Goal: Task Accomplishment & Management: Use online tool/utility

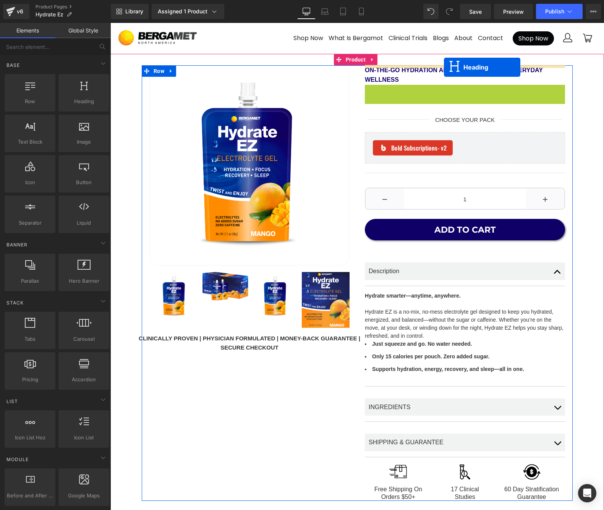
drag, startPoint x: 444, startPoint y: 85, endPoint x: 444, endPoint y: 67, distance: 18.0
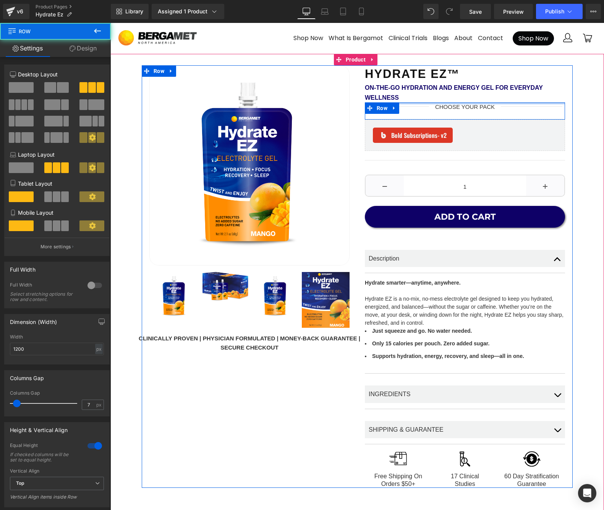
drag, startPoint x: 452, startPoint y: 107, endPoint x: 451, endPoint y: 92, distance: 15.3
click at [451, 92] on div "Hydrate EZ™ Heading On-the-Go Hydration and Energy Gel for Everyday Wellness Te…" at bounding box center [464, 276] width 215 height 423
click at [461, 114] on div "CHOOSE YOUR PACK Text Block" at bounding box center [465, 108] width 67 height 13
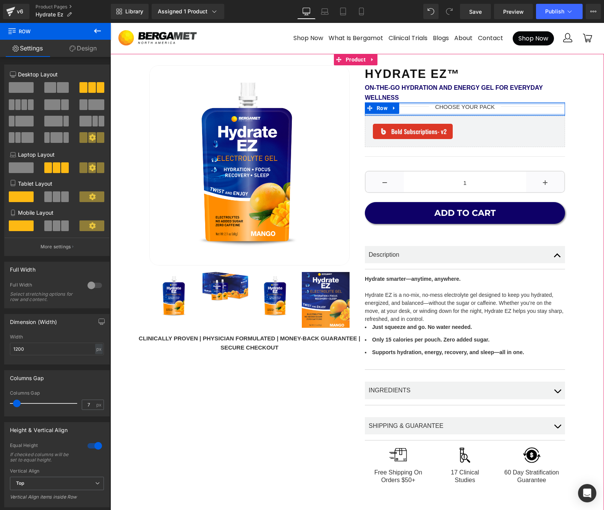
drag, startPoint x: 462, startPoint y: 116, endPoint x: 462, endPoint y: 103, distance: 13.0
click at [461, 102] on div "Separator CHOOSE YOUR PACK Text Block Separator Row" at bounding box center [465, 108] width 200 height 13
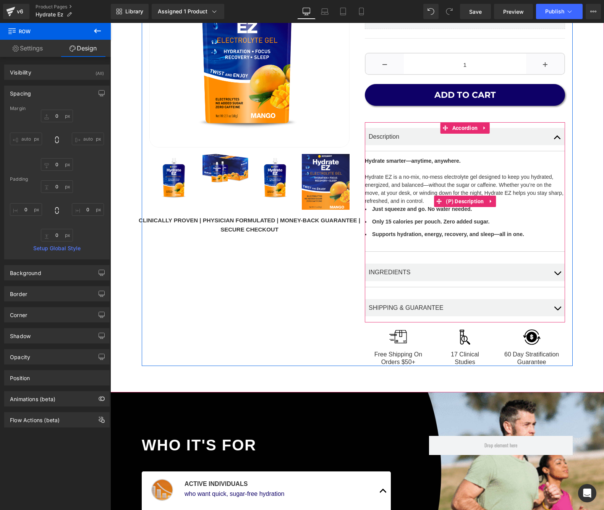
scroll to position [121, 0]
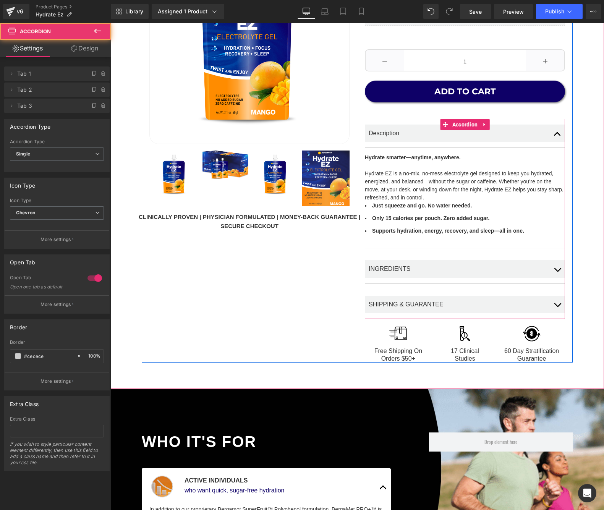
click at [552, 301] on button "button" at bounding box center [557, 304] width 15 height 29
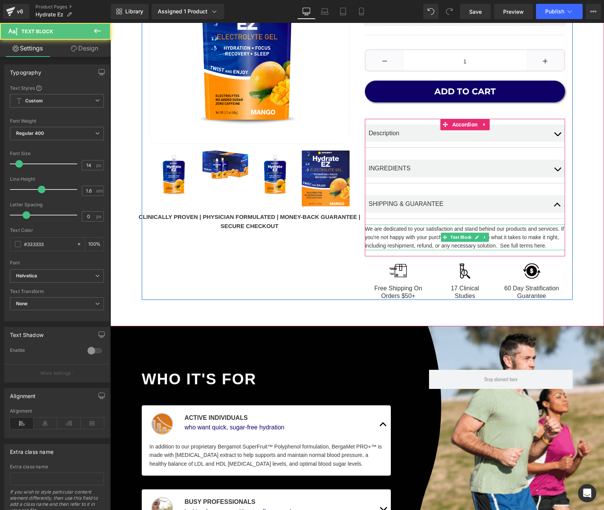
click at [509, 244] on div "We are dedicated to your satisfaction and stand behind our products and service…" at bounding box center [465, 238] width 200 height 26
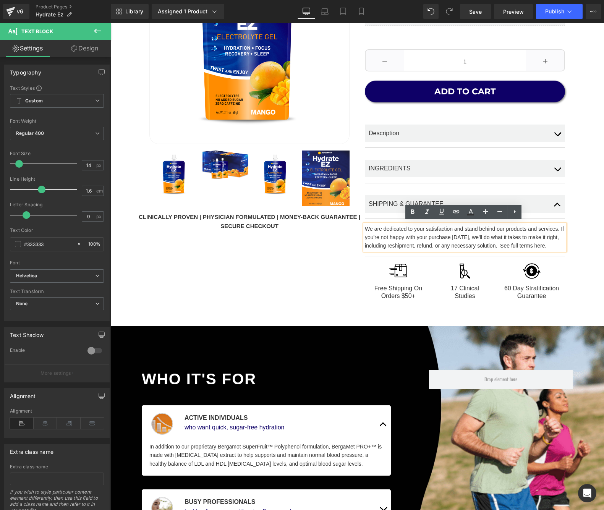
drag, startPoint x: 510, startPoint y: 244, endPoint x: 561, endPoint y: 244, distance: 50.4
click at [561, 244] on div "We are dedicated to your satisfaction and stand behind our products and service…" at bounding box center [465, 238] width 200 height 26
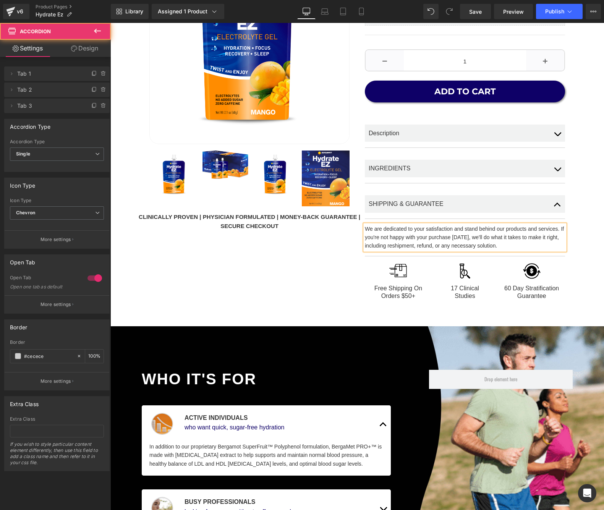
click at [554, 202] on button "button" at bounding box center [557, 203] width 15 height 29
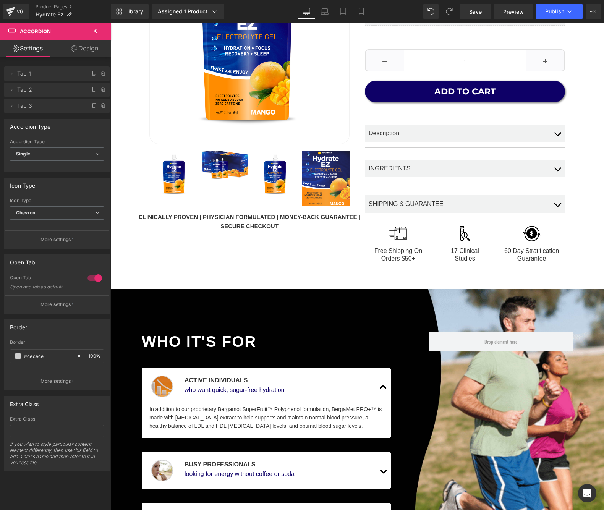
click at [558, 162] on button "button" at bounding box center [557, 168] width 15 height 29
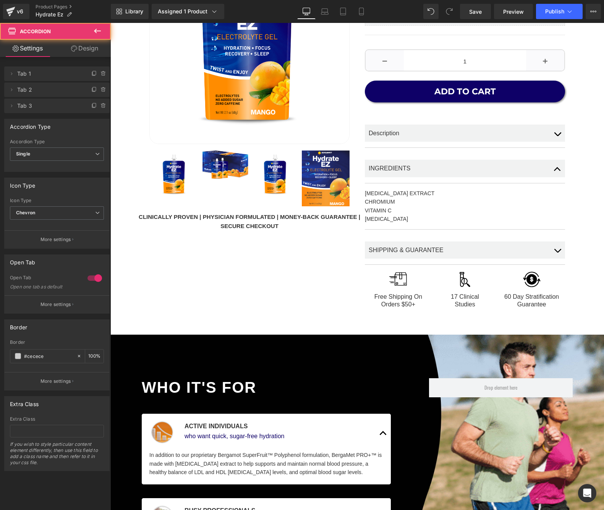
click at [558, 162] on button "button" at bounding box center [557, 168] width 15 height 29
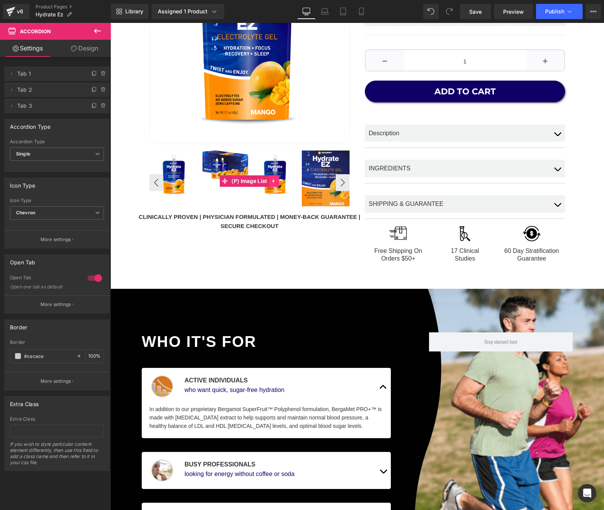
click at [276, 183] on link at bounding box center [274, 180] width 10 height 11
click at [337, 182] on button "›" at bounding box center [343, 182] width 14 height 17
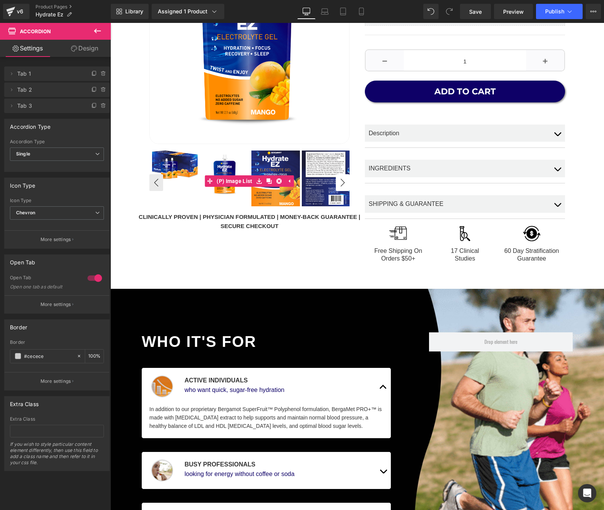
click at [337, 182] on button "›" at bounding box center [343, 182] width 14 height 17
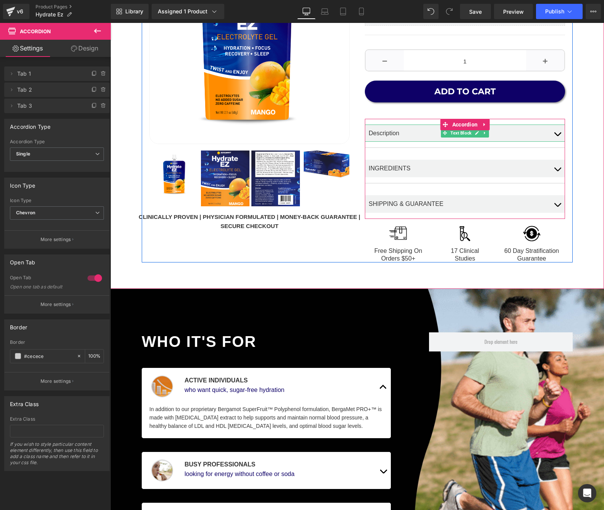
click at [400, 131] on div "Description" at bounding box center [465, 134] width 200 height 18
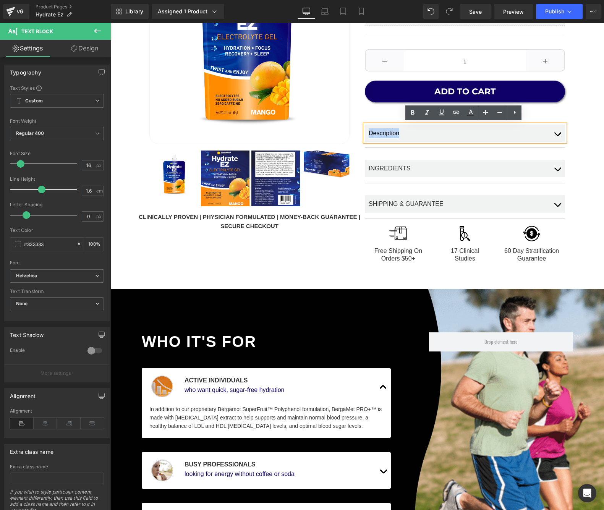
drag, startPoint x: 400, startPoint y: 131, endPoint x: 361, endPoint y: 131, distance: 39.0
click at [361, 131] on div "Hydrate EZ™ Heading On-the-Go Hydration and Energy Gel for Everyday Wellness Te…" at bounding box center [464, 103] width 215 height 319
click at [481, 14] on span "Save" at bounding box center [475, 12] width 13 height 8
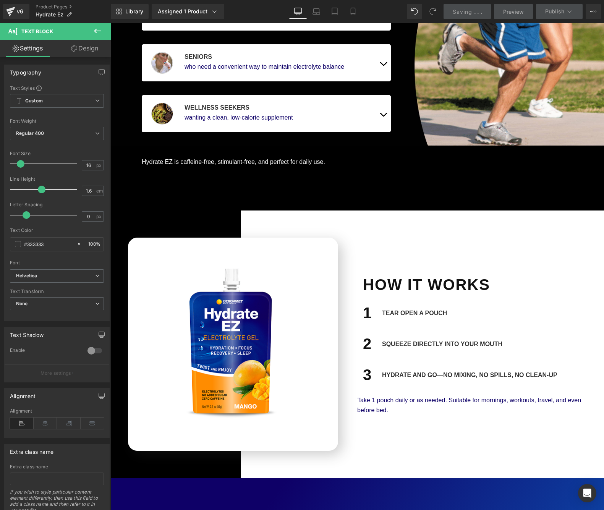
scroll to position [585, 0]
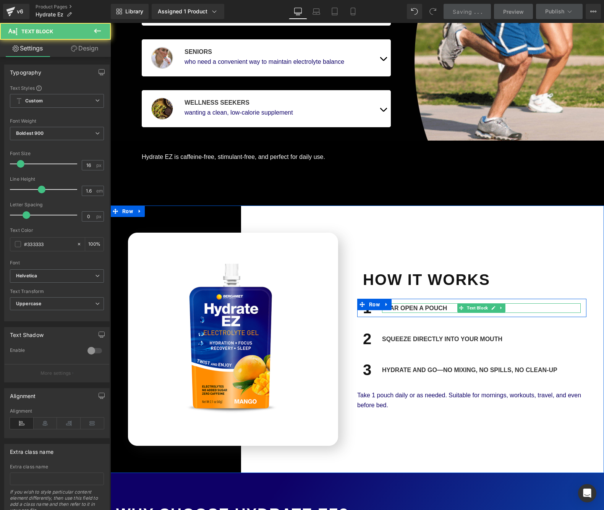
click at [395, 305] on div "Tear open a pouch" at bounding box center [481, 308] width 199 height 10
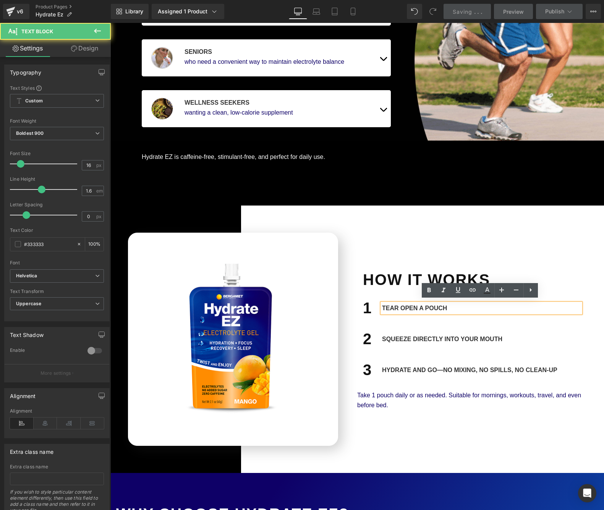
click at [397, 306] on div "Tear open a pouch" at bounding box center [481, 308] width 199 height 10
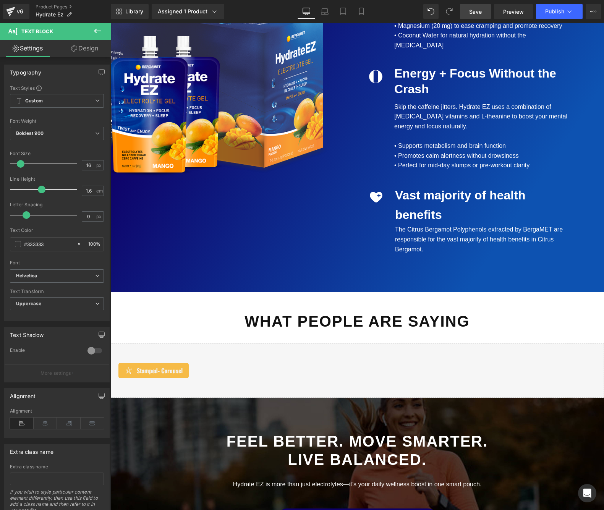
scroll to position [1179, 0]
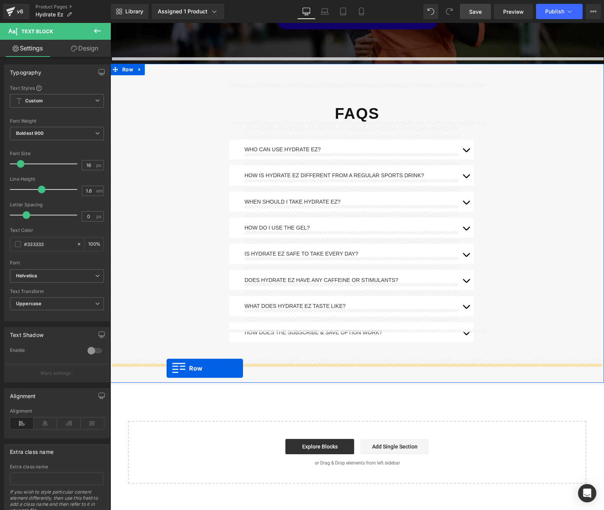
drag, startPoint x: 113, startPoint y: 273, endPoint x: 167, endPoint y: 368, distance: 109.1
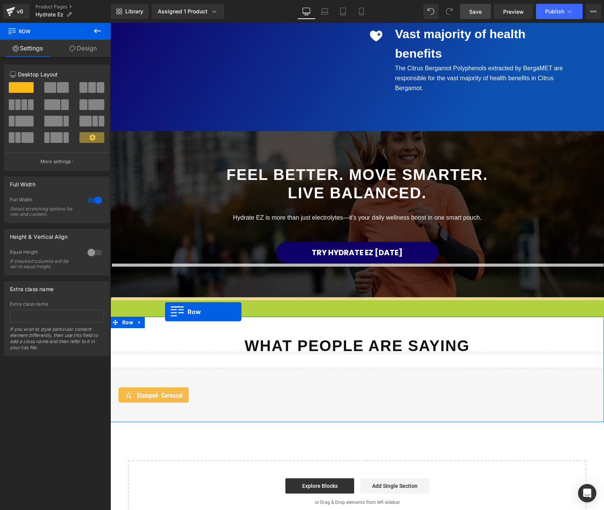
scroll to position [1215, 0]
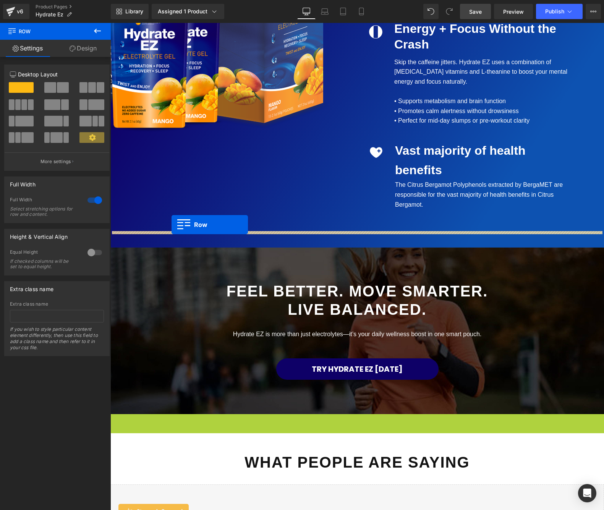
drag, startPoint x: 115, startPoint y: 183, endPoint x: 172, endPoint y: 225, distance: 70.2
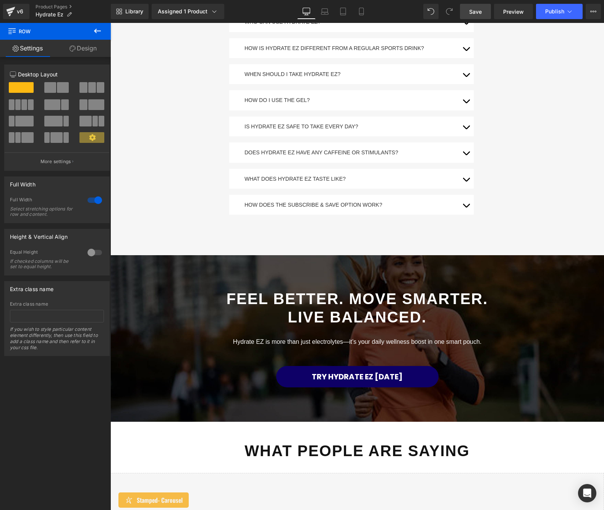
scroll to position [1529, 0]
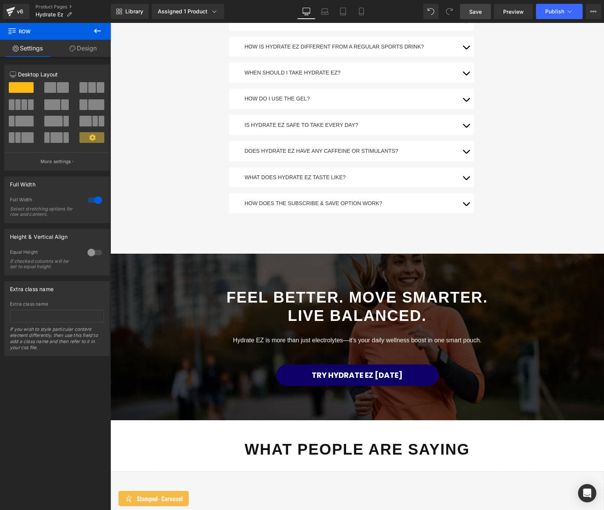
click at [352, 364] on div "Try Hydrate EZ Today Button" at bounding box center [356, 374] width 293 height 21
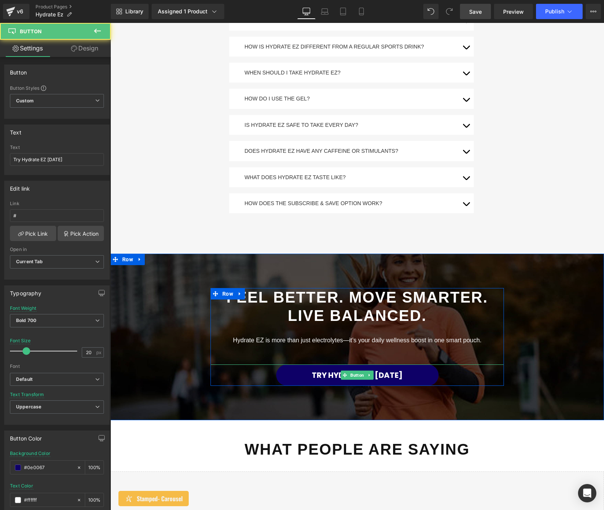
click at [352, 371] on span "Button" at bounding box center [357, 375] width 17 height 9
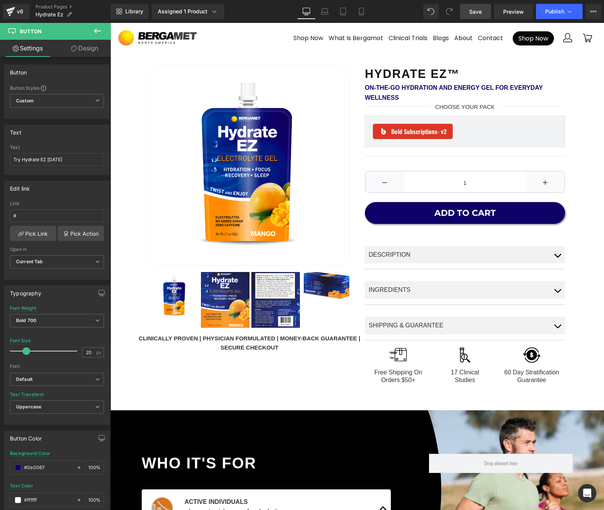
scroll to position [0, 0]
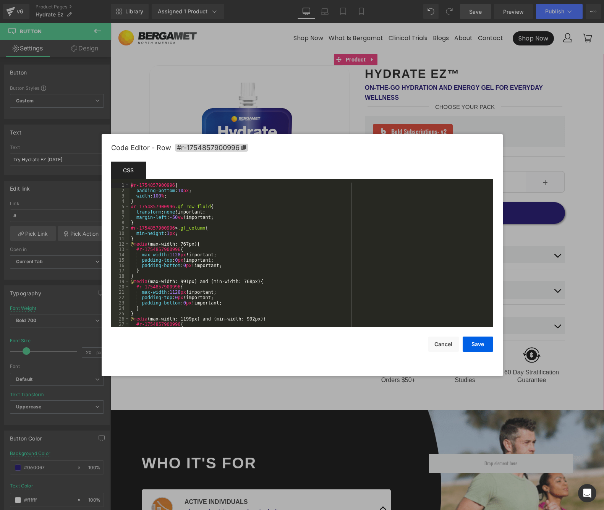
click at [159, 107] on body "Button You are previewing how the will restyle your page. You can not edit Elem…" at bounding box center [302, 255] width 604 height 510
drag, startPoint x: 175, startPoint y: 187, endPoint x: 259, endPoint y: 146, distance: 94.0
click at [153, 180] on div "Template CSS Script 1 2 3 4 5 6 7 8 9 10 11 12 13 14 15 16 17 18 19 20 21 22 23…" at bounding box center [302, 244] width 382 height 165
click at [243, 147] on icon at bounding box center [243, 147] width 5 height 5
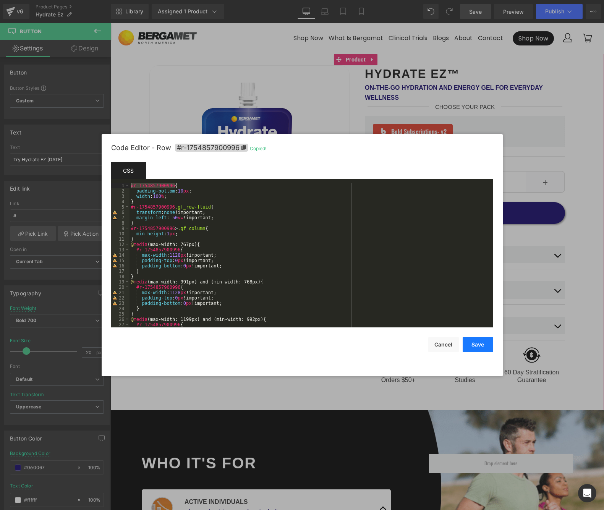
click at [477, 345] on button "Save" at bounding box center [478, 344] width 31 height 15
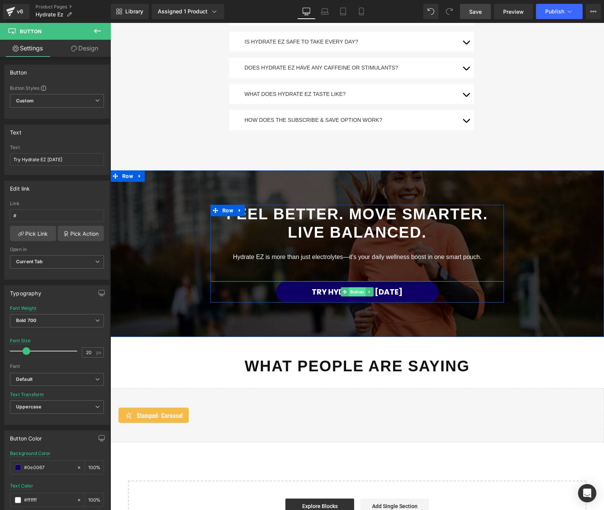
click at [354, 287] on span "Button" at bounding box center [357, 291] width 17 height 9
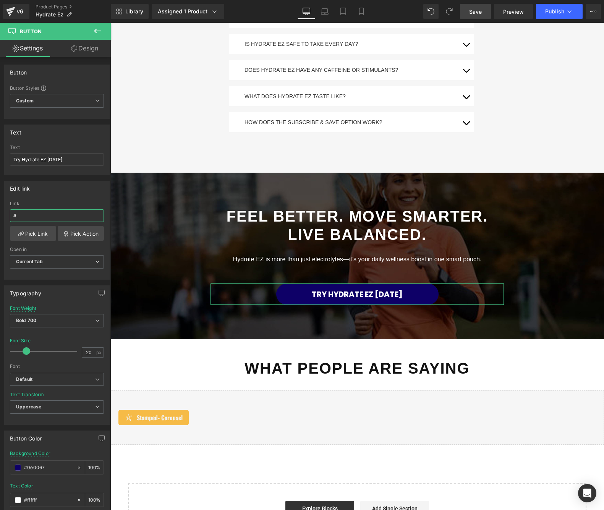
drag, startPoint x: 18, startPoint y: 215, endPoint x: -10, endPoint y: 212, distance: 28.0
click at [0, 212] on html "Button You are previewing how the will restyle your page. You can not edit Elem…" at bounding box center [302, 255] width 604 height 510
paste input "r-1754857900996"
type input "#r-1754857900996"
click at [549, 12] on span "Publish" at bounding box center [554, 11] width 19 height 6
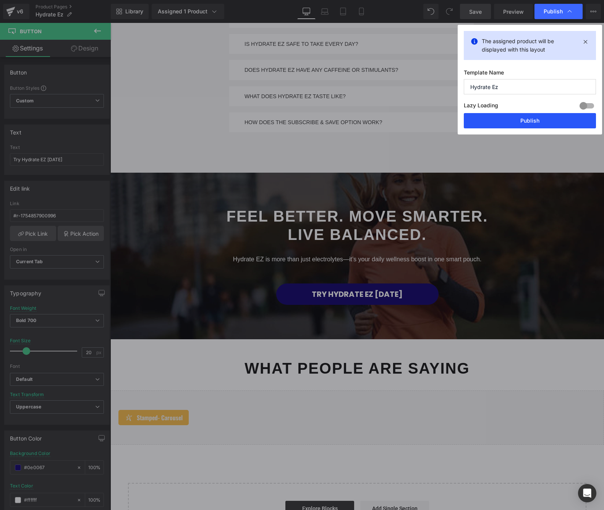
drag, startPoint x: 530, startPoint y: 120, endPoint x: 419, endPoint y: 97, distance: 112.8
click at [530, 120] on button "Publish" at bounding box center [530, 120] width 132 height 15
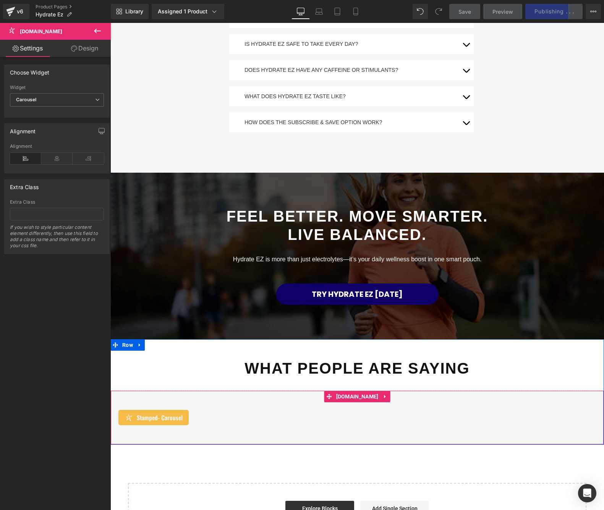
drag, startPoint x: 243, startPoint y: 403, endPoint x: 247, endPoint y: 403, distance: 4.3
click at [243, 410] on div "Stamped - Carousel" at bounding box center [357, 417] width 478 height 15
click at [351, 391] on span "[DOMAIN_NAME]" at bounding box center [357, 396] width 46 height 11
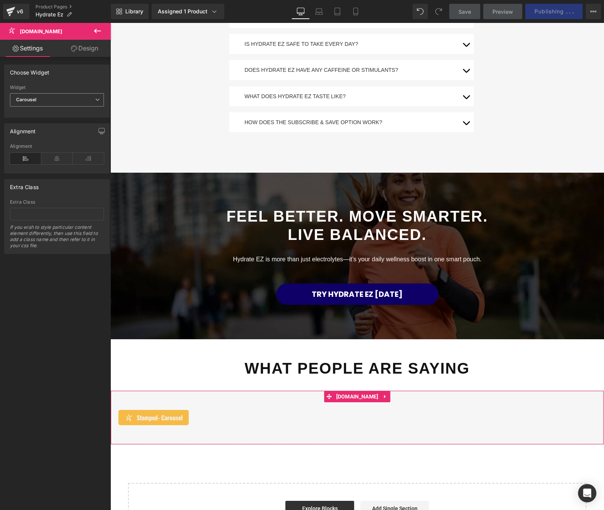
click at [58, 94] on span "Carousel" at bounding box center [57, 99] width 94 height 13
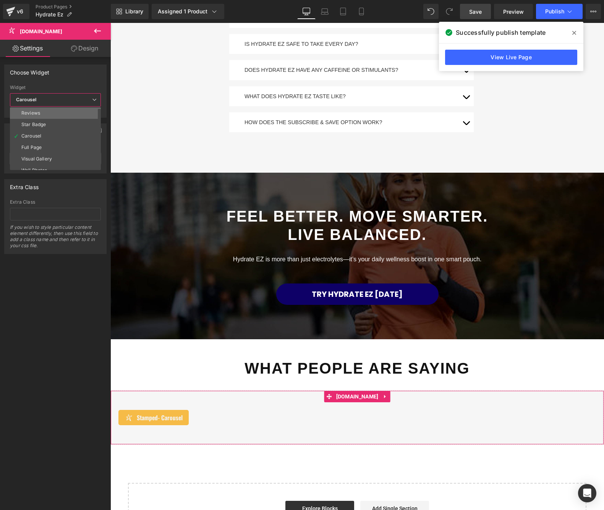
scroll to position [0, 0]
click at [43, 111] on li "Reviews" at bounding box center [57, 112] width 94 height 11
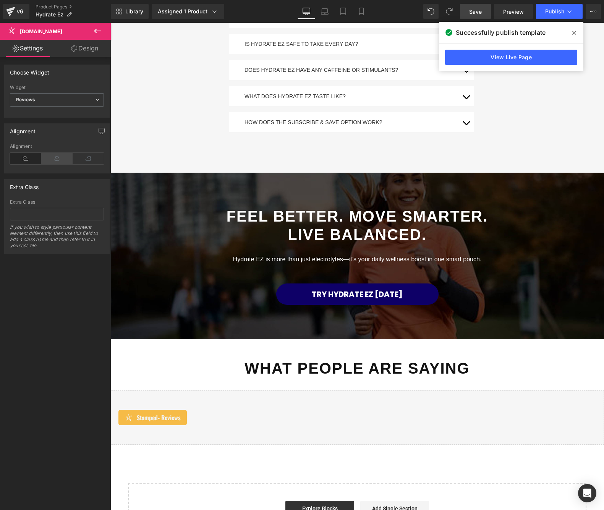
click at [60, 160] on icon at bounding box center [56, 158] width 31 height 11
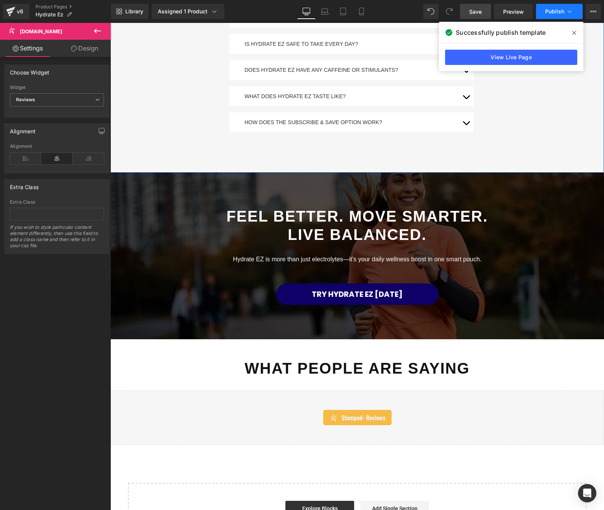
click at [551, 14] on span "Publish" at bounding box center [554, 11] width 19 height 6
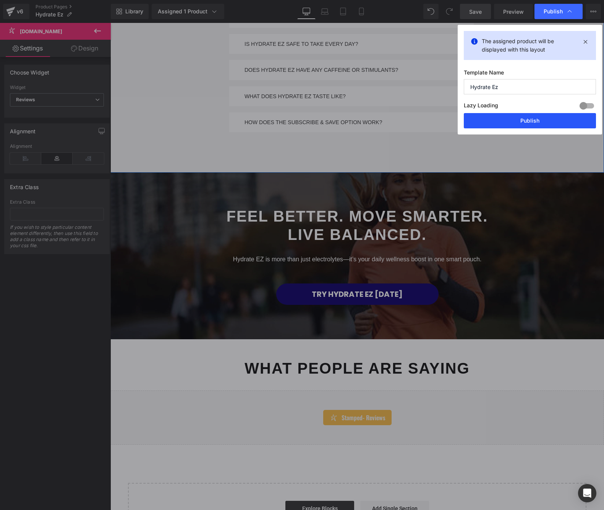
click at [528, 121] on button "Publish" at bounding box center [530, 120] width 132 height 15
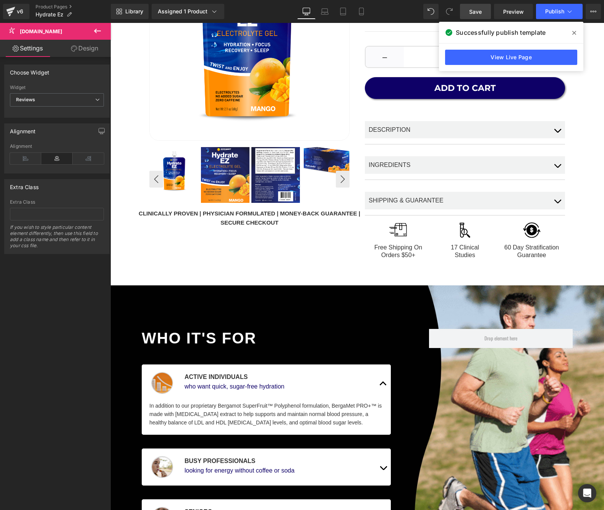
scroll to position [83, 0]
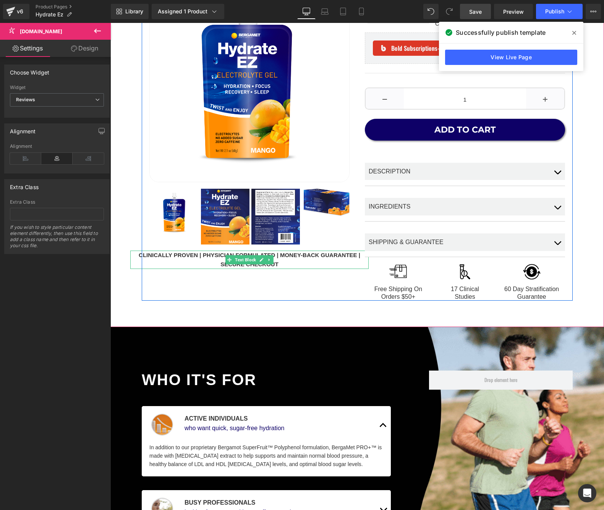
click at [278, 256] on span "Clinically Proven | Physician Formulated | Money-Back Guarantee | Secure Checko…" at bounding box center [250, 260] width 223 height 16
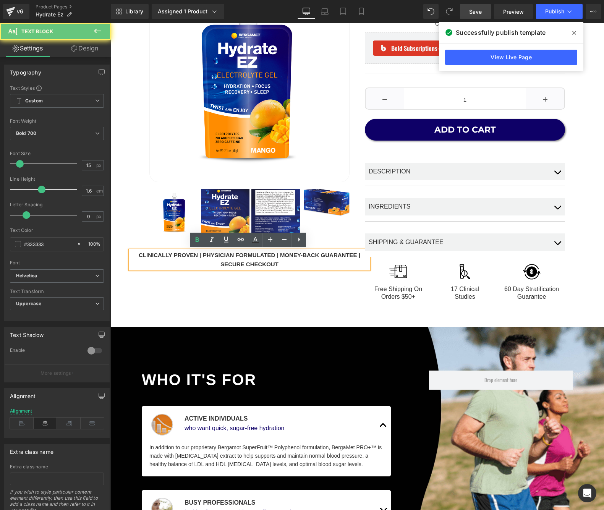
click at [278, 256] on span "Clinically Proven | Physician Formulated | Money-Back Guarantee | Secure Checko…" at bounding box center [250, 260] width 223 height 16
drag, startPoint x: 279, startPoint y: 254, endPoint x: 317, endPoint y: 255, distance: 38.6
click at [317, 255] on span "Clinically Proven | Physician Formulated | Money-Back Guarantee | Secure Checko…" at bounding box center [250, 260] width 223 height 16
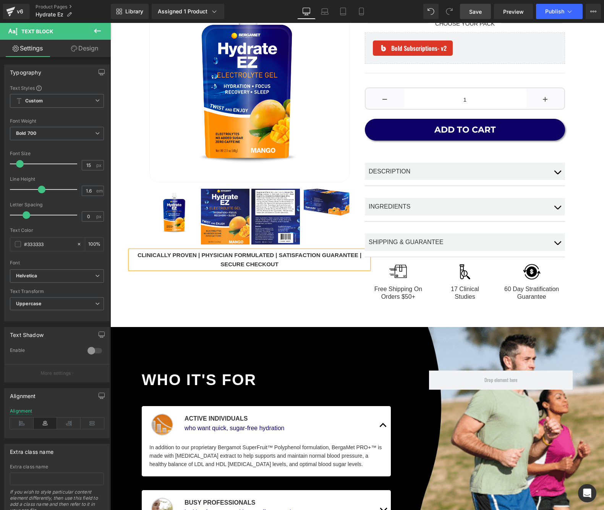
click at [335, 256] on span "Clinically Proven | Physician Formulated | Satisfaction Guarantee | Secure Chec…" at bounding box center [250, 260] width 225 height 16
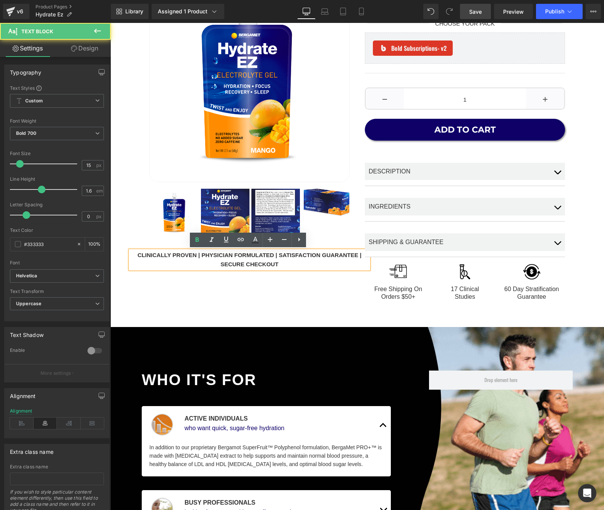
click at [299, 256] on span "Clinically Proven | Physician Formulated | Satisfaction Guarantee | Secure Chec…" at bounding box center [250, 260] width 225 height 16
drag, startPoint x: 277, startPoint y: 256, endPoint x: 282, endPoint y: 262, distance: 7.6
click at [278, 257] on span "Clinically Proven | Physician Formulated | Satisfaction Guarantee | Secure Chec…" at bounding box center [250, 260] width 225 height 16
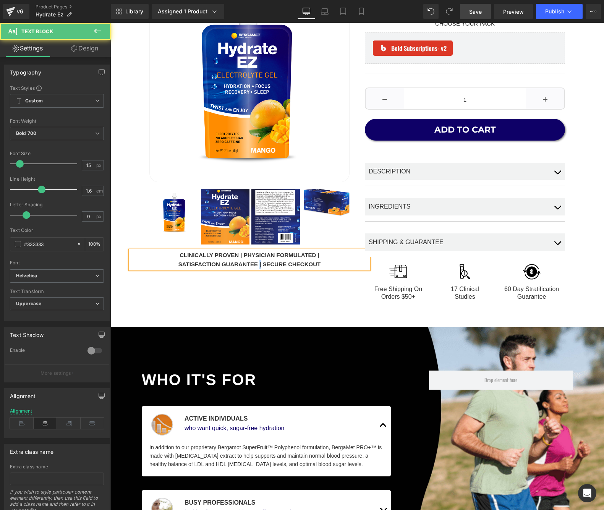
click at [259, 265] on span "Satisfaction Guarantee | Secure Checkout" at bounding box center [249, 264] width 142 height 6
click at [317, 254] on span "Clinically Proven | Physician Formulated |" at bounding box center [250, 255] width 140 height 6
click at [240, 255] on span "Clinically Proven | Physician Formulated" at bounding box center [249, 255] width 136 height 6
click at [218, 264] on span "Satisfaction Guarantee - Secure Checkout" at bounding box center [249, 264] width 142 height 6
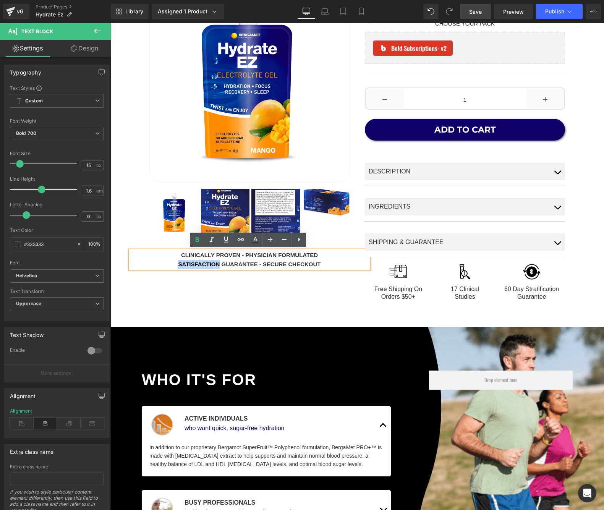
drag, startPoint x: 219, startPoint y: 264, endPoint x: 173, endPoint y: 266, distance: 45.5
click at [173, 266] on div "Satisfaction Guarantee - Secure Checkout" at bounding box center [249, 264] width 238 height 9
copy span "Satisfaction"
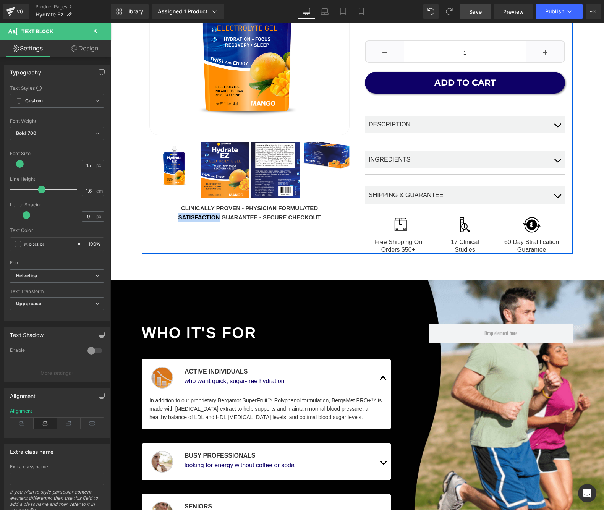
scroll to position [132, 0]
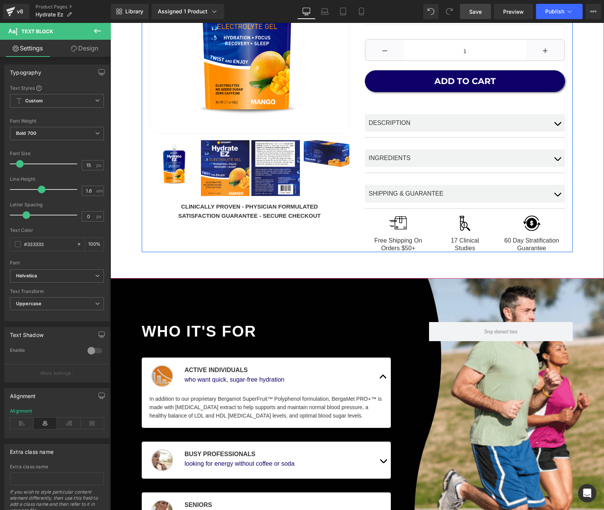
click at [251, 231] on div "Hydrate EZ™ Heading On-the-Go Hydration and Energy Gel for Everyday Wellness Te…" at bounding box center [357, 93] width 431 height 319
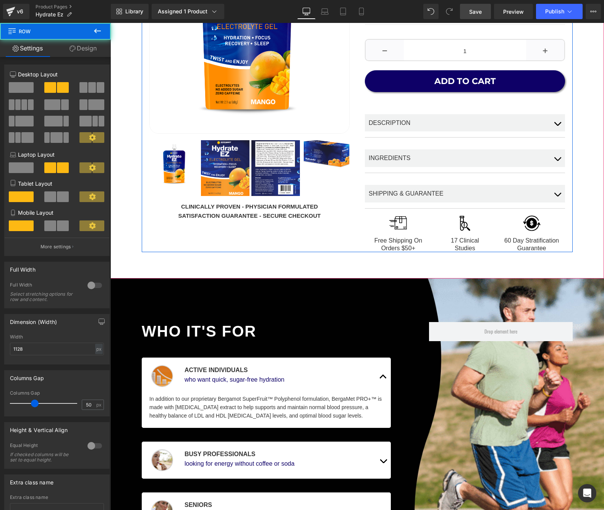
click at [301, 205] on span "Clinically Proven - Physician Formulated" at bounding box center [249, 206] width 137 height 6
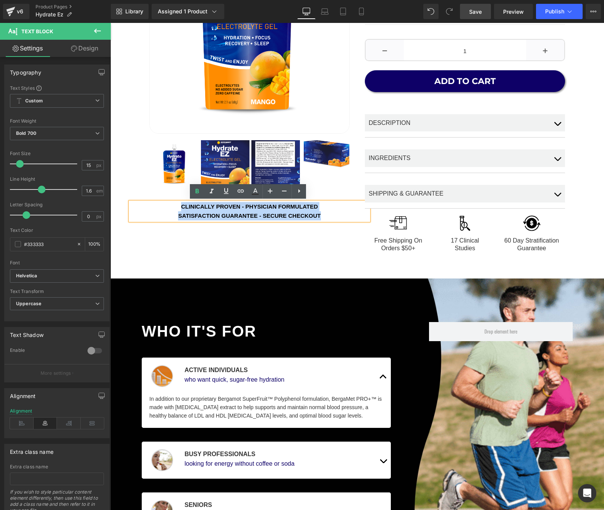
drag, startPoint x: 321, startPoint y: 215, endPoint x: 178, endPoint y: 206, distance: 143.2
click at [175, 207] on div "Clinically Proven - Physician Formulated Satisfaction Guarantee - Secure Checko…" at bounding box center [249, 211] width 238 height 18
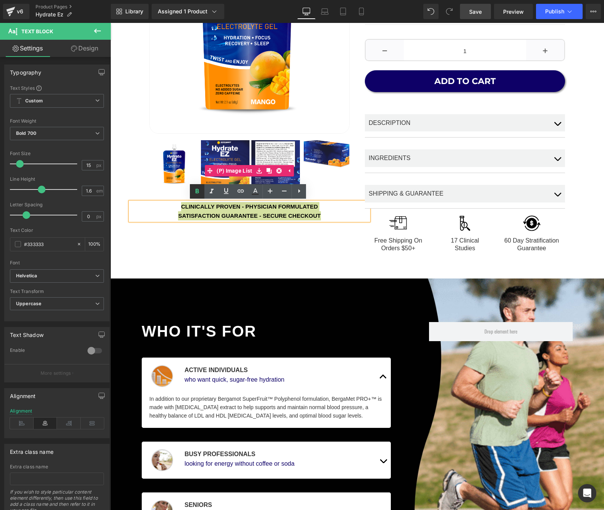
click at [197, 193] on icon at bounding box center [197, 191] width 3 height 5
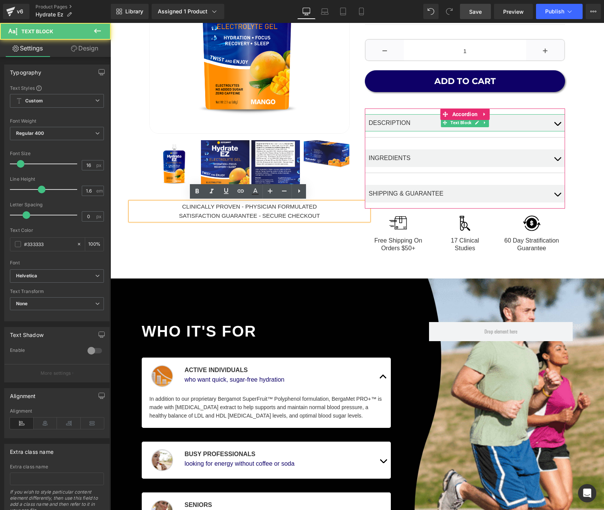
click at [401, 121] on span "DESCRIPTION" at bounding box center [390, 123] width 42 height 6
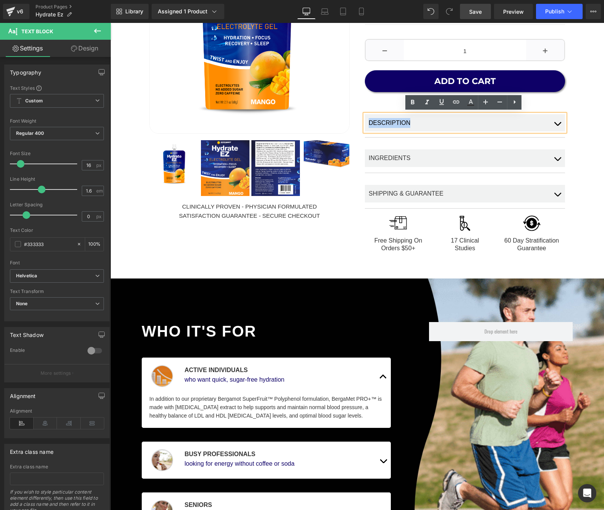
drag, startPoint x: 420, startPoint y: 121, endPoint x: 367, endPoint y: 121, distance: 53.5
click at [367, 121] on div "DESCRIPTION" at bounding box center [465, 123] width 200 height 18
click at [413, 106] on icon at bounding box center [412, 102] width 9 height 9
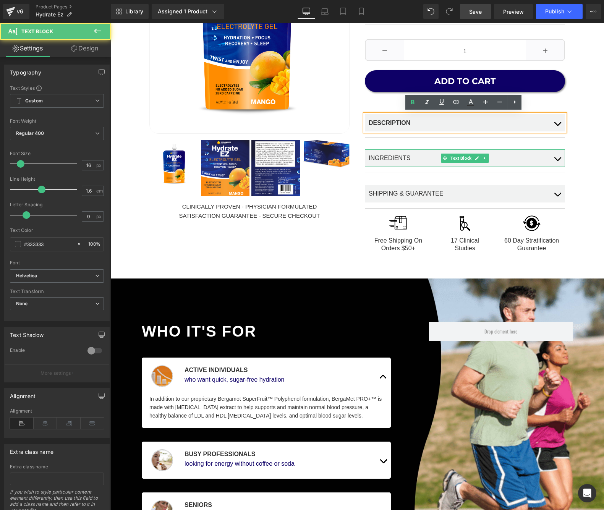
click at [404, 155] on span "INGREDIENTS" at bounding box center [390, 158] width 42 height 6
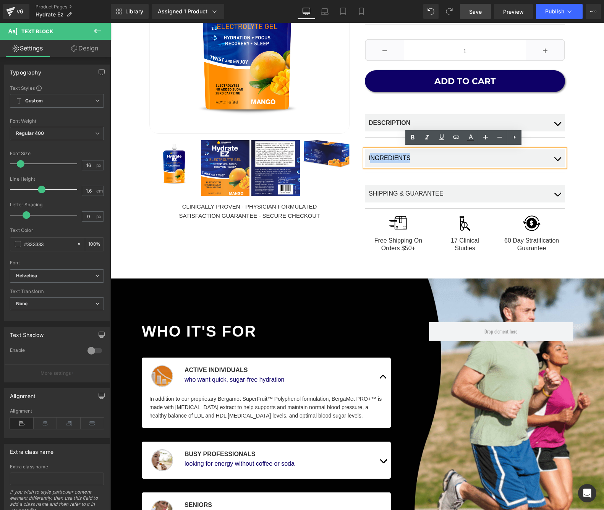
drag, startPoint x: 410, startPoint y: 155, endPoint x: 369, endPoint y: 154, distance: 41.6
click at [368, 155] on div "INGREDIENTS" at bounding box center [465, 158] width 200 height 18
click at [413, 153] on div "INGREDIENTS" at bounding box center [465, 158] width 200 height 18
drag, startPoint x: 413, startPoint y: 156, endPoint x: 400, endPoint y: 144, distance: 17.6
click at [359, 156] on div "Hydrate EZ™ Heading On-the-Go Hydration and Energy Gel for Everyday Wellness Te…" at bounding box center [464, 93] width 215 height 319
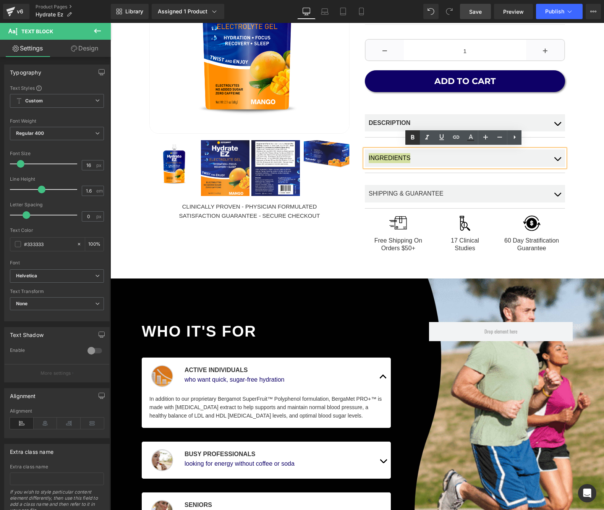
click at [415, 136] on icon at bounding box center [412, 137] width 9 height 9
click at [443, 193] on icon at bounding box center [445, 193] width 4 height 4
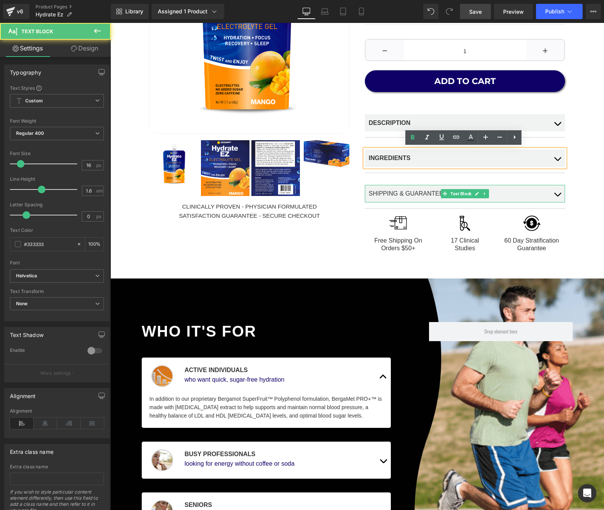
click at [427, 191] on span "SHIPPING & GUARANTEE" at bounding box center [406, 193] width 75 height 6
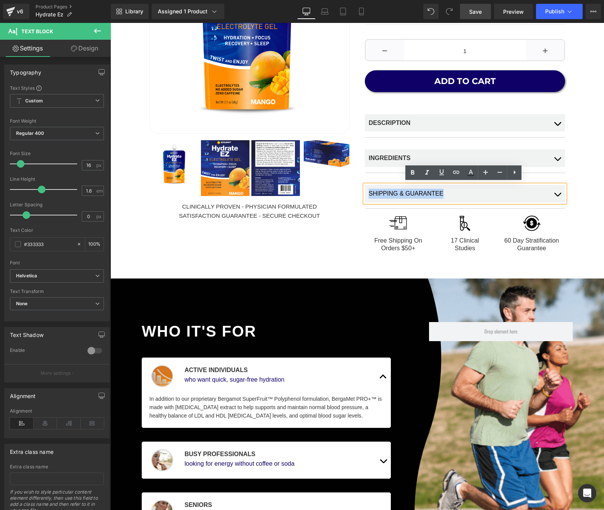
drag, startPoint x: 444, startPoint y: 189, endPoint x: 389, endPoint y: 183, distance: 56.1
click at [357, 191] on div "Hydrate EZ™ Heading On-the-Go Hydration and Energy Gel for Everyday Wellness Te…" at bounding box center [464, 93] width 215 height 319
click at [412, 175] on icon at bounding box center [412, 172] width 9 height 9
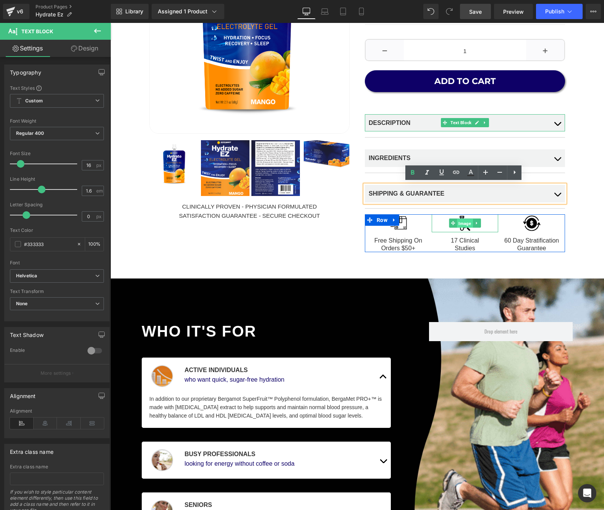
click at [467, 225] on span "Image" at bounding box center [465, 223] width 16 height 9
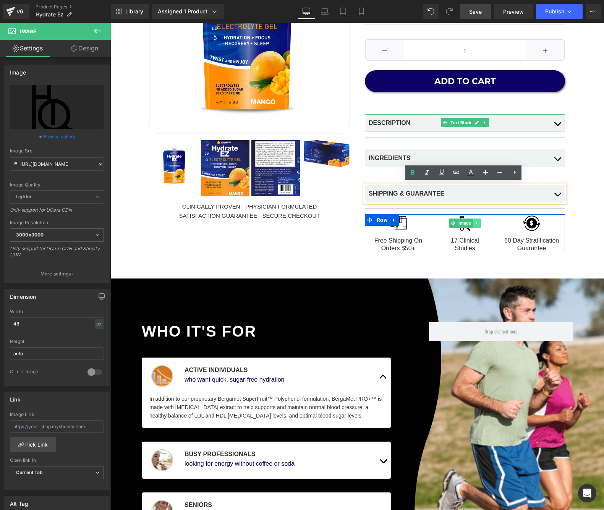
click at [475, 223] on icon at bounding box center [476, 223] width 4 height 5
click at [479, 222] on icon at bounding box center [481, 223] width 4 height 4
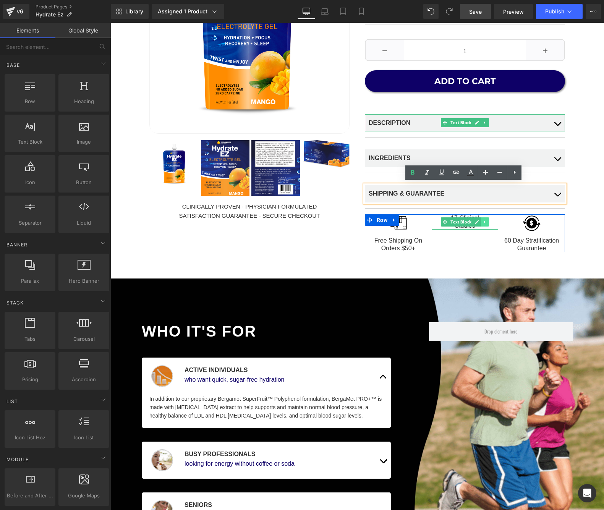
click at [484, 220] on icon at bounding box center [485, 222] width 4 height 5
click at [487, 220] on icon at bounding box center [489, 222] width 4 height 4
click at [379, 222] on span "Row" at bounding box center [382, 220] width 15 height 11
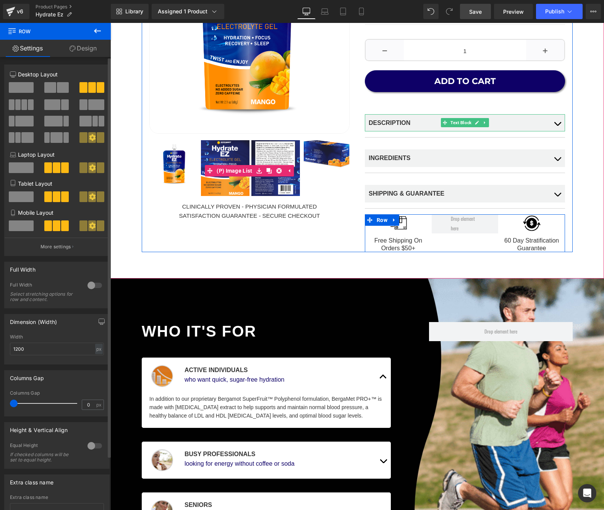
click at [53, 87] on span at bounding box center [50, 87] width 12 height 11
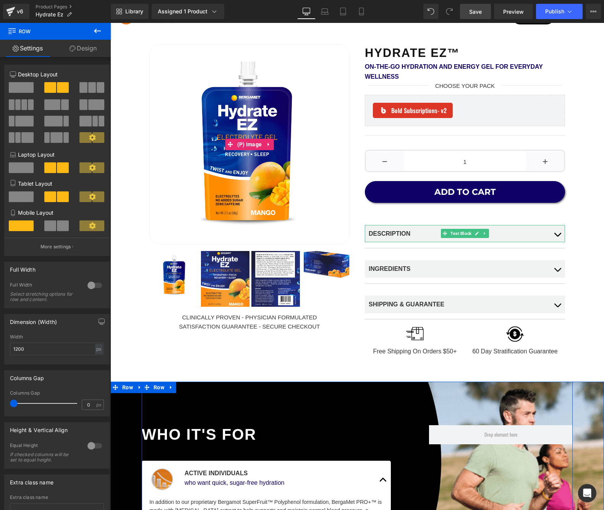
scroll to position [3, 0]
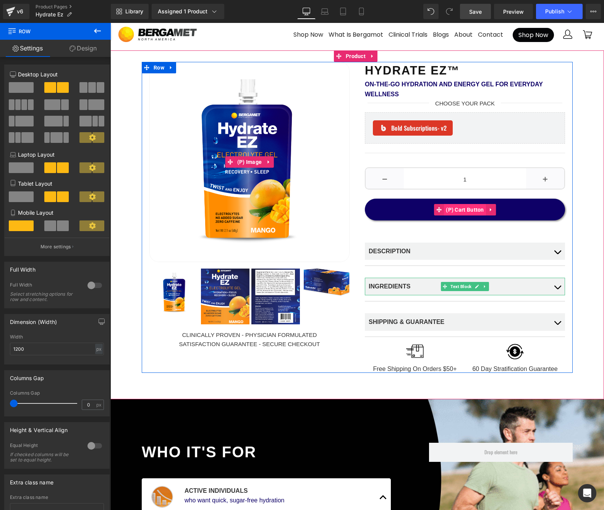
click at [458, 207] on span "(P) Cart Button" at bounding box center [465, 209] width 42 height 11
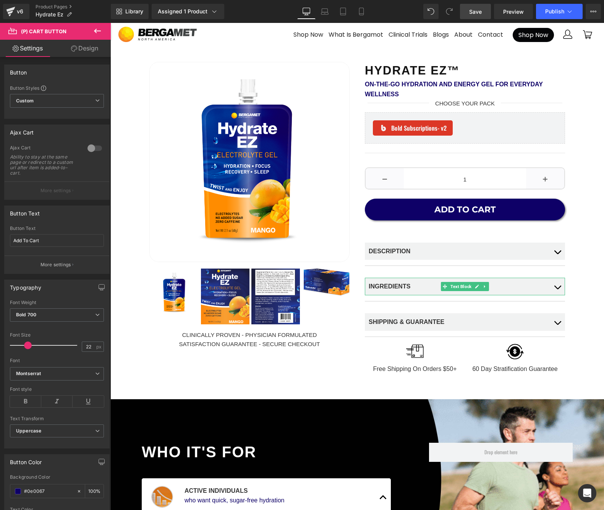
click at [92, 49] on link "Design" at bounding box center [84, 48] width 55 height 17
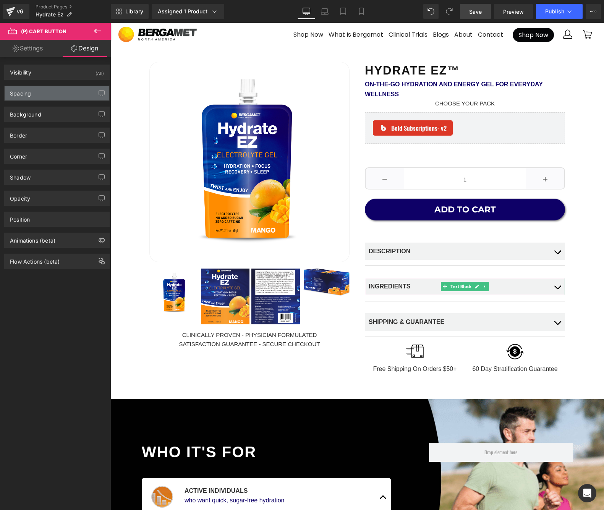
click at [62, 89] on div "Spacing" at bounding box center [57, 93] width 105 height 15
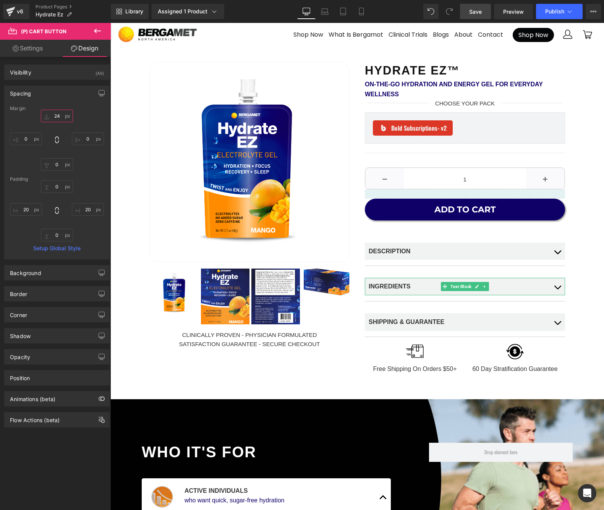
click at [58, 116] on input "24" at bounding box center [57, 116] width 32 height 13
drag, startPoint x: 59, startPoint y: 118, endPoint x: 52, endPoint y: 117, distance: 7.3
click at [52, 117] on input "24" at bounding box center [57, 116] width 32 height 13
click at [53, 117] on input "24" at bounding box center [57, 116] width 32 height 13
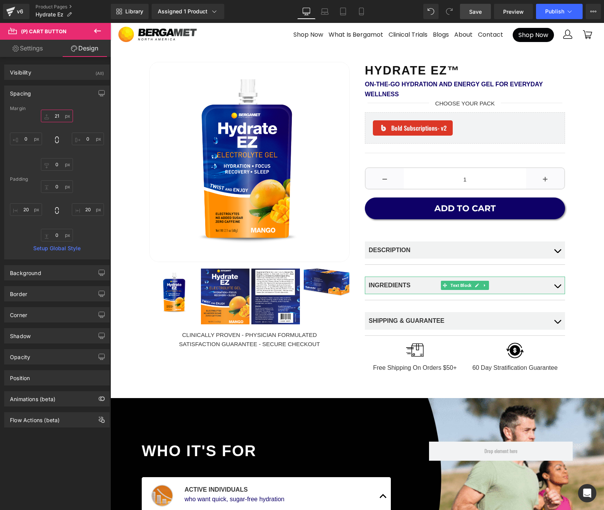
type input "20"
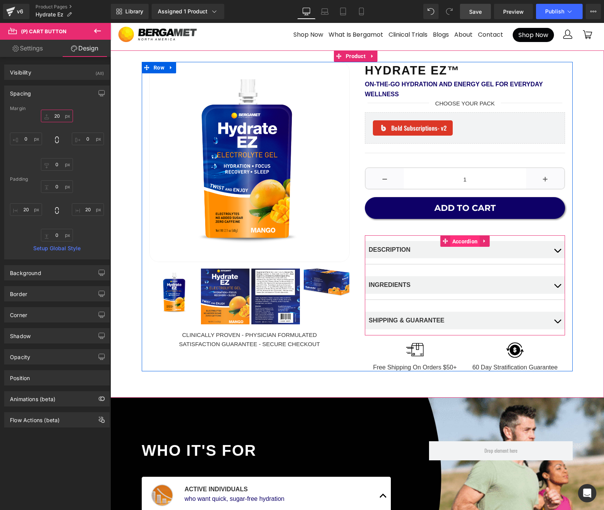
click at [465, 241] on span "Accordion" at bounding box center [464, 241] width 29 height 11
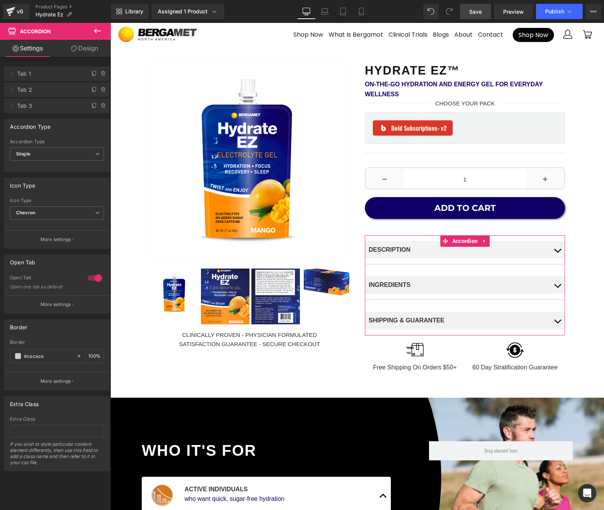
click at [86, 52] on link "Design" at bounding box center [84, 48] width 55 height 17
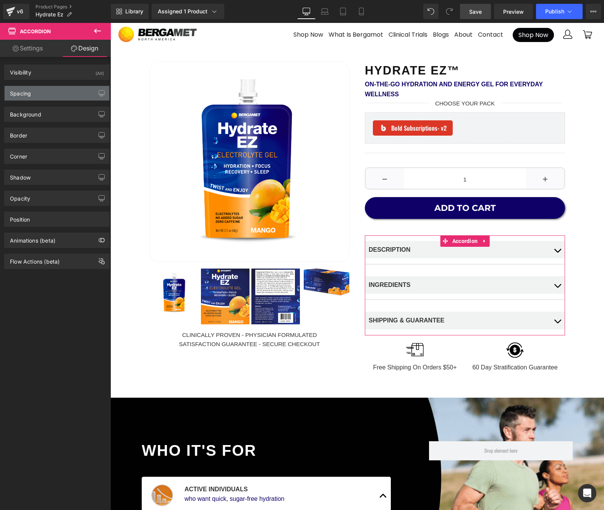
click at [50, 90] on div "Spacing" at bounding box center [57, 93] width 105 height 15
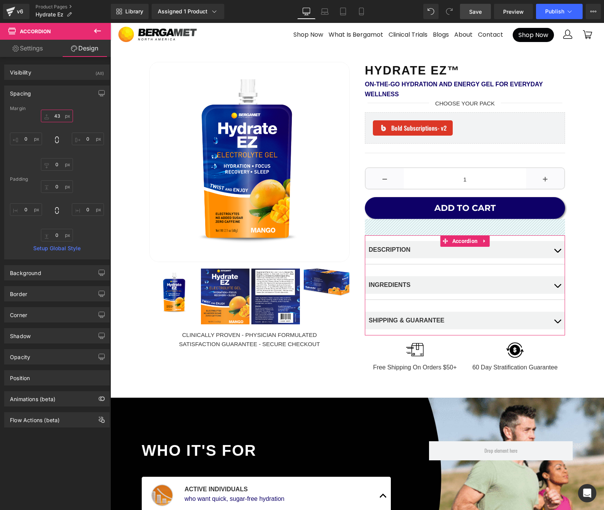
drag, startPoint x: 48, startPoint y: 117, endPoint x: 50, endPoint y: 126, distance: 9.5
click at [48, 117] on input "43" at bounding box center [57, 116] width 32 height 13
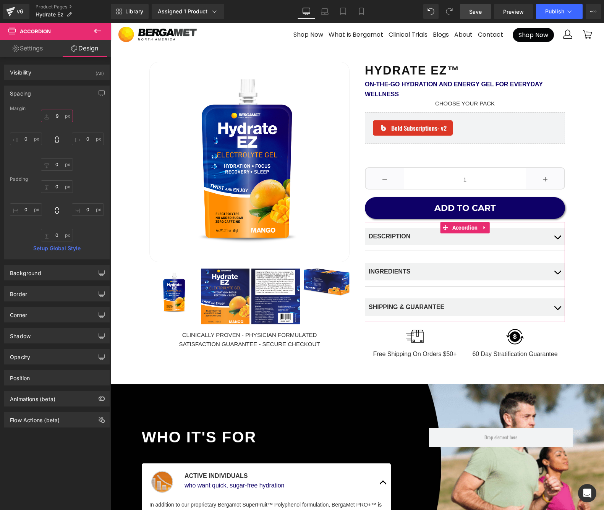
type input "8"
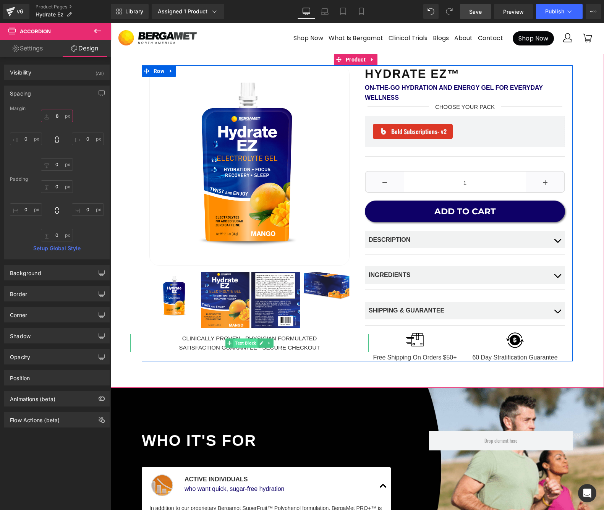
click at [250, 343] on span "Text Block" at bounding box center [245, 342] width 24 height 9
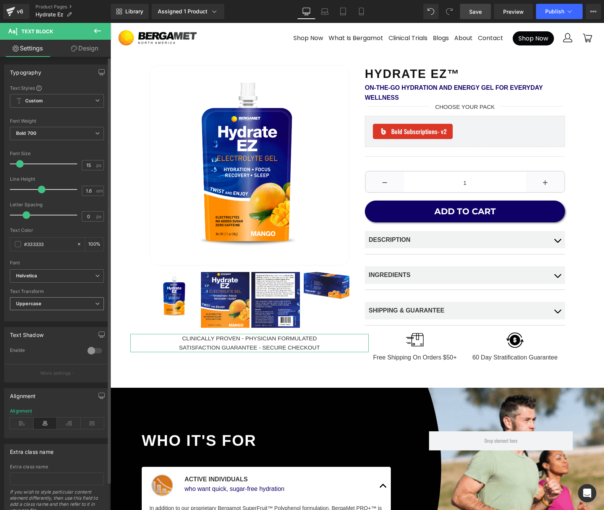
click at [45, 303] on span "Uppercase" at bounding box center [57, 303] width 94 height 13
click at [37, 351] on div "Capitalize" at bounding box center [32, 351] width 22 height 5
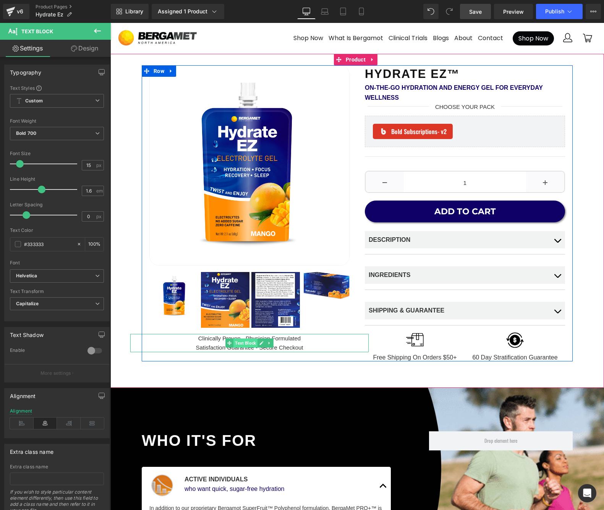
click at [248, 345] on span "Text Block" at bounding box center [245, 342] width 24 height 9
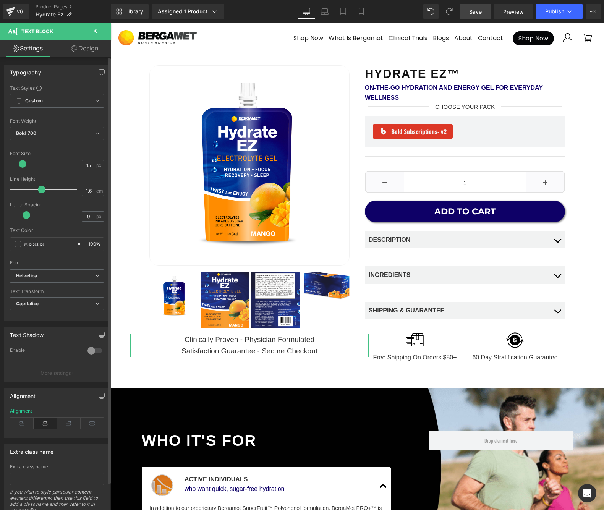
click at [22, 166] on span at bounding box center [23, 164] width 8 height 8
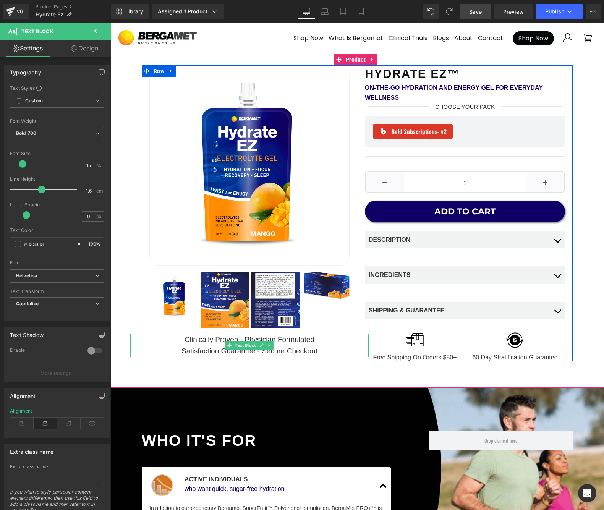
drag, startPoint x: 267, startPoint y: 346, endPoint x: 272, endPoint y: 346, distance: 4.6
click at [268, 346] on icon at bounding box center [269, 345] width 4 height 5
click at [273, 346] on icon at bounding box center [273, 345] width 4 height 4
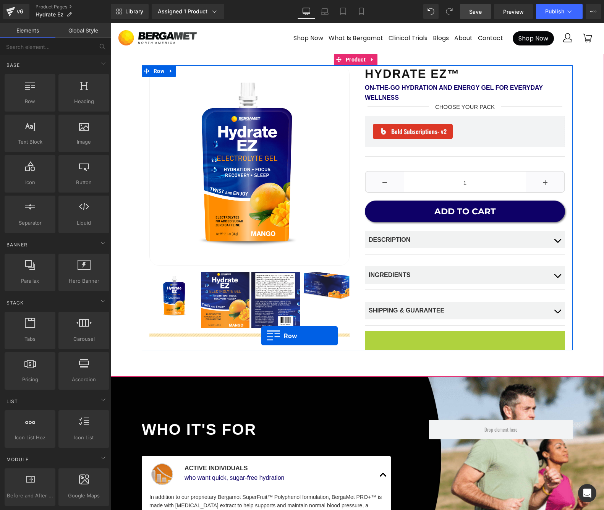
drag, startPoint x: 370, startPoint y: 334, endPoint x: 261, endPoint y: 336, distance: 108.5
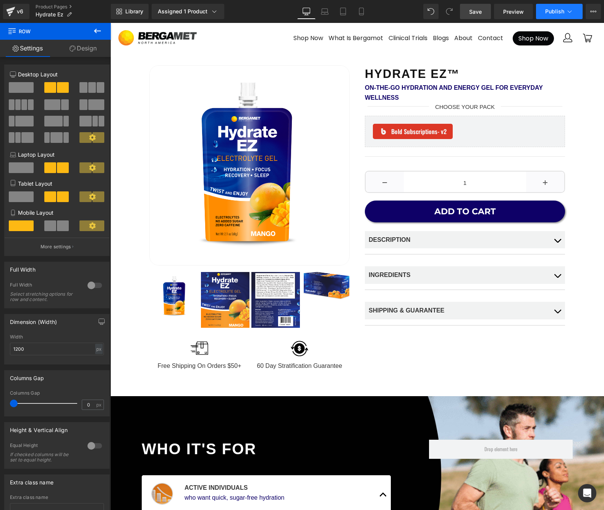
click at [564, 11] on span "Publish" at bounding box center [554, 11] width 19 height 6
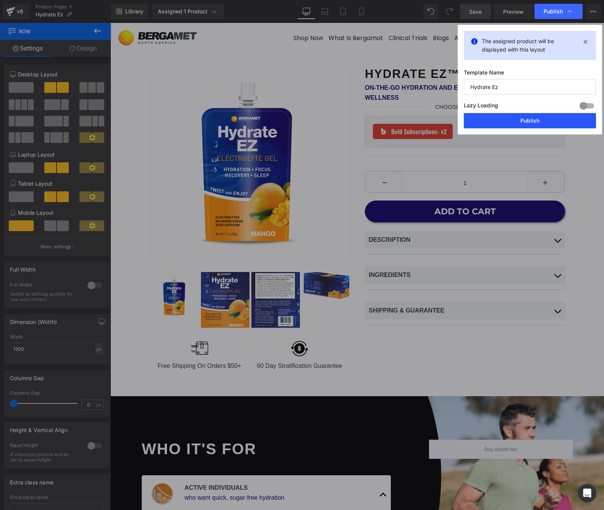
click at [529, 121] on button "Publish" at bounding box center [530, 120] width 132 height 15
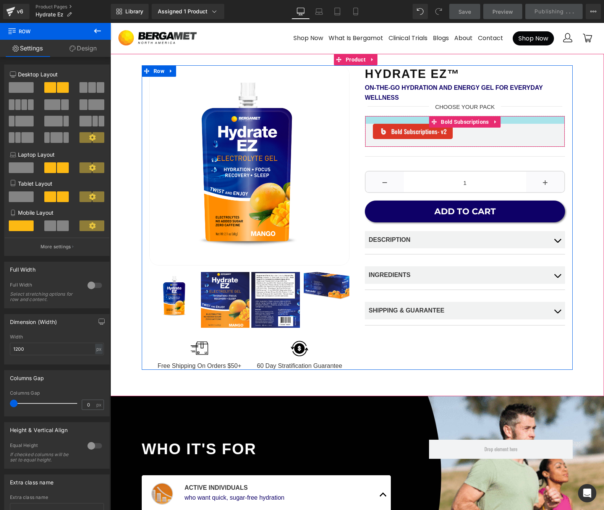
scroll to position [1, 0]
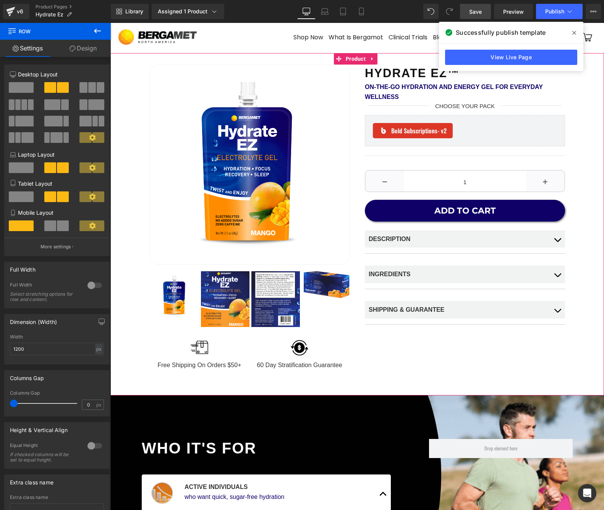
click at [593, 130] on div "Hydrate EZ™ Heading On-the-Go Hydration and Energy Gel for Everyday Wellness Te…" at bounding box center [357, 217] width 486 height 304
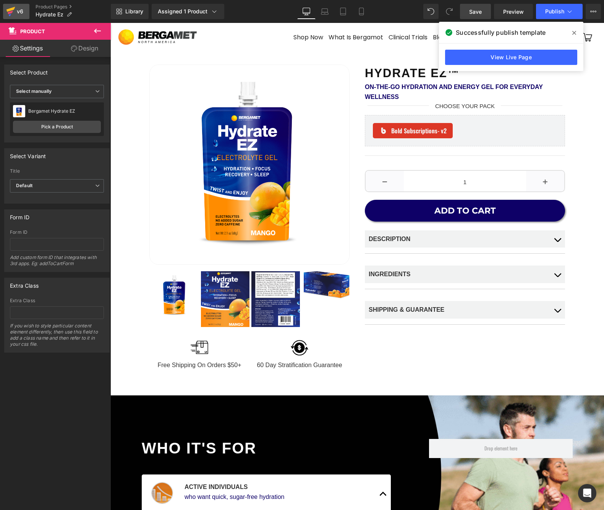
click at [19, 12] on div "v6" at bounding box center [20, 11] width 10 height 10
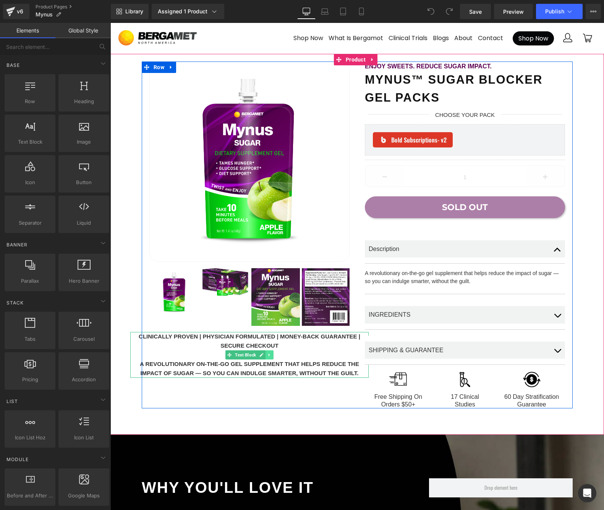
click at [267, 356] on icon at bounding box center [269, 355] width 4 height 5
click at [271, 355] on icon at bounding box center [273, 355] width 4 height 4
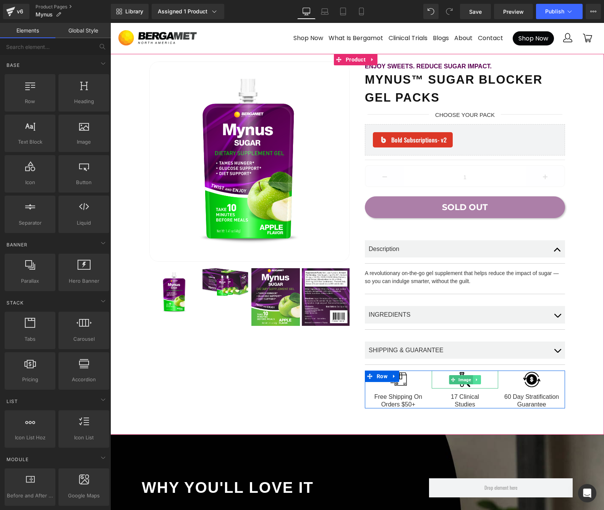
click at [476, 378] on icon at bounding box center [476, 379] width 1 height 3
click at [480, 377] on icon at bounding box center [481, 379] width 4 height 4
click at [484, 377] on icon at bounding box center [484, 378] width 1 height 3
click at [487, 376] on icon at bounding box center [489, 378] width 4 height 4
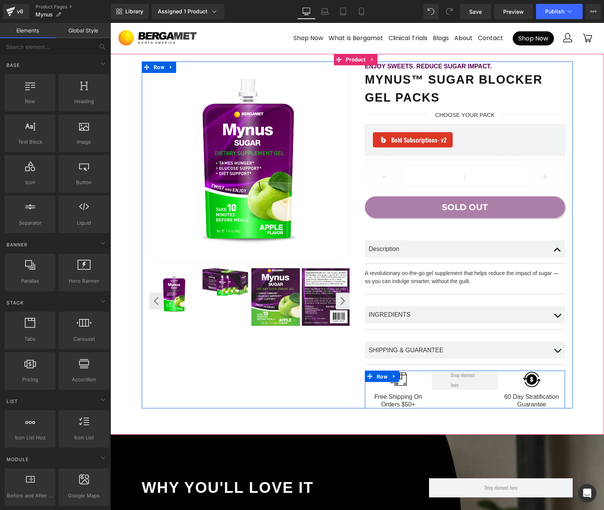
drag, startPoint x: 385, startPoint y: 374, endPoint x: 273, endPoint y: 290, distance: 140.2
click at [382, 373] on span "Row" at bounding box center [382, 376] width 15 height 11
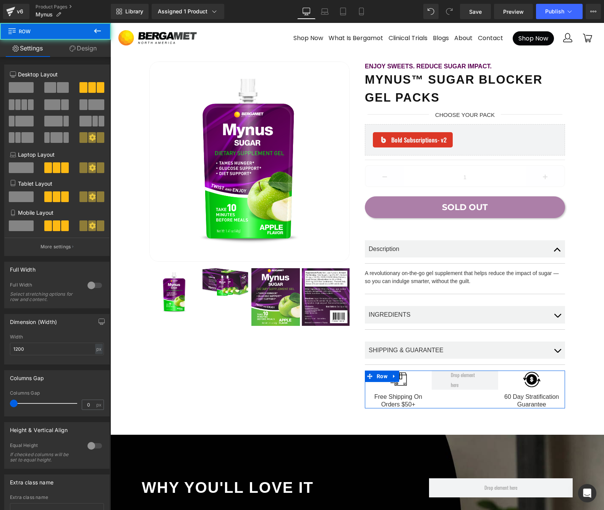
click at [57, 88] on span at bounding box center [63, 87] width 12 height 11
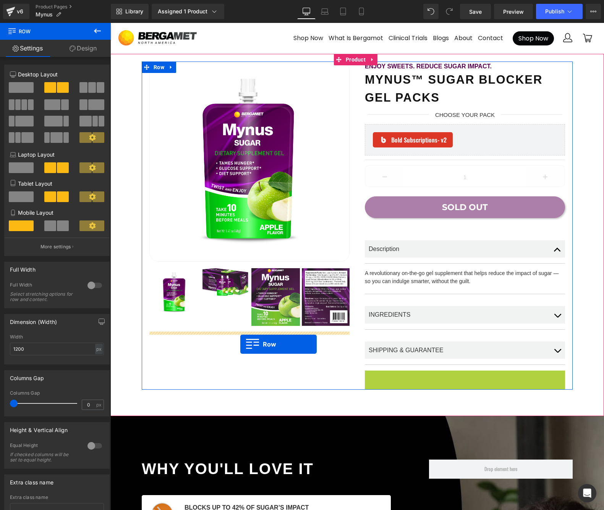
drag, startPoint x: 366, startPoint y: 373, endPoint x: 240, endPoint y: 344, distance: 128.9
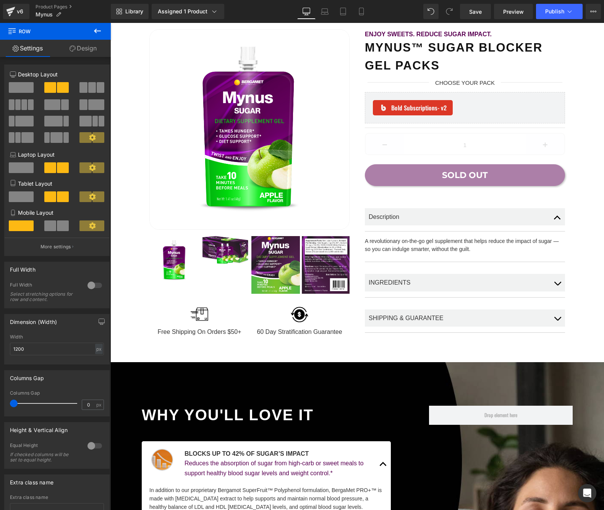
scroll to position [36, 0]
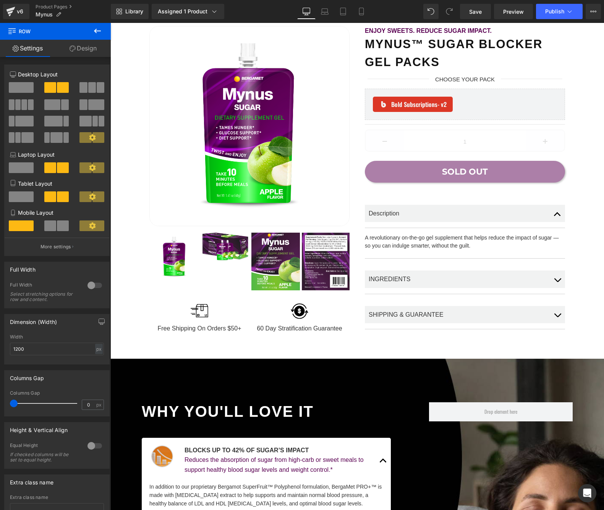
click at [553, 312] on button "button" at bounding box center [557, 314] width 15 height 29
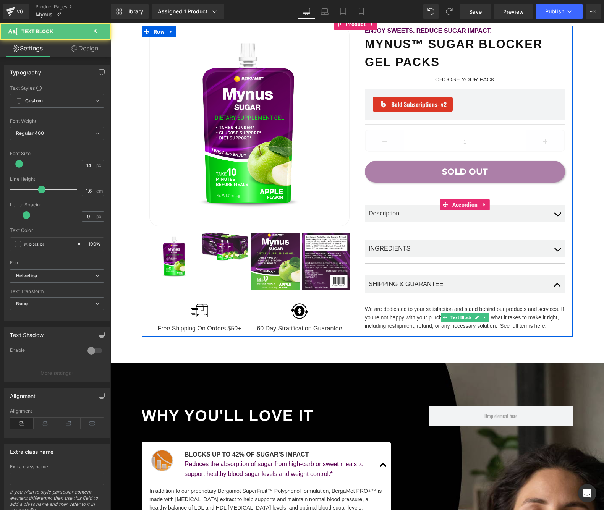
click at [523, 321] on div "We are dedicated to your satisfaction and stand behind our products and service…" at bounding box center [465, 318] width 200 height 26
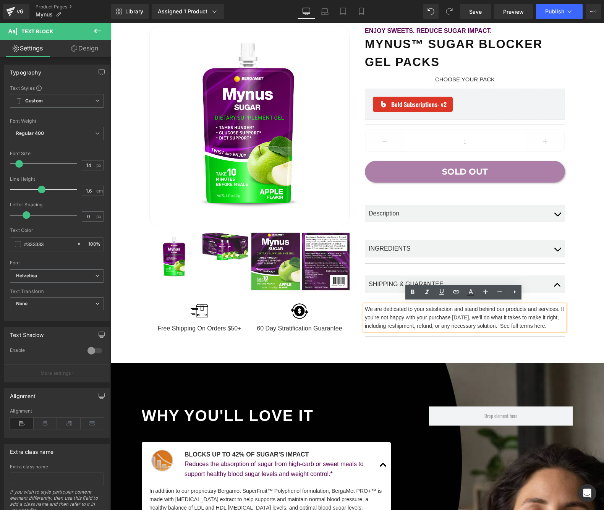
drag, startPoint x: 512, startPoint y: 324, endPoint x: 555, endPoint y: 324, distance: 43.2
click at [555, 324] on div "We are dedicated to your satisfaction and stand behind our products and service…" at bounding box center [465, 318] width 200 height 26
click at [479, 10] on span "Save" at bounding box center [475, 12] width 13 height 8
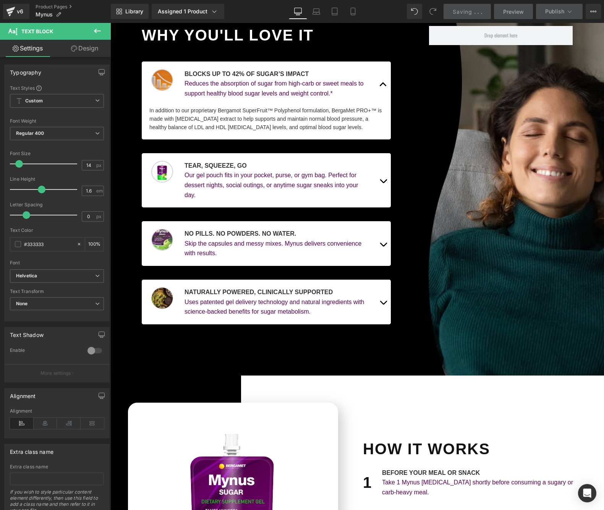
scroll to position [416, 0]
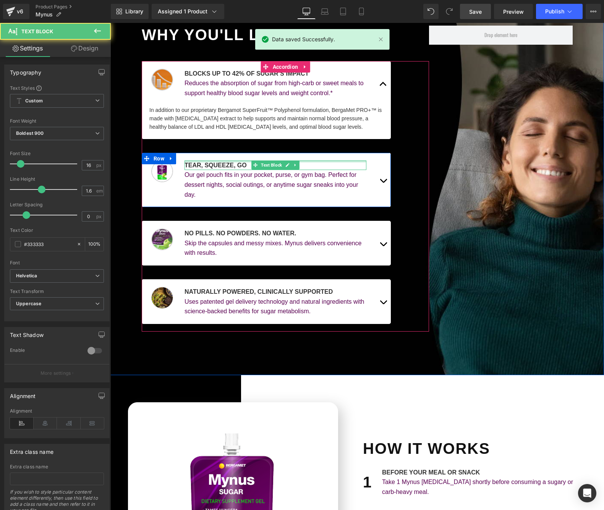
click at [197, 160] on div at bounding box center [276, 161] width 182 height 2
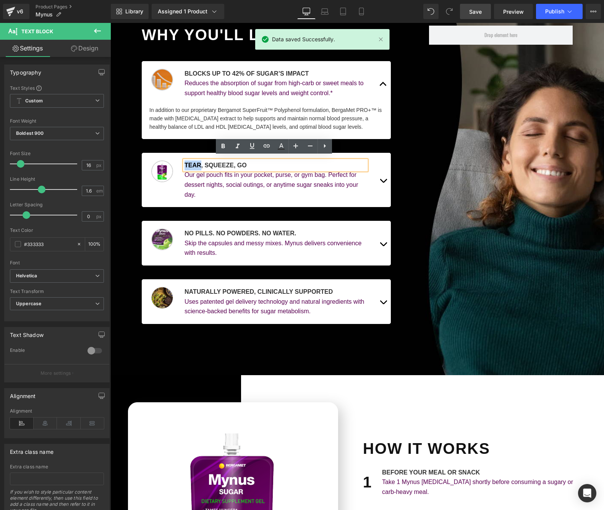
drag, startPoint x: 199, startPoint y: 161, endPoint x: 183, endPoint y: 162, distance: 16.5
click at [185, 162] on div "Tear, Squeeze, Go" at bounding box center [276, 165] width 182 height 10
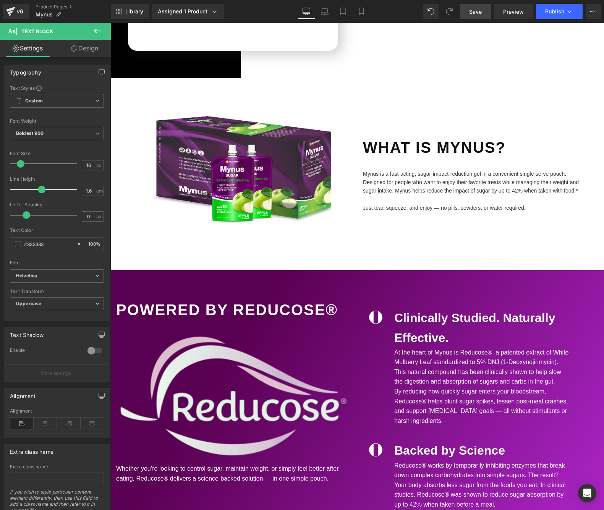
scroll to position [1024, 0]
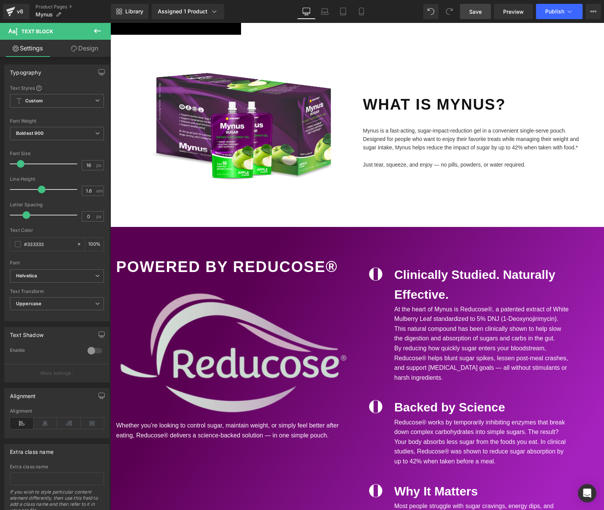
click at [209, 348] on img at bounding box center [233, 354] width 235 height 134
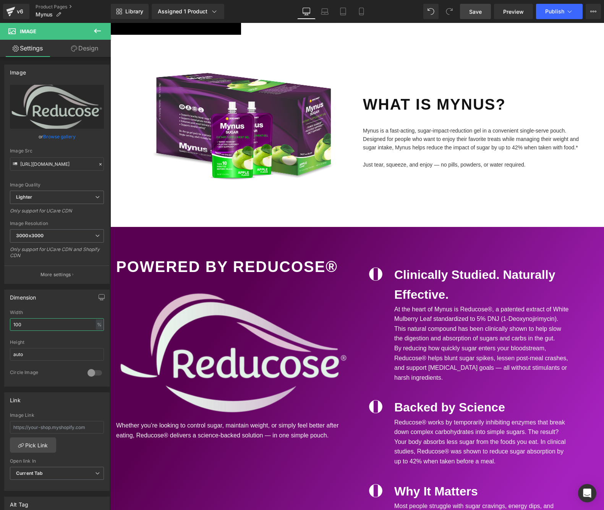
drag, startPoint x: -1, startPoint y: 323, endPoint x: -20, endPoint y: 321, distance: 19.2
click at [0, 321] on html "Row You are previewing how the will restyle your page. You can not edit Element…" at bounding box center [302, 255] width 604 height 510
type input "50"
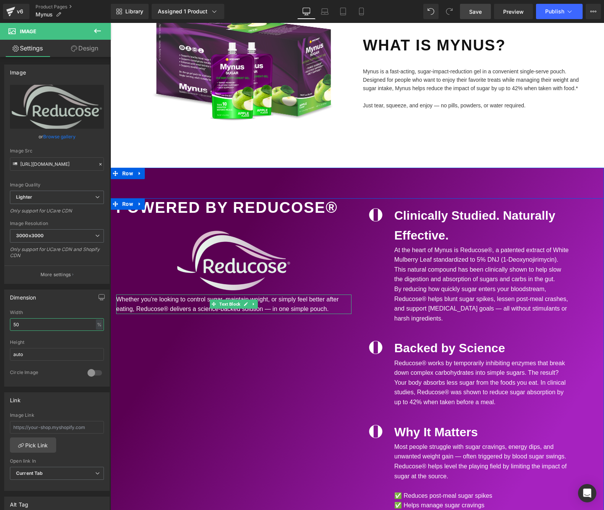
scroll to position [1093, 0]
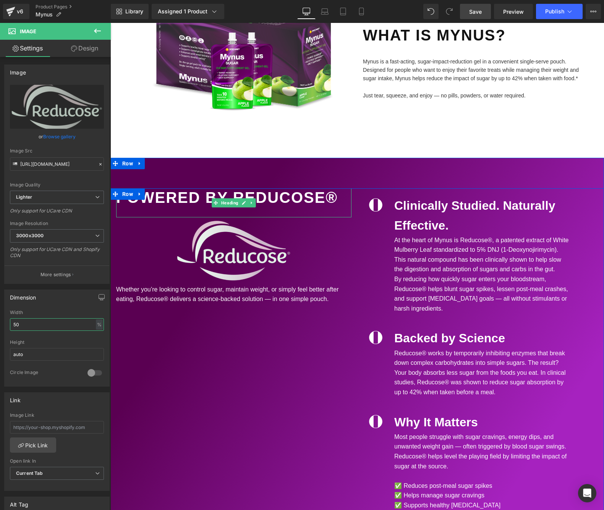
click at [177, 192] on div "Powered by Reducose®" at bounding box center [233, 202] width 235 height 29
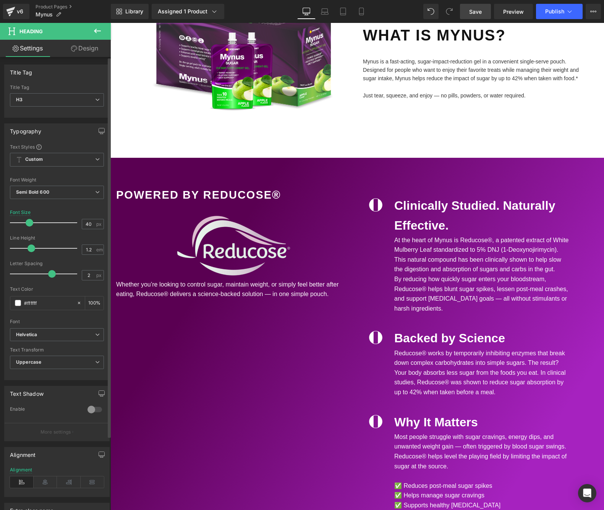
drag, startPoint x: 35, startPoint y: 222, endPoint x: 29, endPoint y: 222, distance: 6.1
click at [28, 222] on span at bounding box center [30, 223] width 8 height 8
click at [48, 481] on icon at bounding box center [46, 481] width 24 height 11
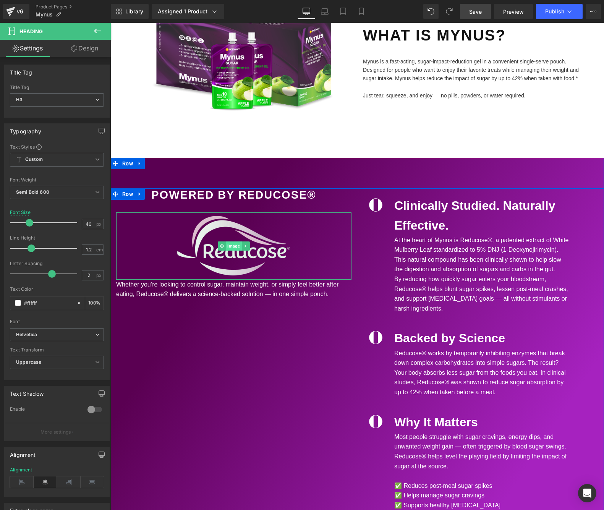
click at [231, 241] on span "Image" at bounding box center [234, 245] width 16 height 9
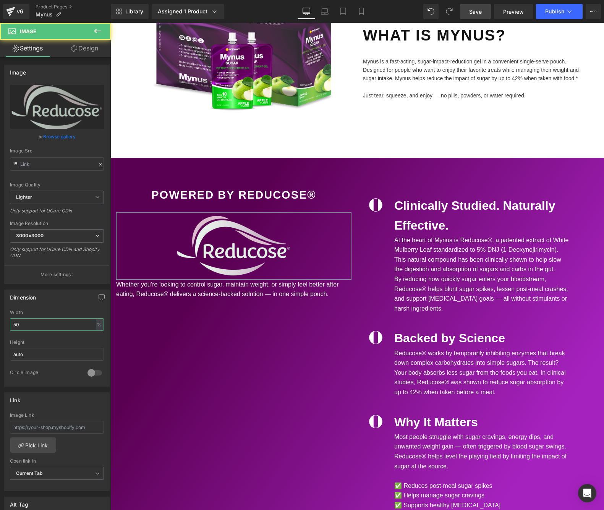
drag, startPoint x: 12, startPoint y: 322, endPoint x: -9, endPoint y: 319, distance: 21.5
click at [0, 319] on html "Image You are previewing how the will restyle your page. You can not edit Eleme…" at bounding box center [302, 255] width 604 height 510
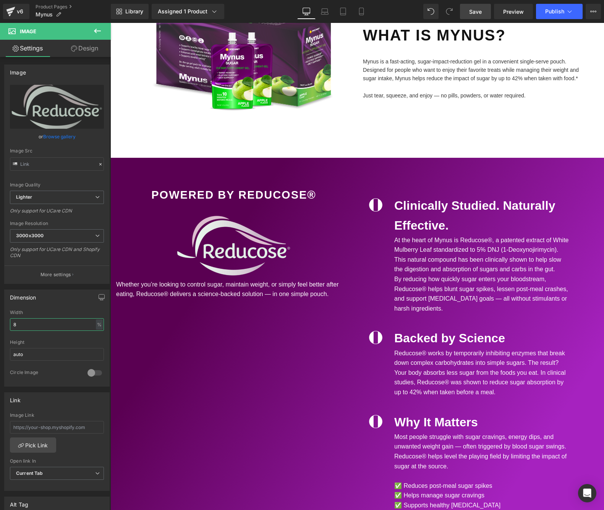
type input "80"
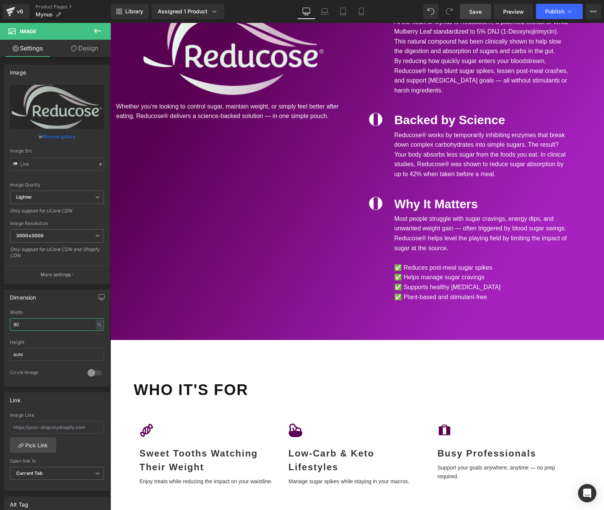
scroll to position [1319, 0]
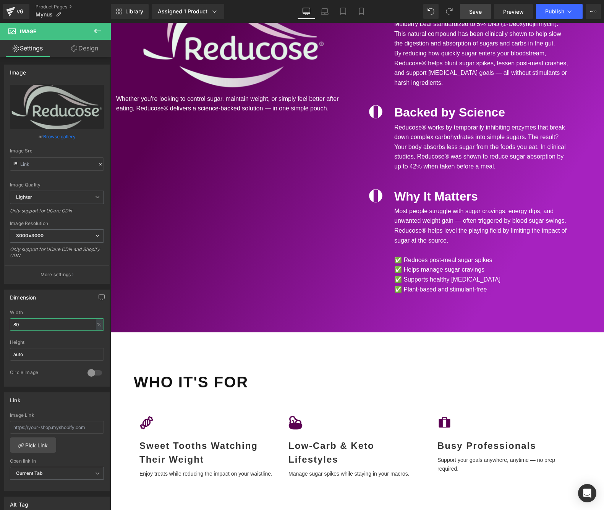
click at [229, 375] on div "Who It's For" at bounding box center [357, 388] width 447 height 34
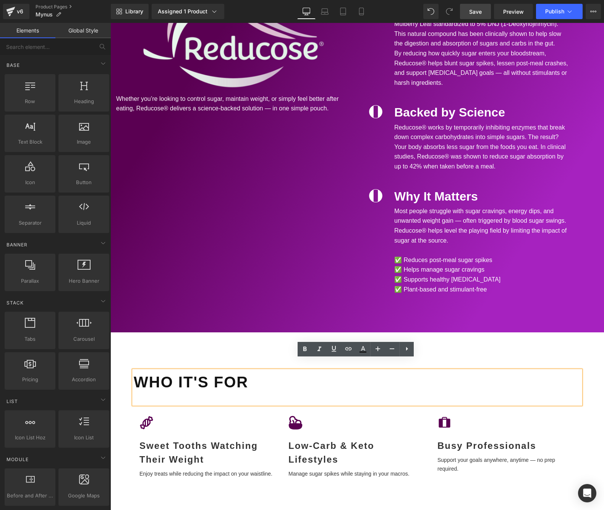
drag, startPoint x: 265, startPoint y: 336, endPoint x: 254, endPoint y: 367, distance: 33.6
click at [264, 338] on div "Mynus™ Sugar Blocker Gel Packs Heading Enjoy Sweets. Reduce Sugar Impact. Text …" at bounding box center [357, 364] width 494 height 3259
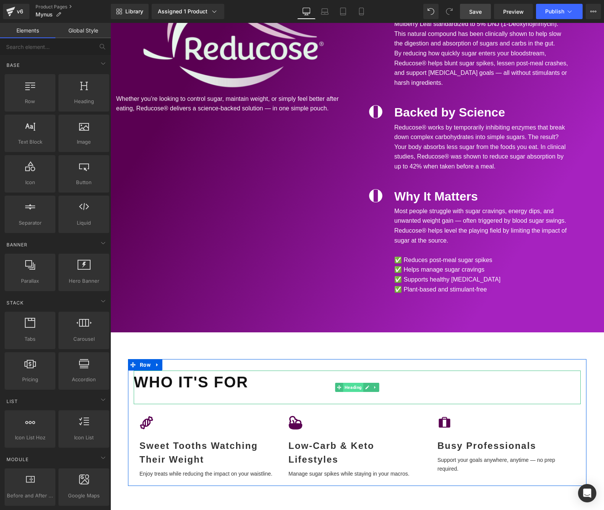
click at [348, 383] on span "Heading" at bounding box center [353, 387] width 20 height 9
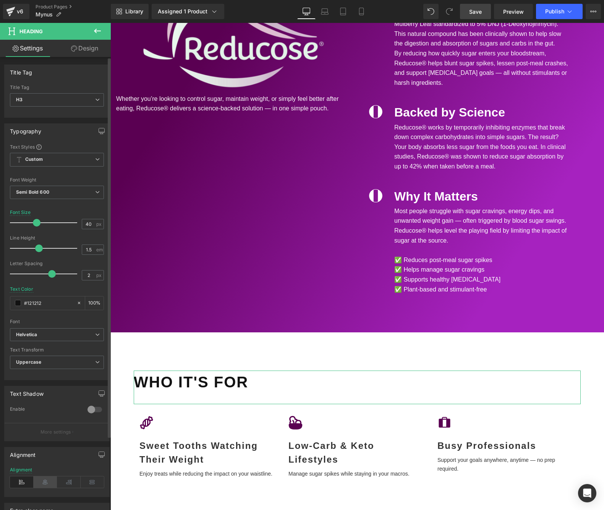
click at [42, 479] on icon at bounding box center [46, 481] width 24 height 11
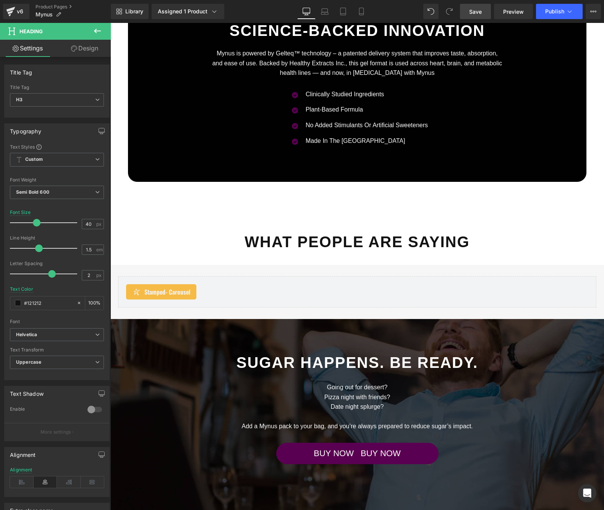
scroll to position [2255, 0]
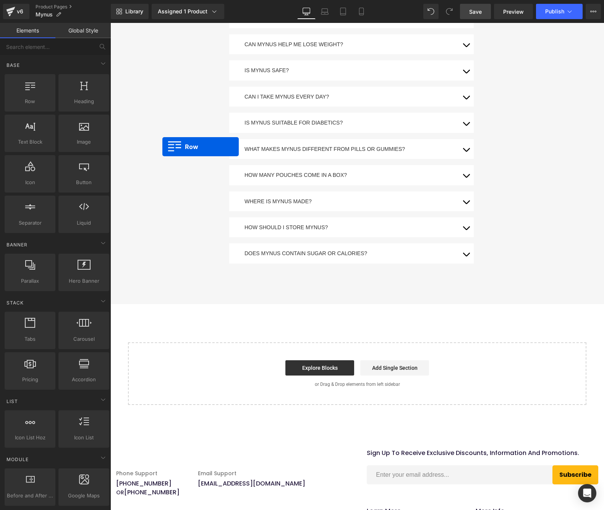
scroll to position [3017, 0]
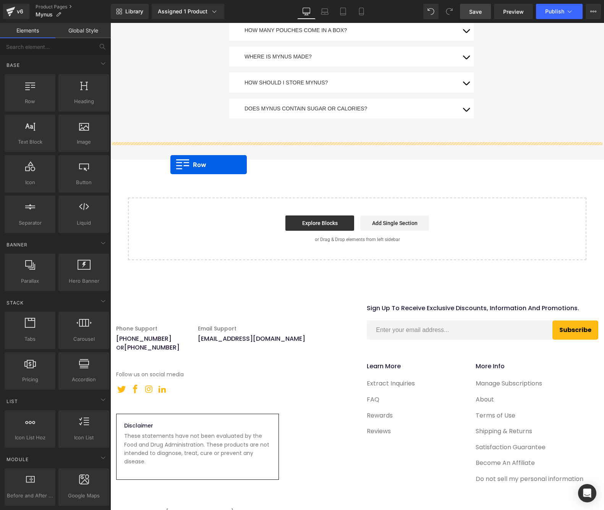
drag, startPoint x: 115, startPoint y: 252, endPoint x: 170, endPoint y: 164, distance: 104.0
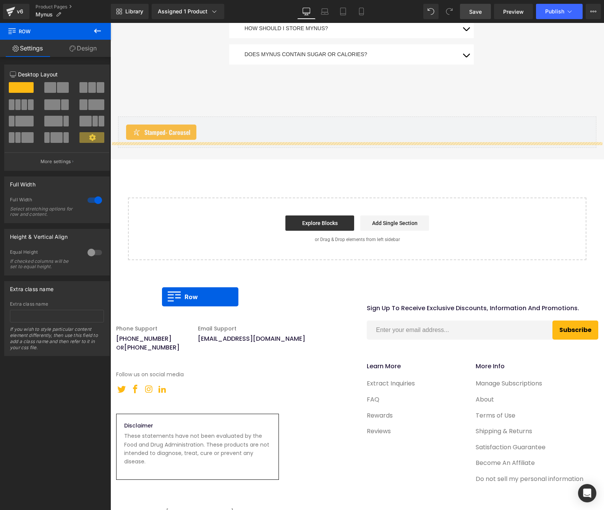
scroll to position [3022, 0]
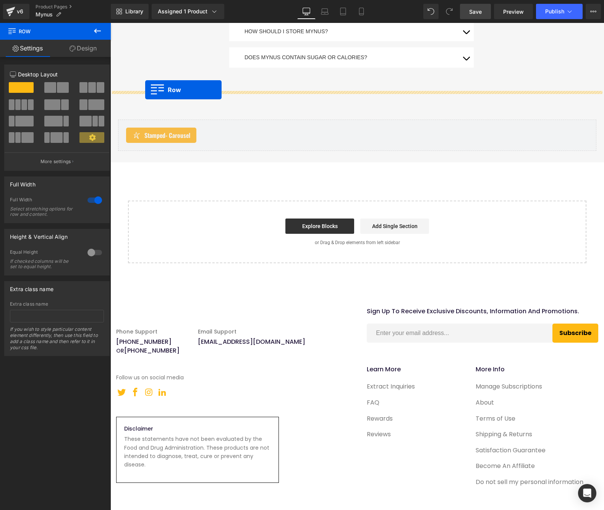
drag, startPoint x: 131, startPoint y: 173, endPoint x: 145, endPoint y: 90, distance: 84.4
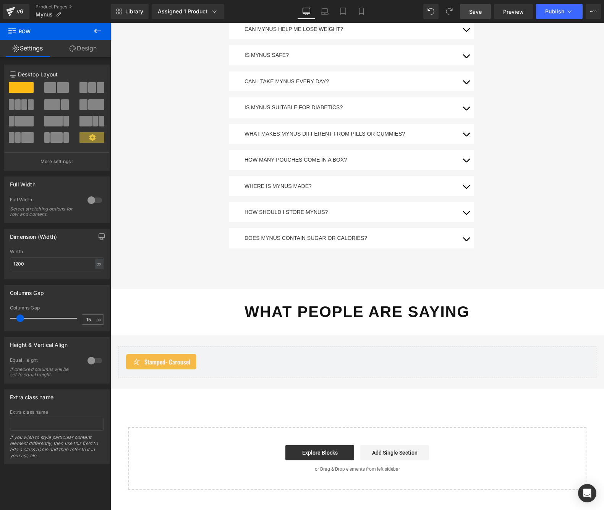
scroll to position [2820, 0]
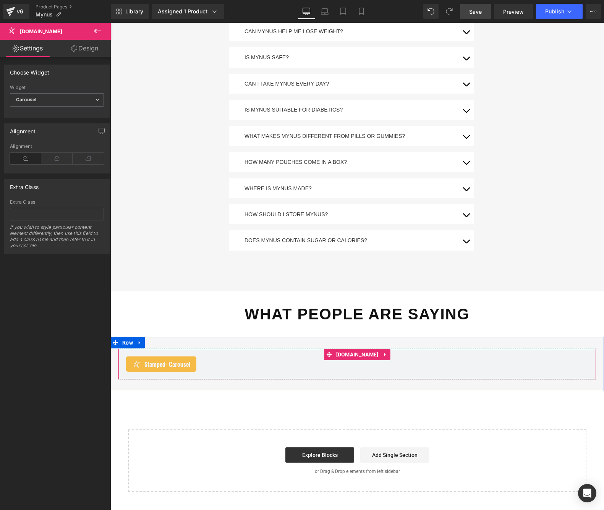
click at [158, 359] on span "Stamped - Carousel" at bounding box center [167, 363] width 46 height 9
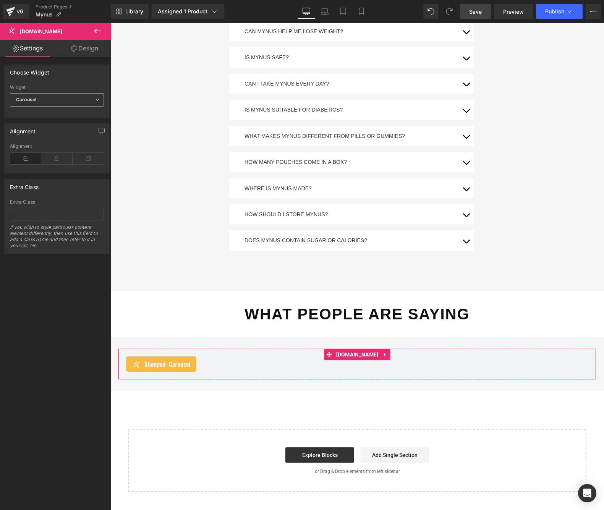
click at [45, 97] on span "Carousel" at bounding box center [57, 99] width 94 height 13
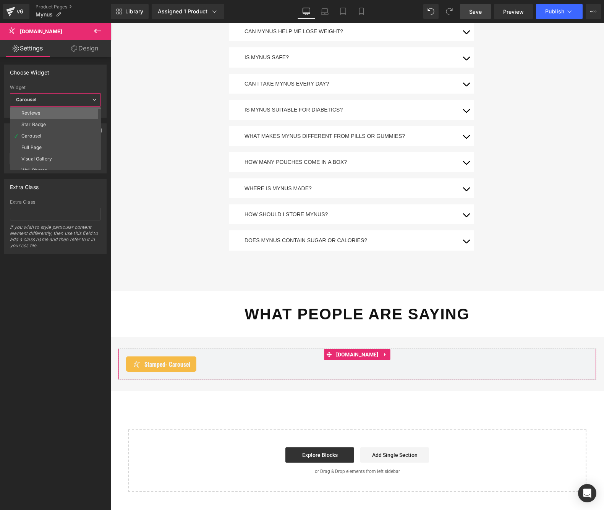
click at [42, 115] on li "Reviews" at bounding box center [57, 112] width 94 height 11
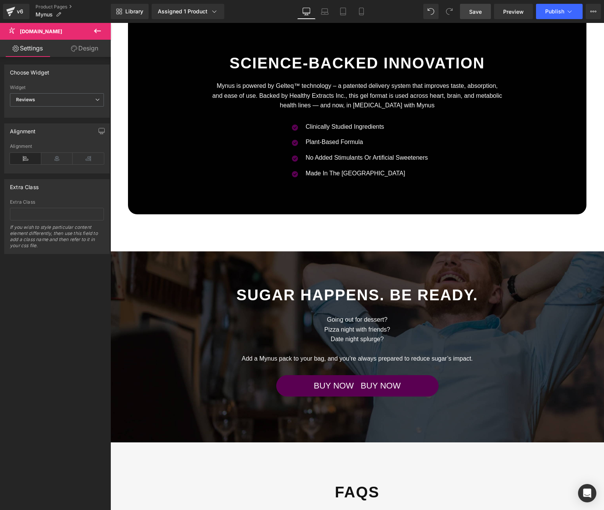
scroll to position [2280, 0]
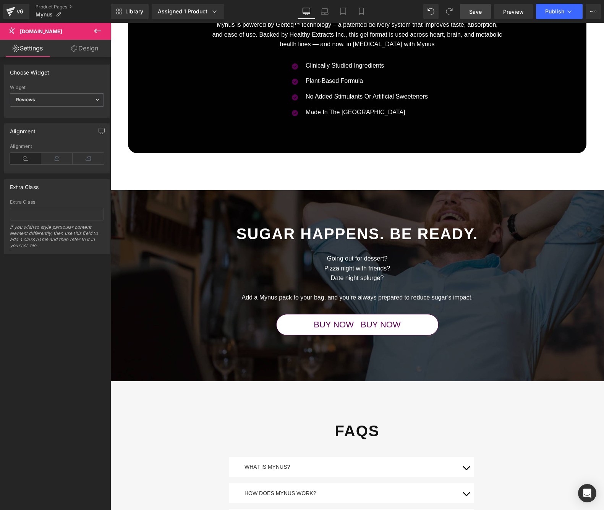
click at [366, 320] on link at bounding box center [370, 324] width 8 height 9
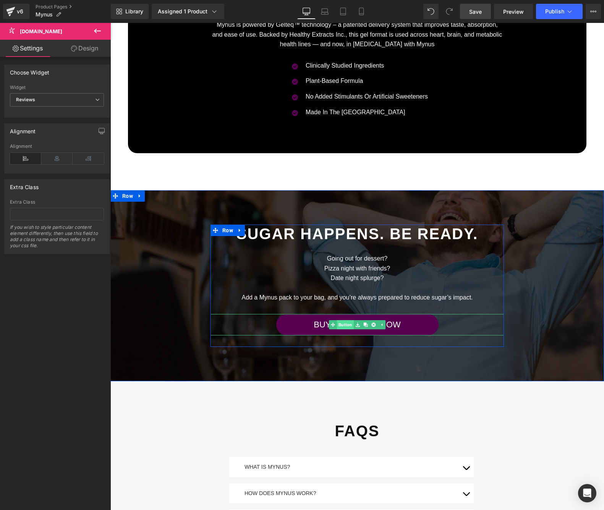
click at [351, 320] on span "Button" at bounding box center [345, 324] width 17 height 9
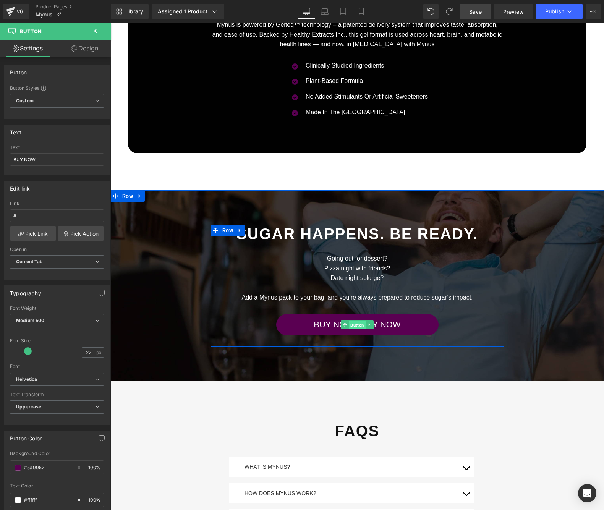
click at [355, 321] on span "Button" at bounding box center [357, 325] width 17 height 9
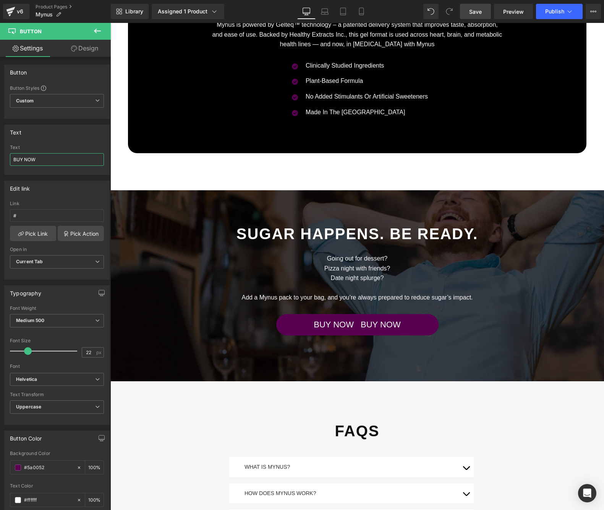
drag, startPoint x: 46, startPoint y: 157, endPoint x: -23, endPoint y: 156, distance: 68.8
click at [0, 156] on html "Button You are previewing how the will restyle your page. You can not edit Elem…" at bounding box center [302, 255] width 604 height 510
type input "\"
type input "B"
type input "Buy Now"
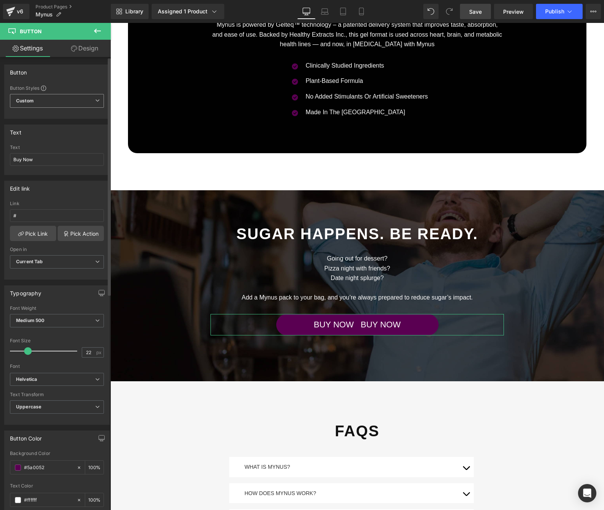
click at [34, 102] on b "Custom" at bounding box center [25, 101] width 18 height 6
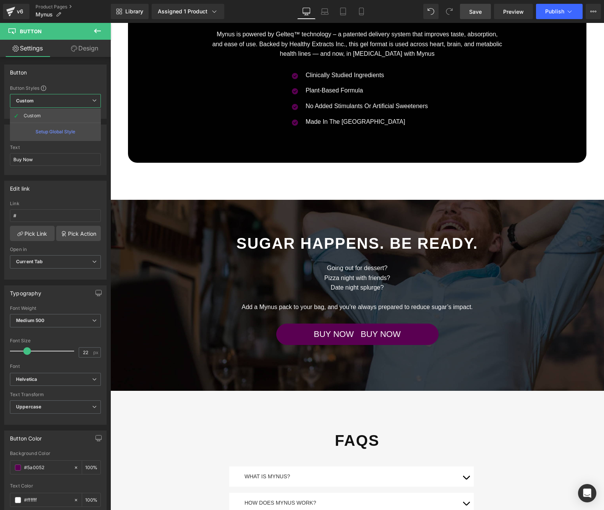
scroll to position [2265, 0]
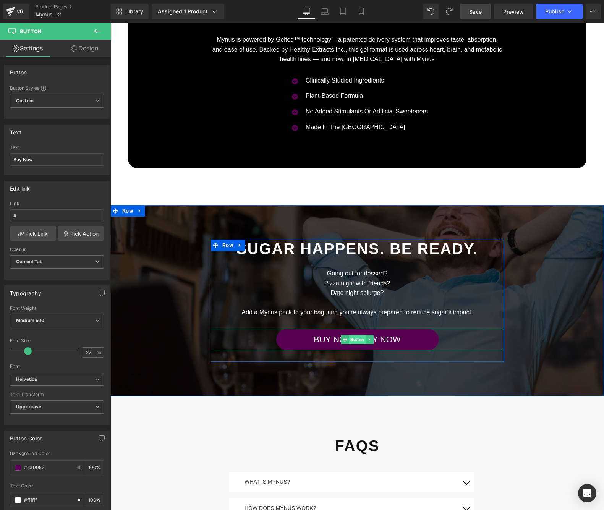
scroll to position [2263, 0]
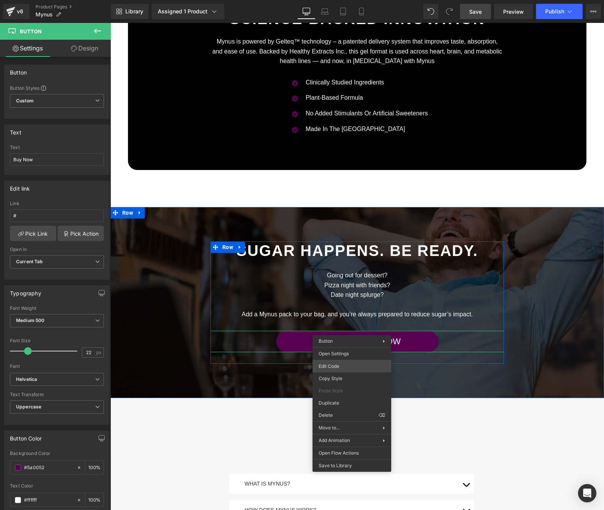
click at [337, 0] on div "Button You are previewing how the will restyle your page. You can not edit Elem…" at bounding box center [302, 0] width 604 height 0
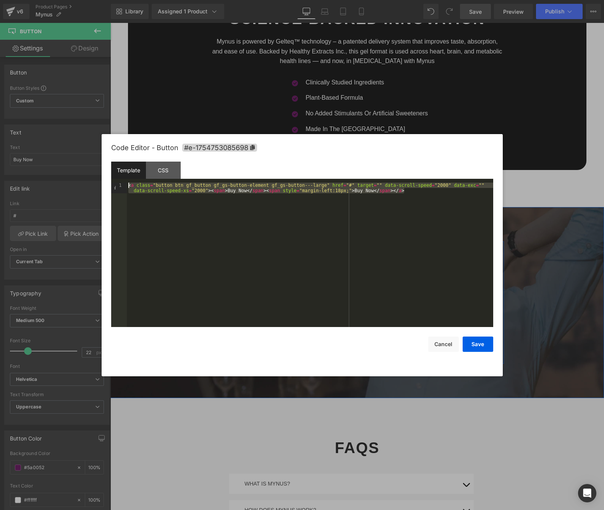
drag, startPoint x: 458, startPoint y: 189, endPoint x: 127, endPoint y: 176, distance: 331.1
click at [127, 176] on div "Template CSS 1 < a class = "button btn gf_button gf_gs-button-element gf_gs-but…" at bounding box center [302, 244] width 382 height 165
click at [248, 204] on div "< a class = "button btn gf_button gf_gs-button-element gf_gs-button---large" hr…" at bounding box center [310, 266] width 366 height 166
drag, startPoint x: 431, startPoint y: 188, endPoint x: 97, endPoint y: 176, distance: 334.8
click at [97, 176] on body "Button You are previewing how the will restyle your page. You can not edit Elem…" at bounding box center [302, 255] width 604 height 510
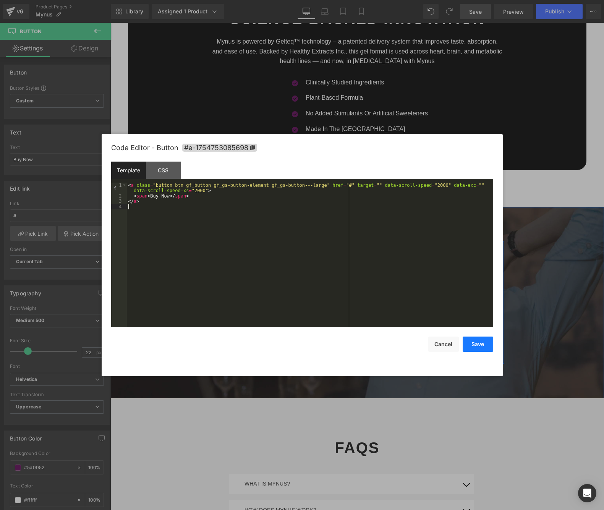
click at [478, 346] on button "Save" at bounding box center [478, 344] width 31 height 15
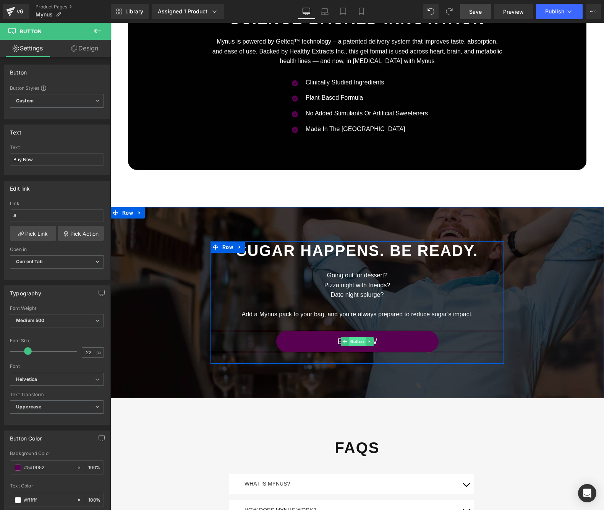
click at [354, 337] on span "Button" at bounding box center [357, 341] width 17 height 9
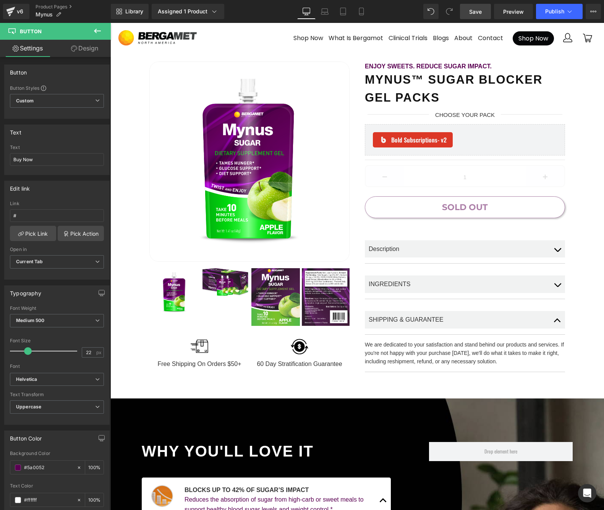
scroll to position [0, 0]
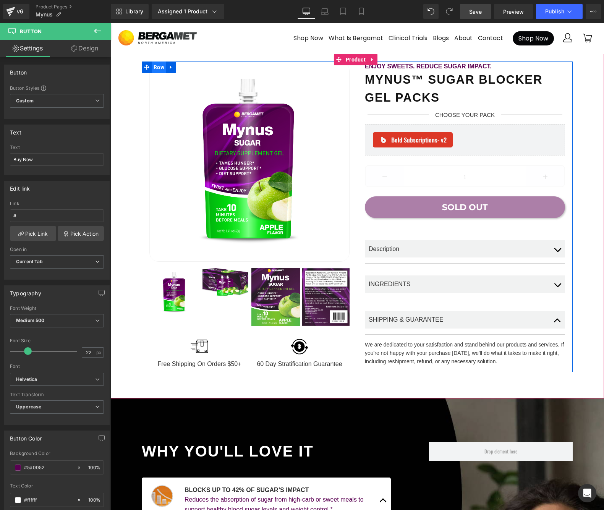
click at [161, 67] on span "Row" at bounding box center [159, 67] width 15 height 11
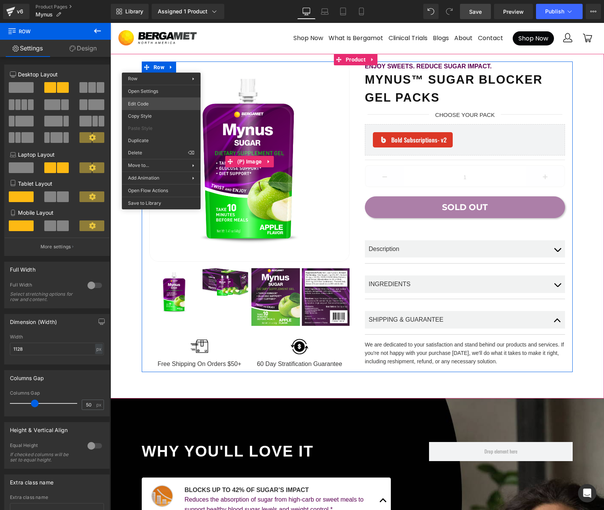
click at [157, 106] on body "Row You are previewing how the will restyle your page. You can not edit Element…" at bounding box center [302, 255] width 604 height 510
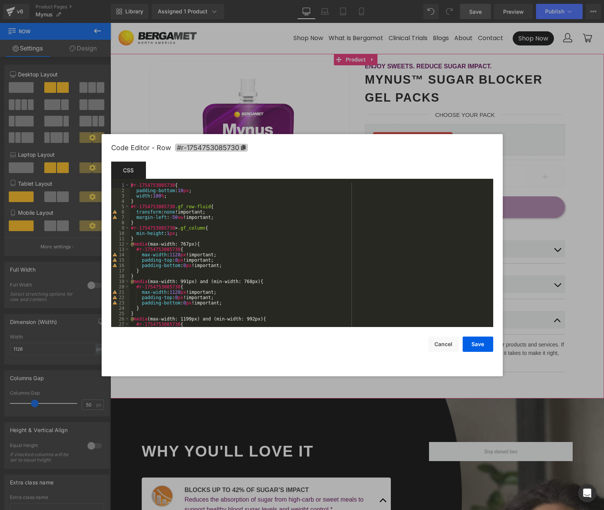
click at [243, 148] on icon at bounding box center [243, 147] width 5 height 5
click at [443, 346] on button "Cancel" at bounding box center [443, 344] width 31 height 15
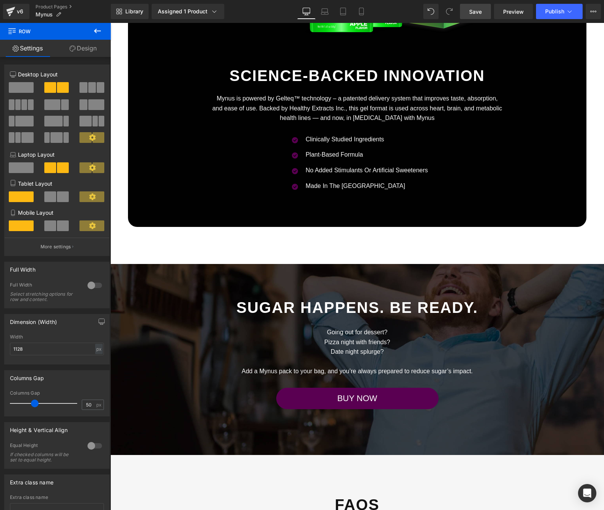
scroll to position [2199, 0]
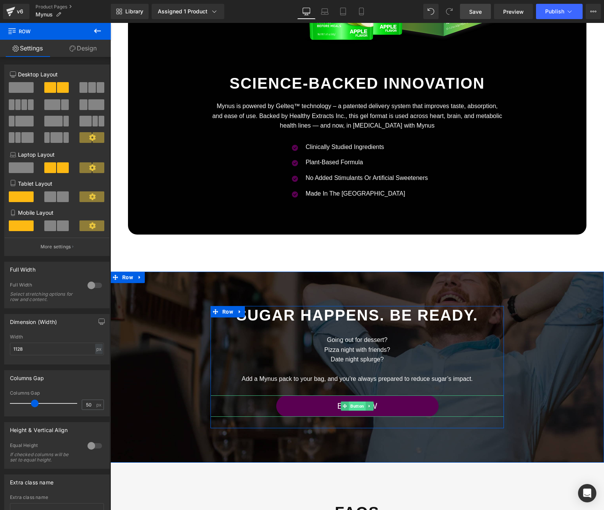
click at [353, 401] on span "Button" at bounding box center [357, 405] width 17 height 9
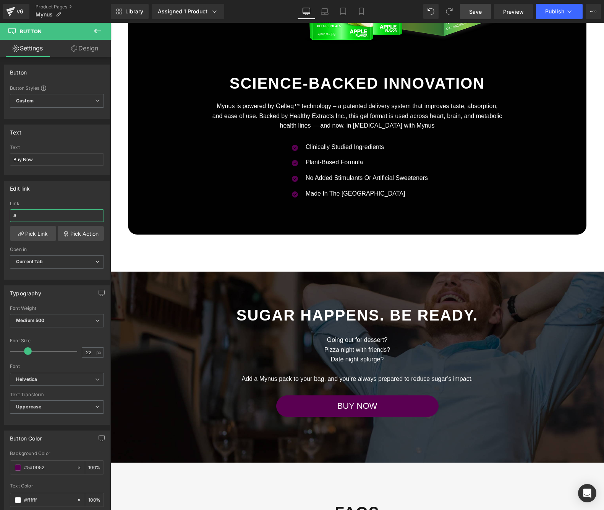
drag, startPoint x: 21, startPoint y: 216, endPoint x: -5, endPoint y: 214, distance: 25.7
click at [0, 214] on html "Button You are previewing how the will restyle your page. You can not edit Elem…" at bounding box center [302, 255] width 604 height 510
paste input "r-1754753085730"
type input "#r-1754753085730"
click at [546, 12] on span "Publish" at bounding box center [554, 11] width 19 height 6
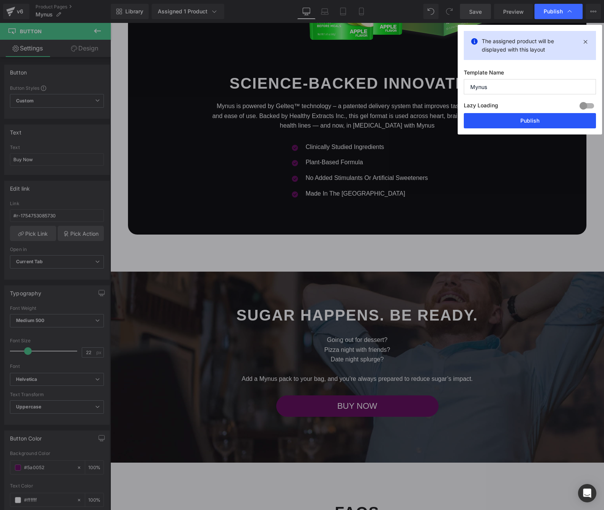
click at [511, 125] on button "Publish" at bounding box center [530, 120] width 132 height 15
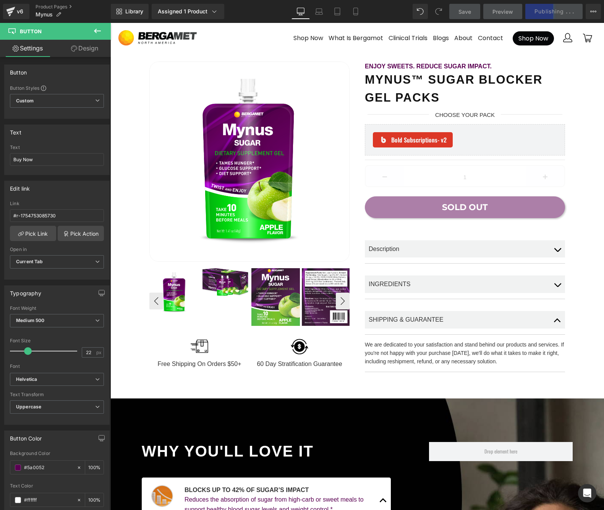
scroll to position [0, 0]
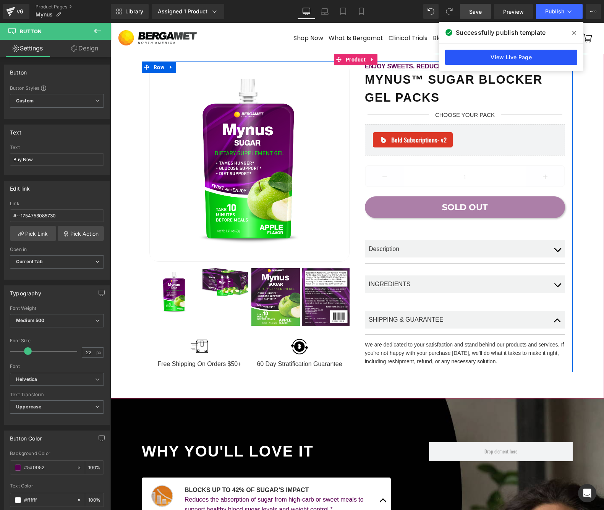
click at [513, 57] on link "View Live Page" at bounding box center [511, 57] width 132 height 15
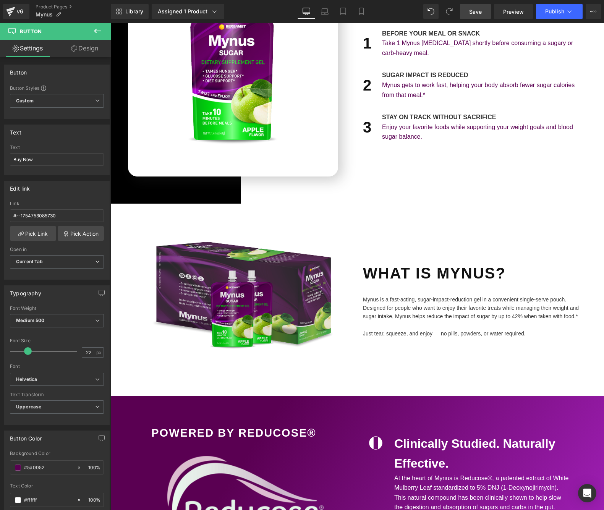
scroll to position [818, 0]
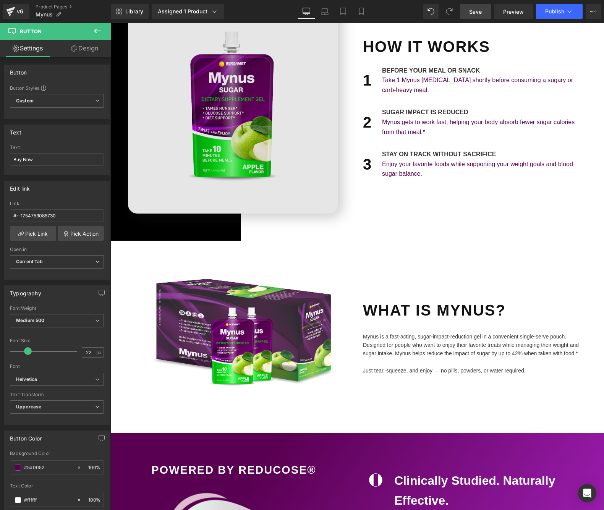
click at [219, 131] on img at bounding box center [233, 106] width 210 height 213
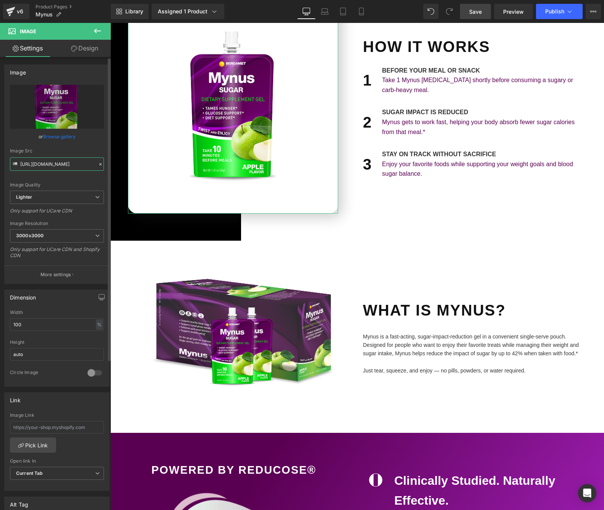
click at [55, 167] on input "https://ucarecdn.com/3e838ce3-efa0-4c99-a681-34fc9ee7a6cb/-/format/auto/-/previ…" at bounding box center [57, 163] width 94 height 13
click at [59, 137] on link "Browse gallery" at bounding box center [59, 136] width 32 height 13
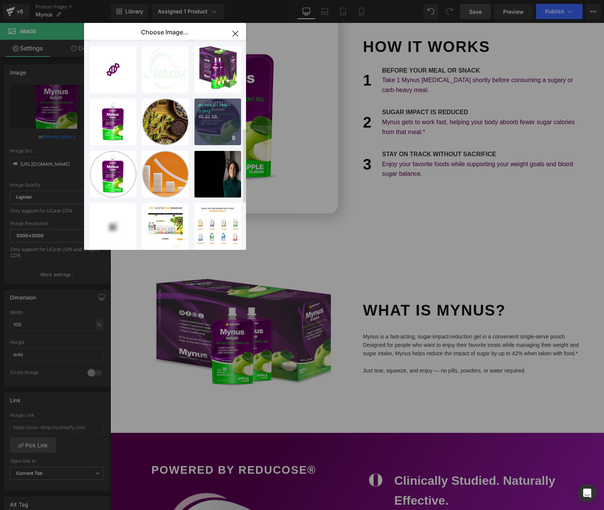
scroll to position [274, 0]
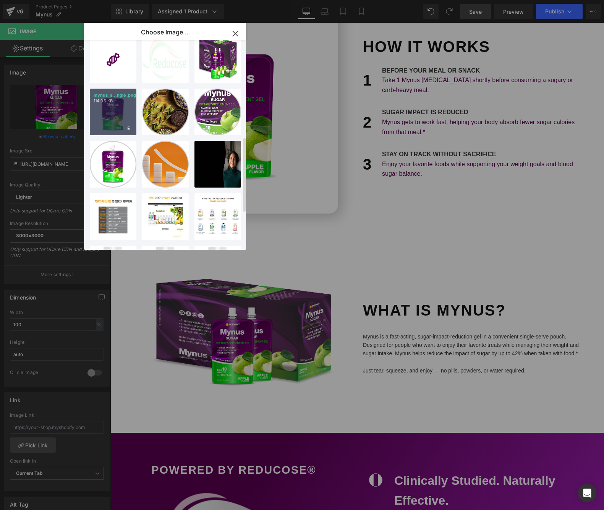
click at [118, 124] on div "mynus_s...ngle.png 114.05 KB" at bounding box center [113, 112] width 47 height 47
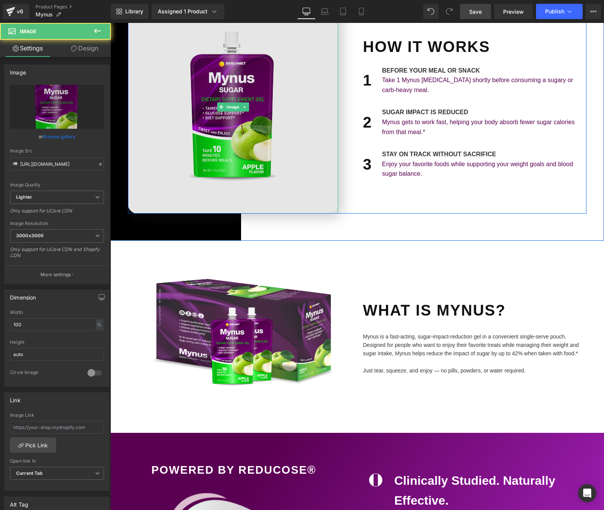
click at [231, 130] on img at bounding box center [233, 106] width 210 height 213
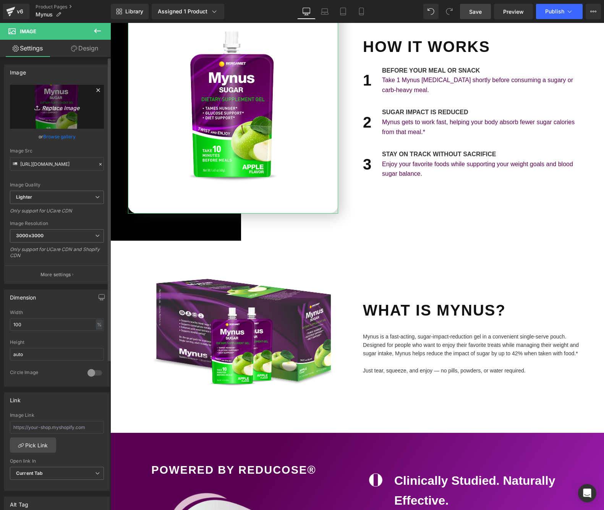
click at [54, 110] on icon "Replace Image" at bounding box center [56, 107] width 61 height 10
type input "C:\fakepath\Mynus Pouch 2025.png"
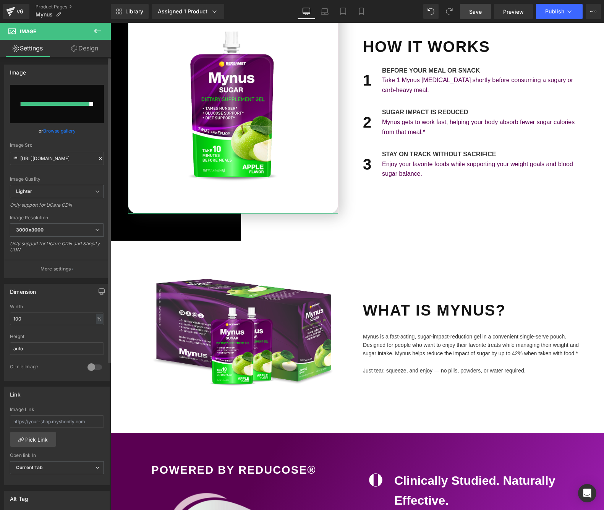
click at [67, 133] on link "Browse gallery" at bounding box center [59, 130] width 32 height 13
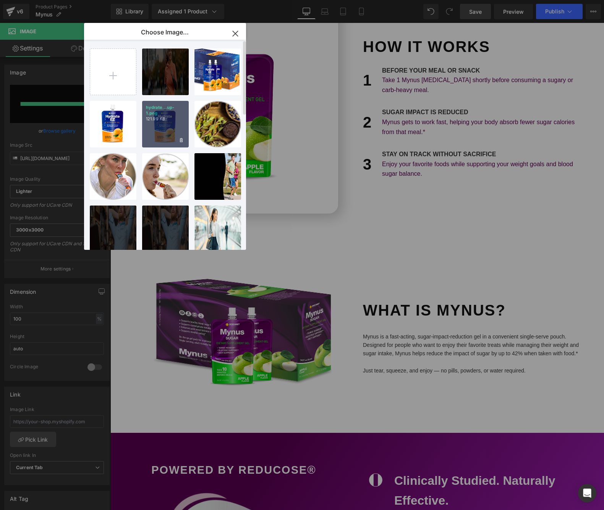
scroll to position [0, 0]
click at [120, 74] on input "file" at bounding box center [113, 72] width 46 height 46
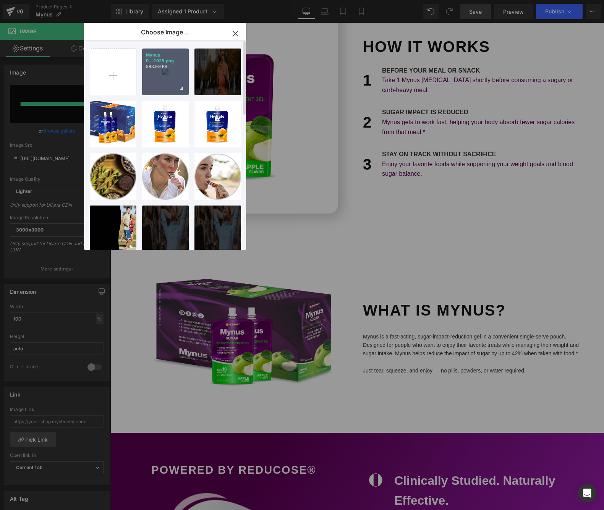
click at [167, 83] on div "Mynus P...2025.png 583.99 KB" at bounding box center [165, 72] width 47 height 47
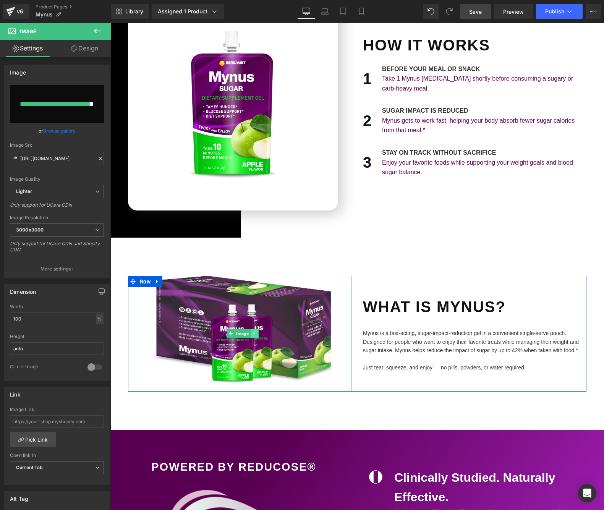
click at [251, 329] on link at bounding box center [255, 333] width 8 height 9
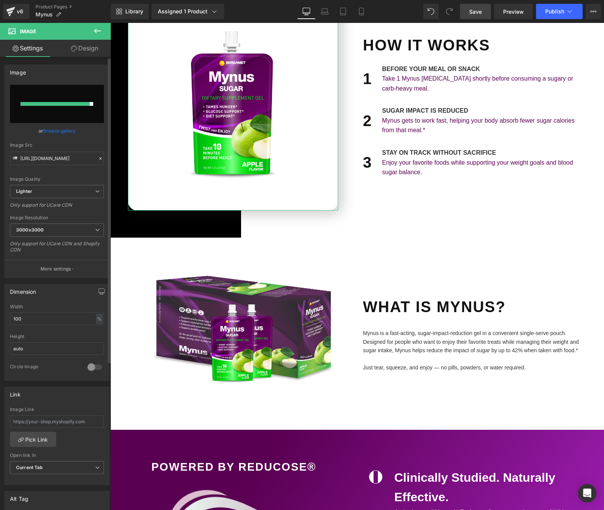
click at [55, 127] on link "Browse gallery" at bounding box center [59, 130] width 32 height 13
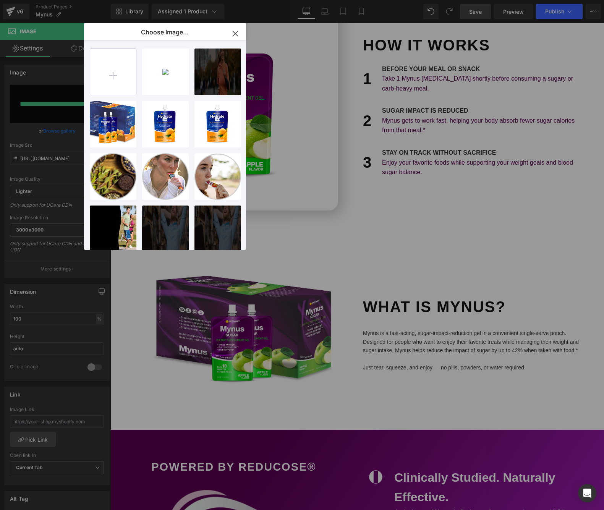
click at [125, 75] on input "file" at bounding box center [113, 72] width 46 height 46
type input "C:\fakepath\Mynus Box 3D ii.png"
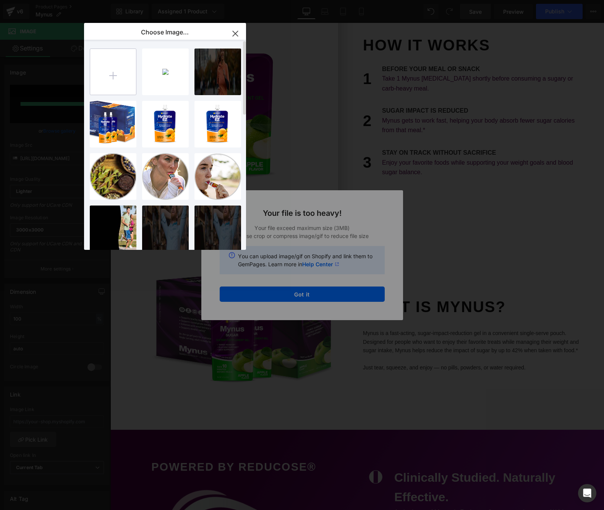
click at [117, 68] on input "file" at bounding box center [113, 72] width 46 height 46
drag, startPoint x: 308, startPoint y: 281, endPoint x: 306, endPoint y: 290, distance: 8.9
click at [308, 0] on div "Text Color Highlight Color #333333 Edit or remove link: Edit - Unlink - Cancel …" at bounding box center [302, 0] width 604 height 0
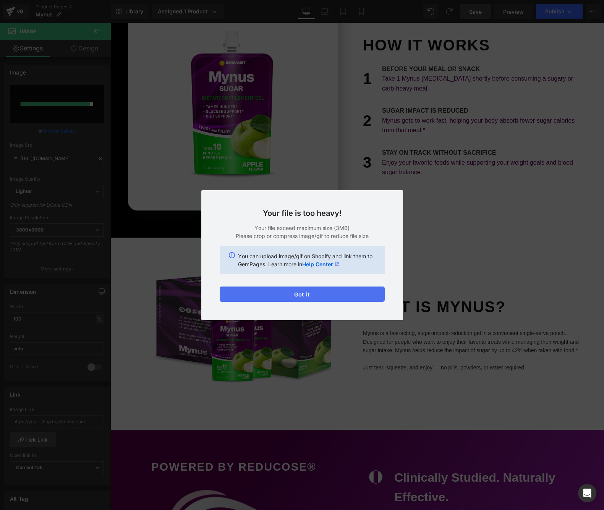
click at [304, 298] on button "Got it" at bounding box center [302, 294] width 165 height 15
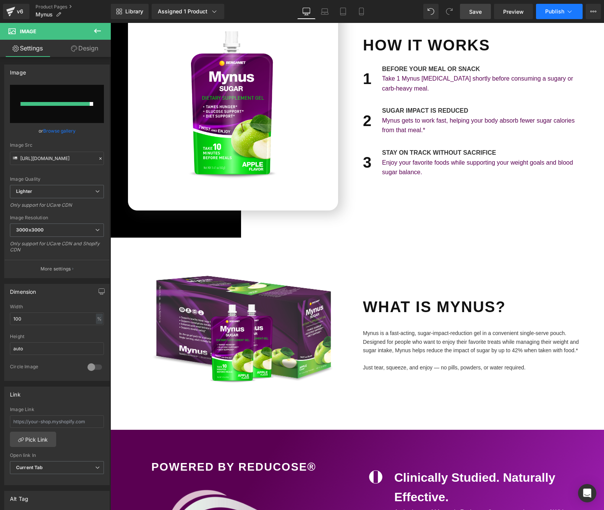
click at [572, 7] on button "Publish" at bounding box center [559, 11] width 47 height 15
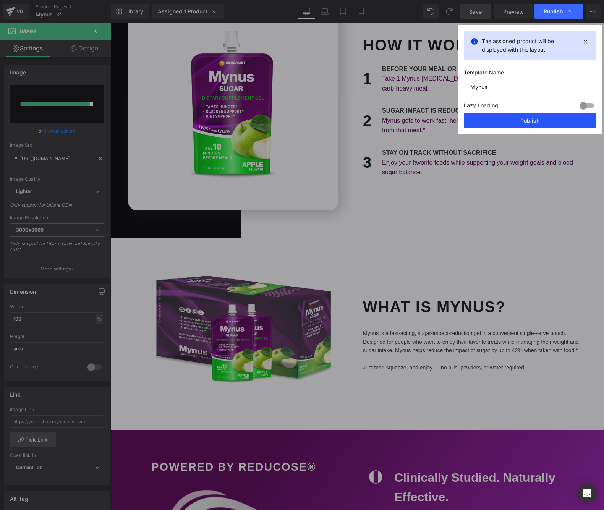
drag, startPoint x: 532, startPoint y: 128, endPoint x: 405, endPoint y: 107, distance: 129.3
click at [532, 128] on button "Publish" at bounding box center [530, 120] width 132 height 15
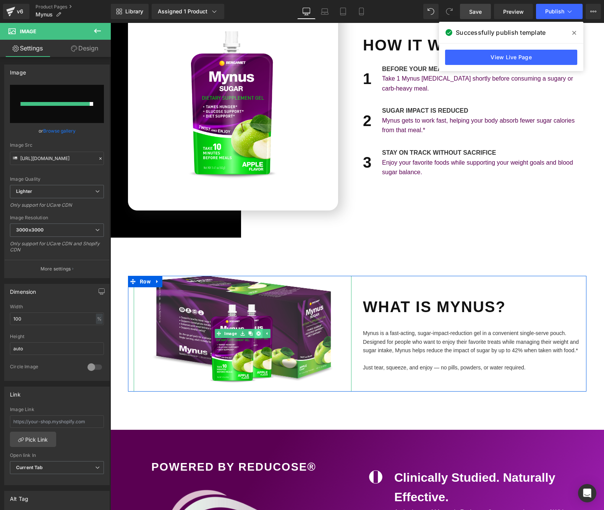
click at [259, 332] on link at bounding box center [258, 333] width 8 height 9
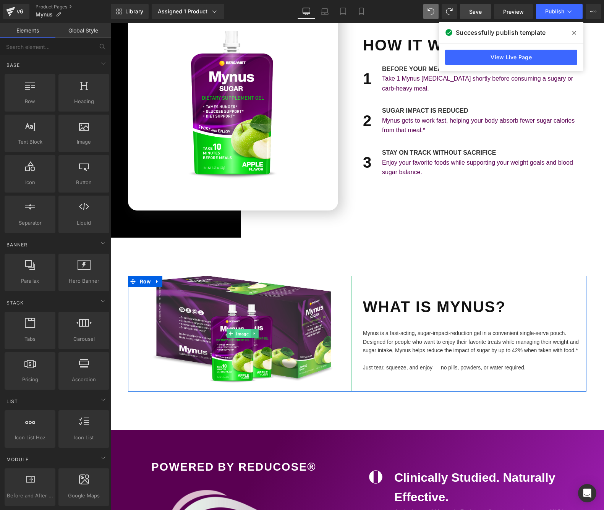
click at [237, 329] on span "Image" at bounding box center [243, 333] width 16 height 9
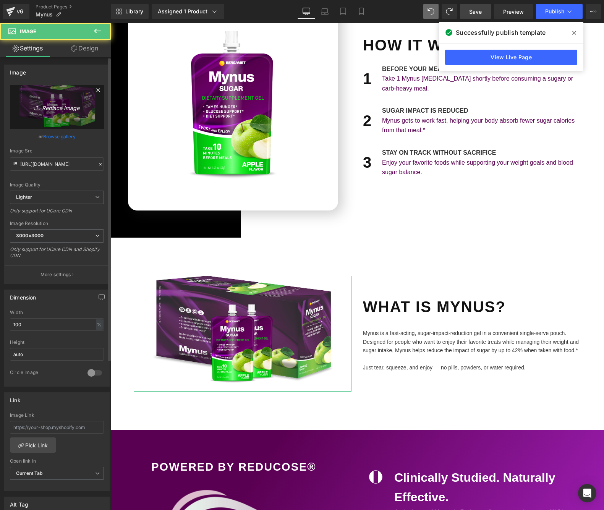
click at [54, 112] on link "Replace Image" at bounding box center [57, 107] width 94 height 44
type input "C:\fakepath\Mynus Box 3D ii copy.png"
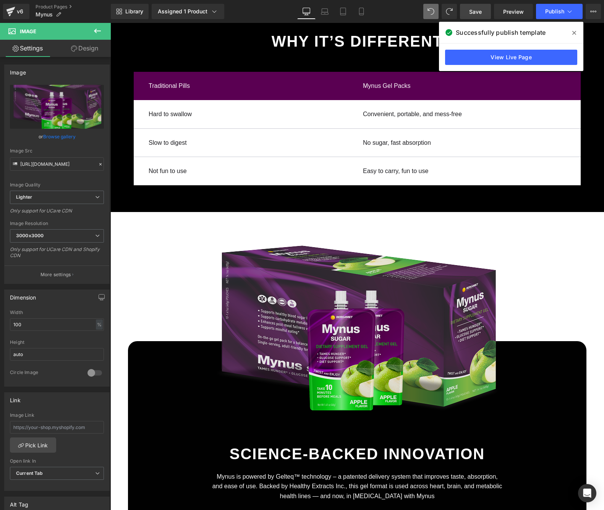
scroll to position [1845, 0]
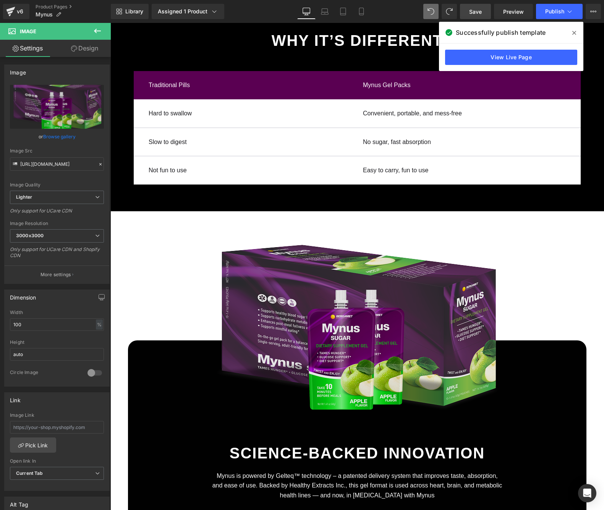
click at [389, 332] on img at bounding box center [356, 336] width 293 height 182
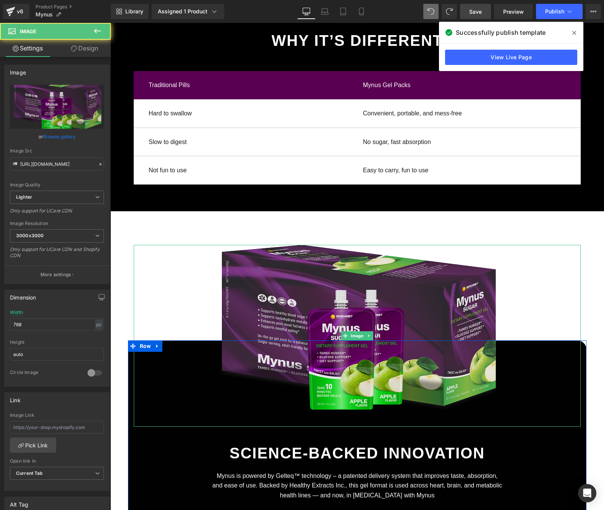
click at [319, 300] on img at bounding box center [356, 336] width 293 height 182
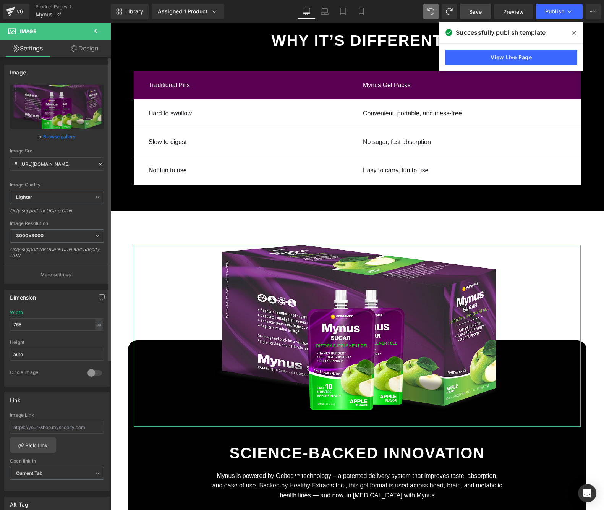
click at [57, 136] on link "Browse gallery" at bounding box center [59, 136] width 32 height 13
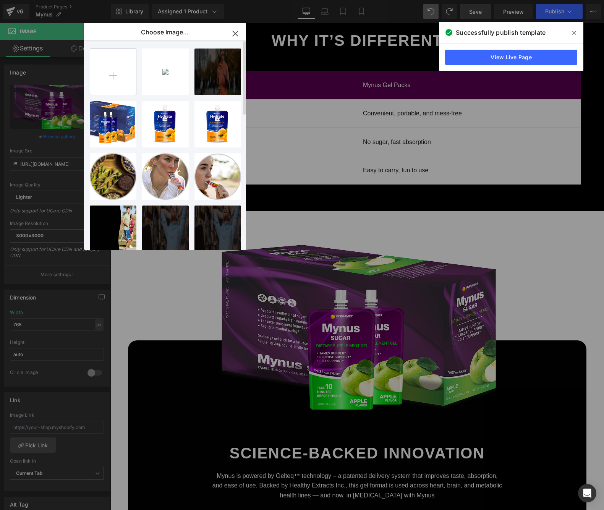
click at [120, 76] on input "file" at bounding box center [113, 72] width 46 height 46
type input "C:\fakepath\Mynus Box 3D ii copy.png"
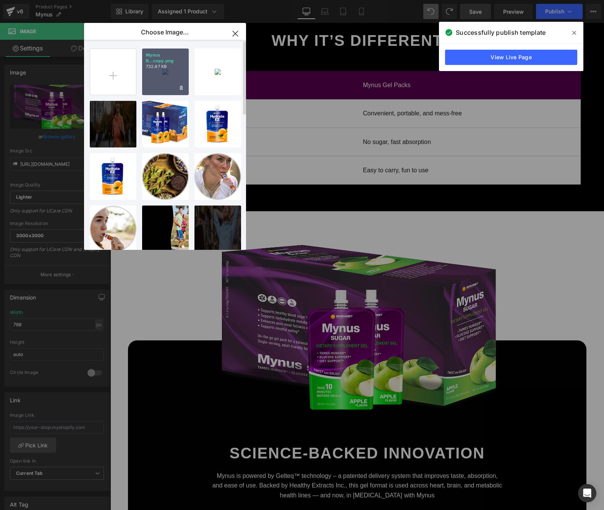
click at [165, 86] on div "Mynus B...copy.png 732.87 KB" at bounding box center [165, 72] width 47 height 47
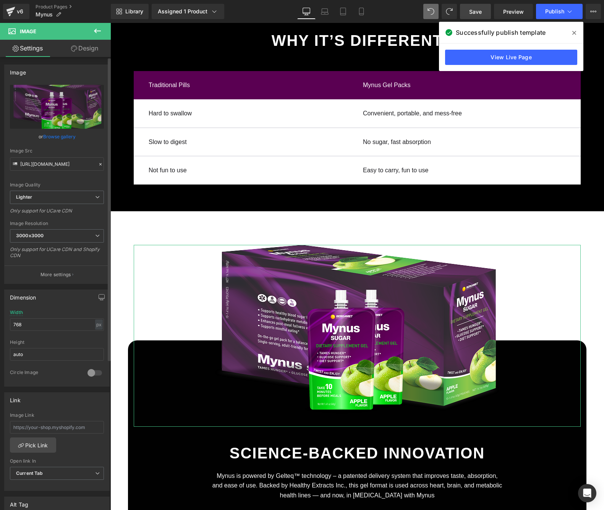
click at [58, 137] on link "Browse gallery" at bounding box center [59, 136] width 32 height 13
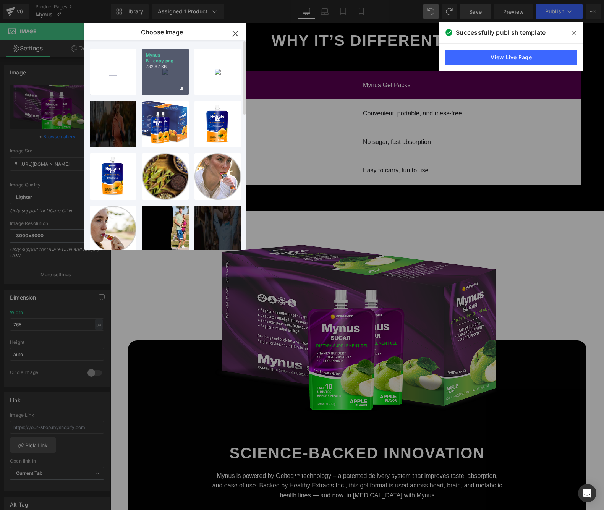
click at [158, 72] on div "Mynus B...copy.png 732.87 KB" at bounding box center [165, 72] width 47 height 47
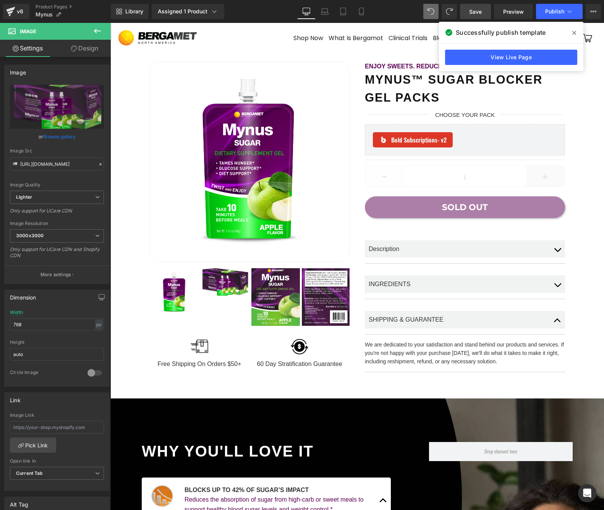
scroll to position [0, 0]
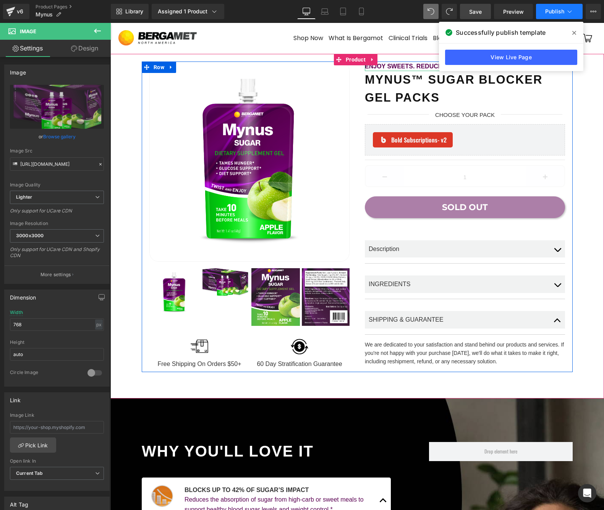
click at [552, 8] on span "Publish" at bounding box center [554, 11] width 19 height 6
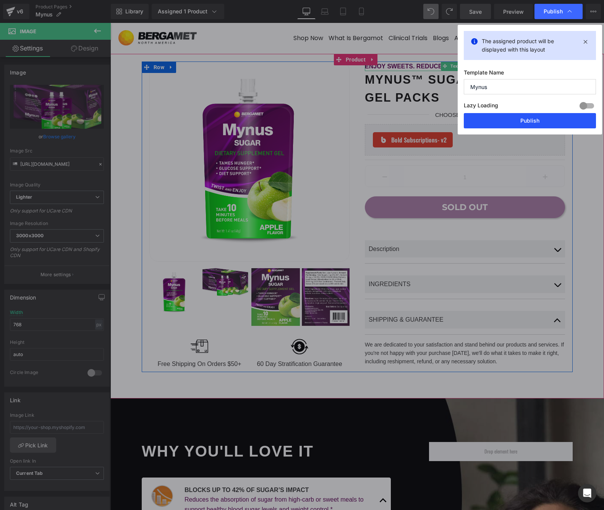
click at [518, 123] on button "Publish" at bounding box center [530, 120] width 132 height 15
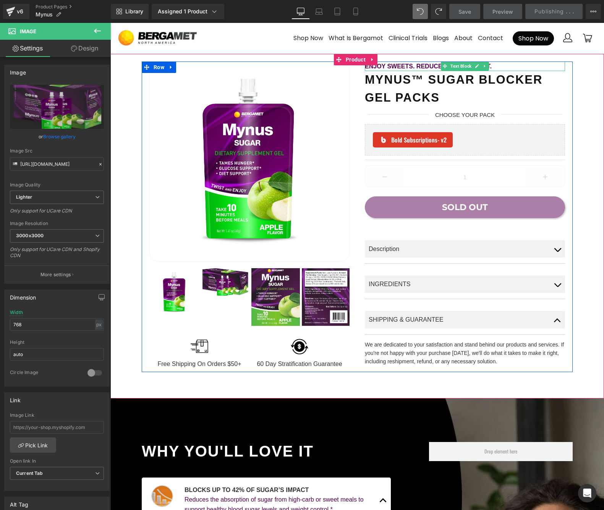
scroll to position [1, 0]
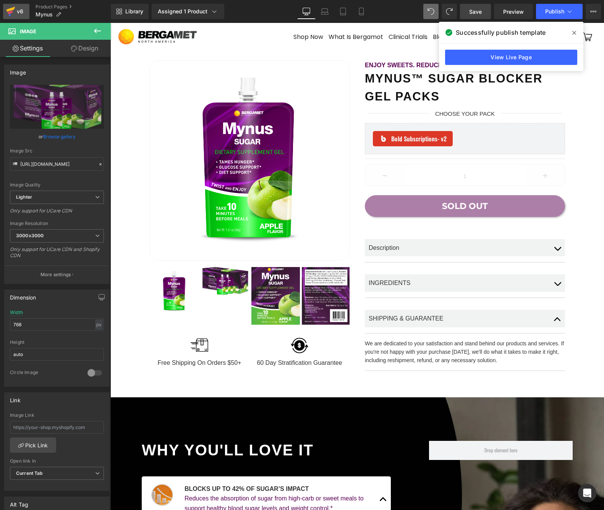
click at [11, 14] on icon at bounding box center [10, 11] width 9 height 19
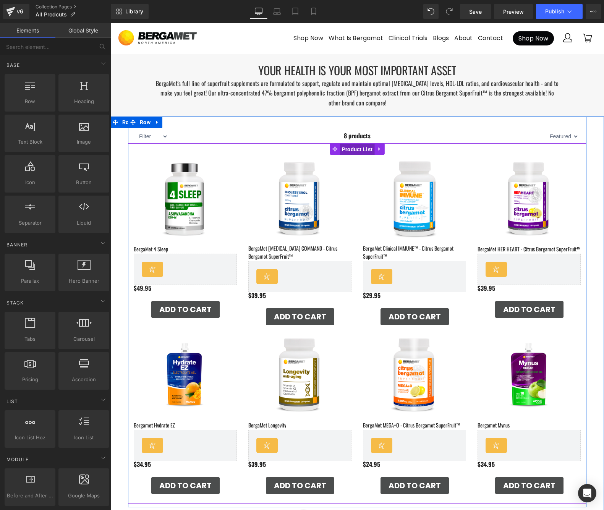
click at [352, 149] on span "Product List" at bounding box center [357, 149] width 35 height 11
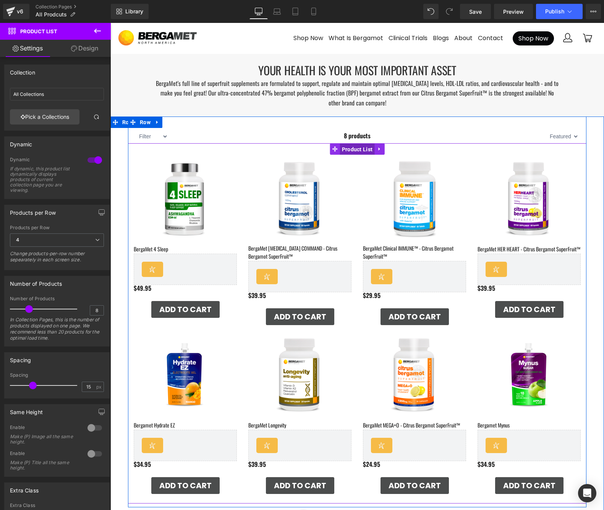
click at [352, 149] on span "Product List" at bounding box center [357, 149] width 35 height 11
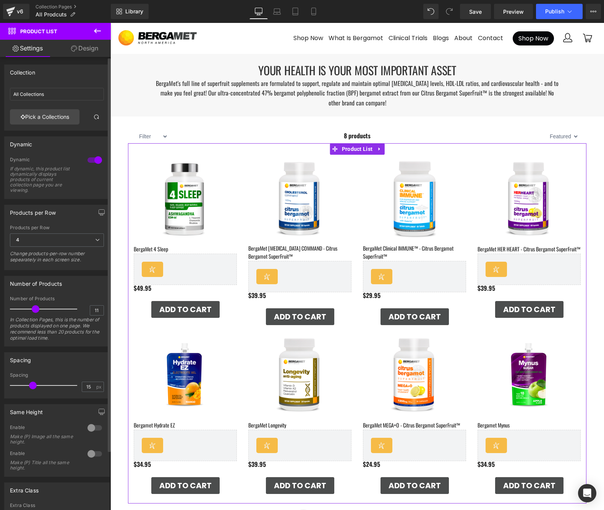
type input "12"
drag, startPoint x: 30, startPoint y: 310, endPoint x: 38, endPoint y: 311, distance: 8.0
click at [38, 311] on span at bounding box center [38, 309] width 8 height 8
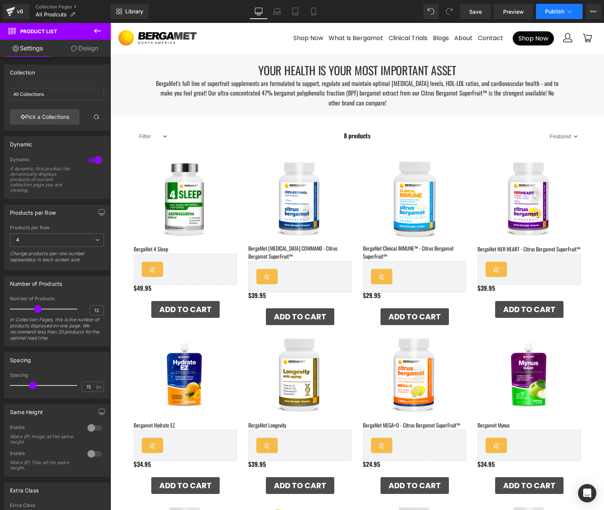
click at [554, 12] on span "Publish" at bounding box center [554, 11] width 19 height 6
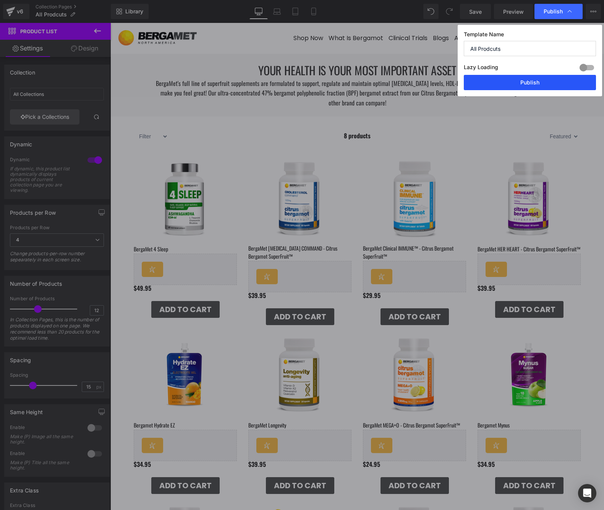
click at [521, 86] on button "Publish" at bounding box center [530, 82] width 132 height 15
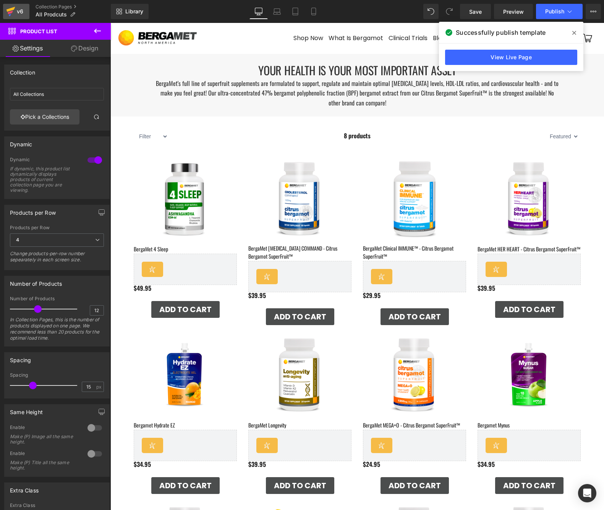
click at [22, 13] on div "v6" at bounding box center [20, 11] width 10 height 10
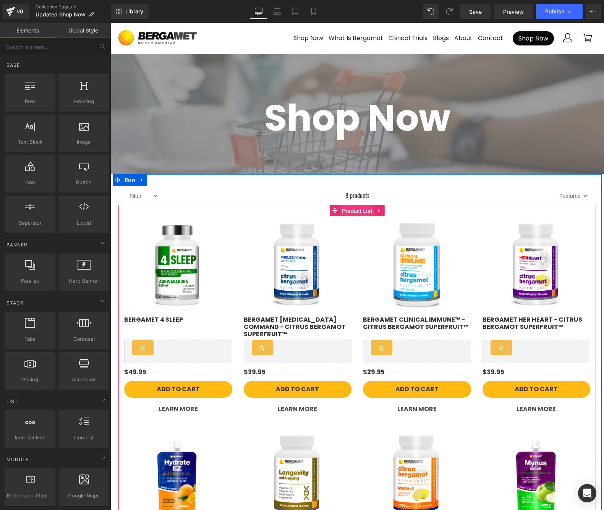
click at [359, 212] on span "Product List" at bounding box center [357, 210] width 35 height 11
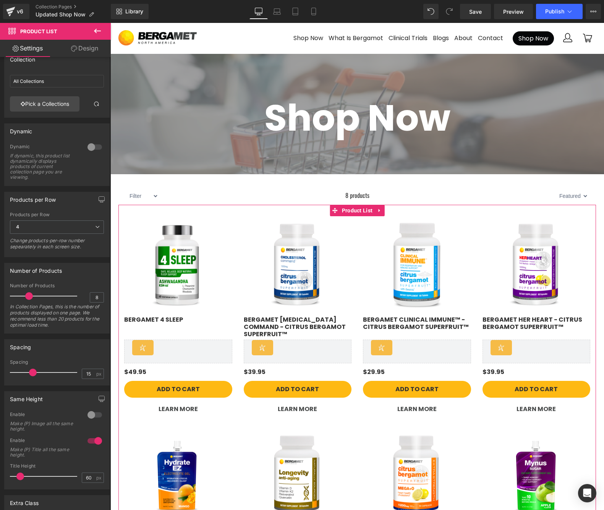
scroll to position [20, 0]
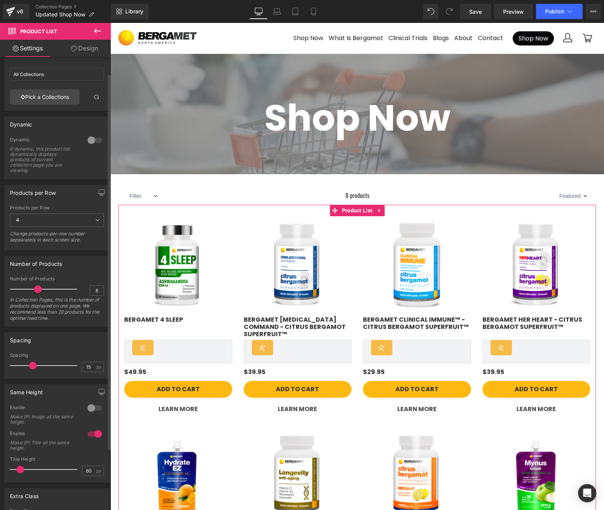
drag, startPoint x: 30, startPoint y: 288, endPoint x: 39, endPoint y: 289, distance: 8.8
click at [39, 289] on span at bounding box center [38, 289] width 8 height 8
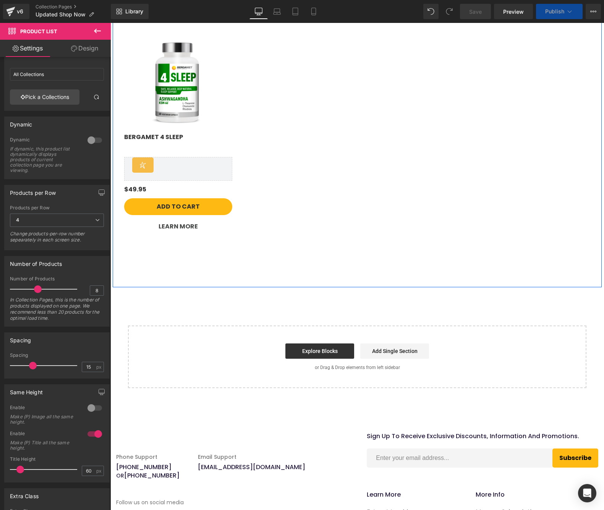
scroll to position [181, 0]
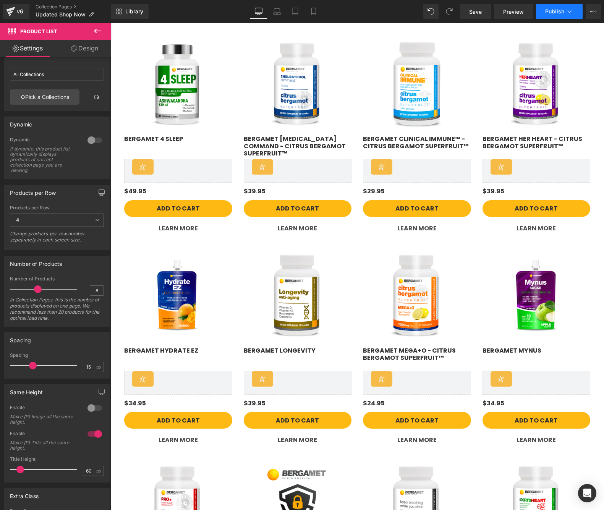
click at [552, 12] on span "Publish" at bounding box center [554, 11] width 19 height 6
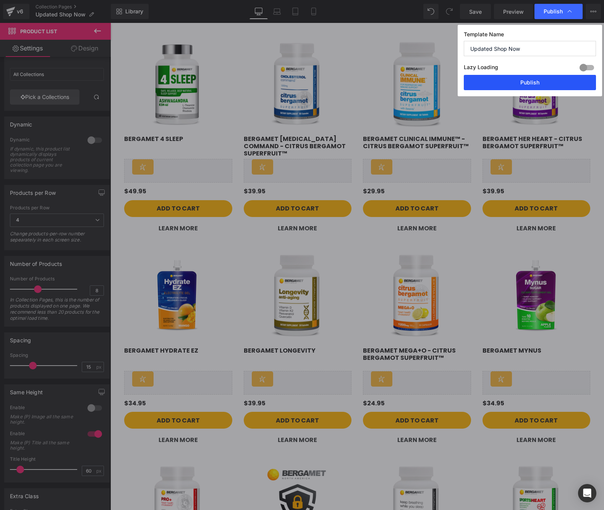
click at [516, 83] on button "Publish" at bounding box center [530, 82] width 132 height 15
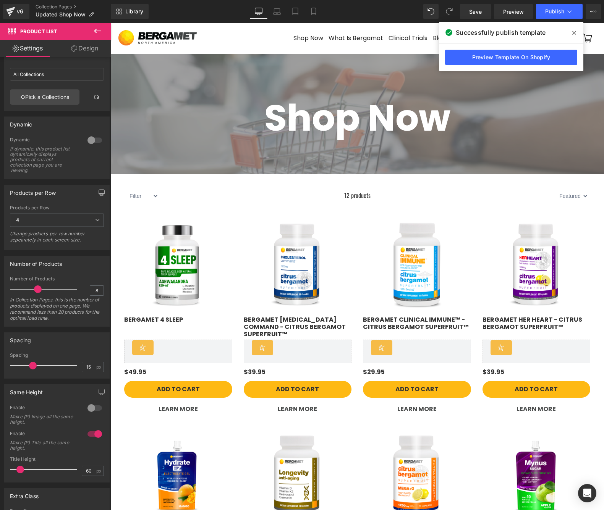
scroll to position [0, 0]
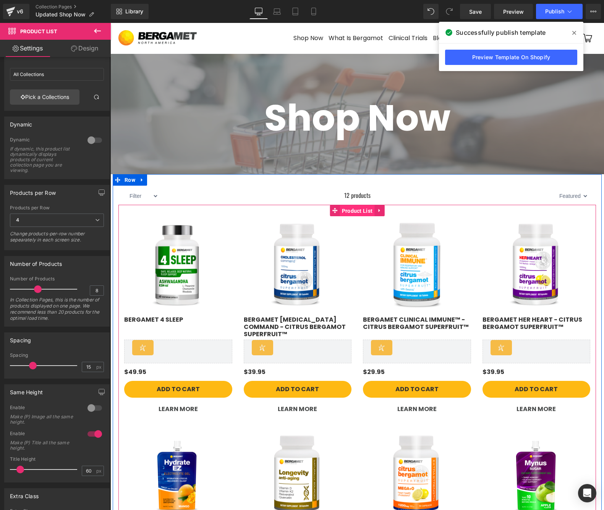
click at [353, 208] on span "Product List" at bounding box center [357, 210] width 35 height 11
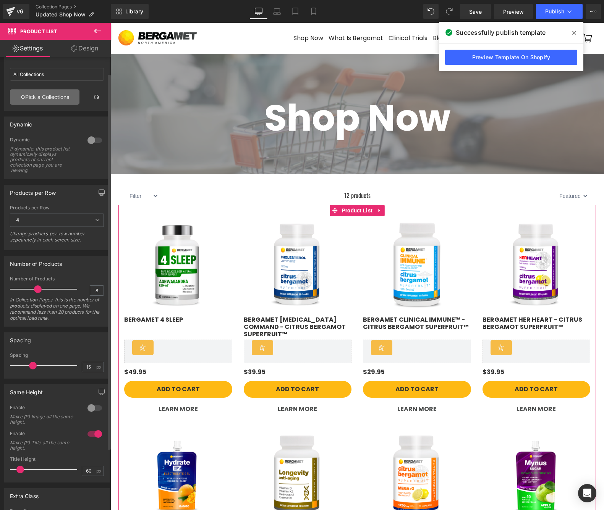
scroll to position [18, 0]
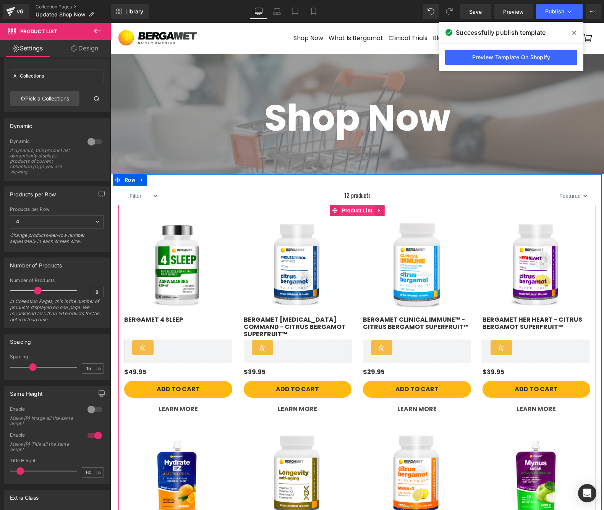
click at [357, 211] on span "Product List" at bounding box center [357, 210] width 35 height 11
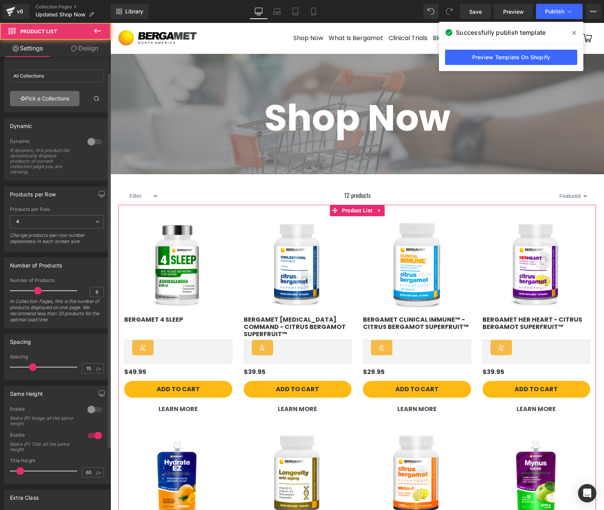
click at [53, 102] on link "Pick a Collections" at bounding box center [45, 98] width 70 height 15
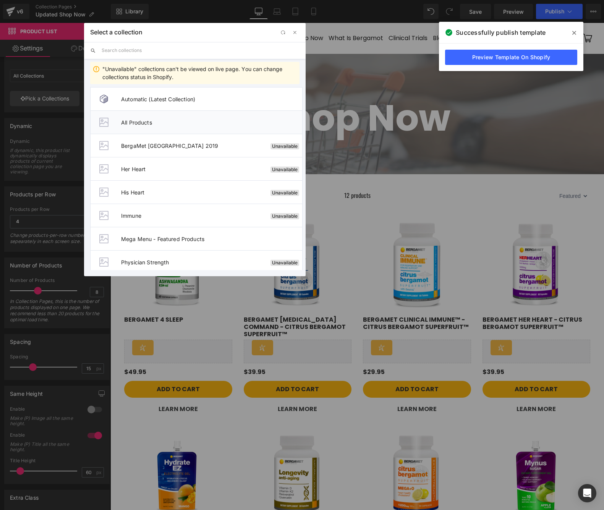
click at [156, 127] on li "All Products" at bounding box center [196, 121] width 212 height 23
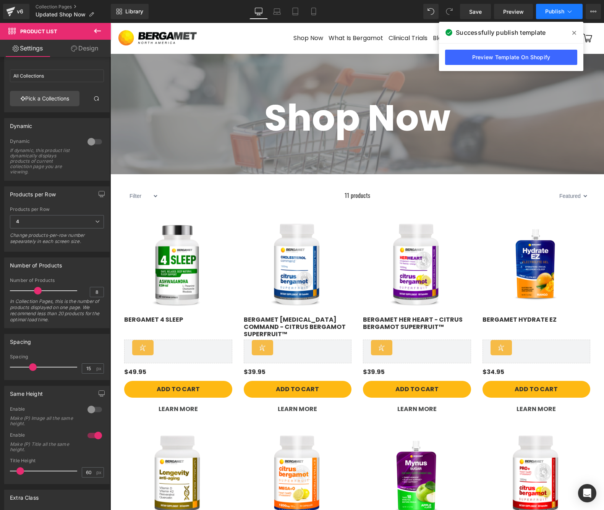
click at [558, 10] on span "Publish" at bounding box center [554, 11] width 19 height 6
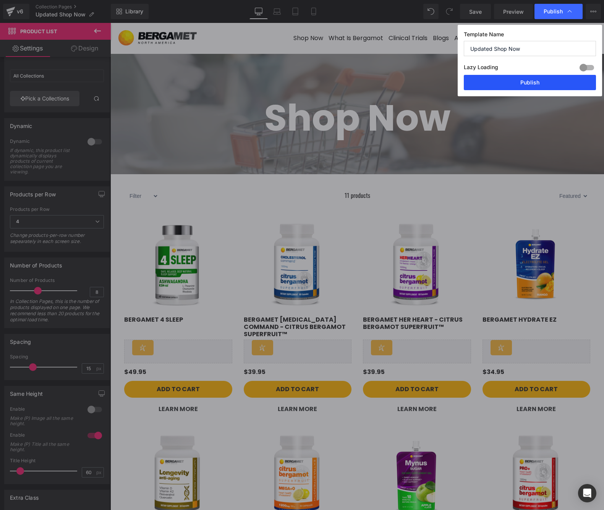
drag, startPoint x: 541, startPoint y: 85, endPoint x: 431, endPoint y: 62, distance: 112.8
click at [541, 85] on button "Publish" at bounding box center [530, 82] width 132 height 15
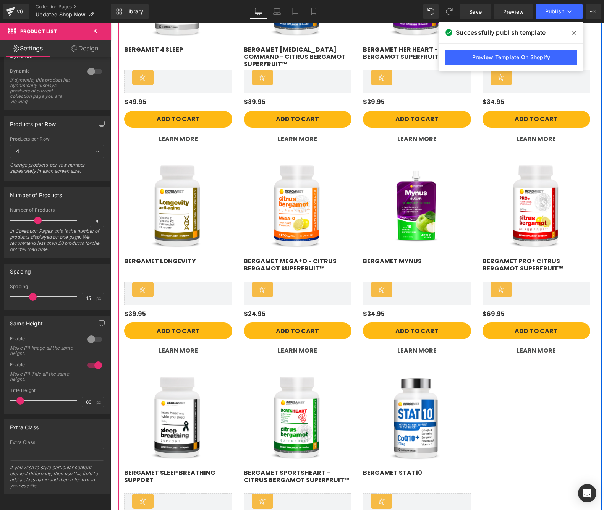
scroll to position [269, 0]
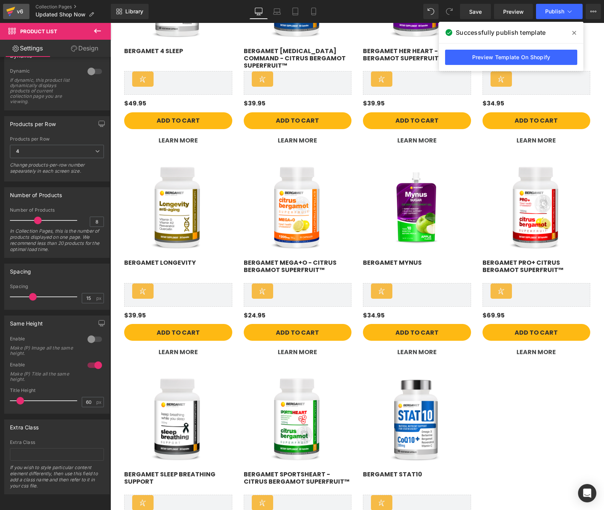
click at [15, 10] on icon at bounding box center [10, 11] width 9 height 19
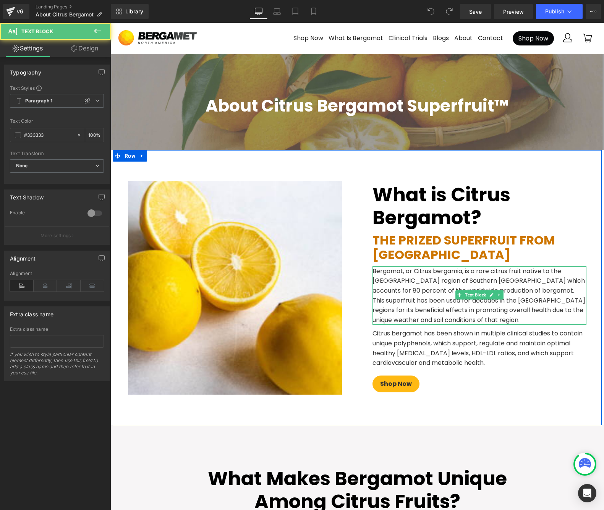
click at [403, 272] on p "Bergamot, or Citrus bergamia, is a rare citrus fruit native to the [GEOGRAPHIC_…" at bounding box center [479, 295] width 214 height 59
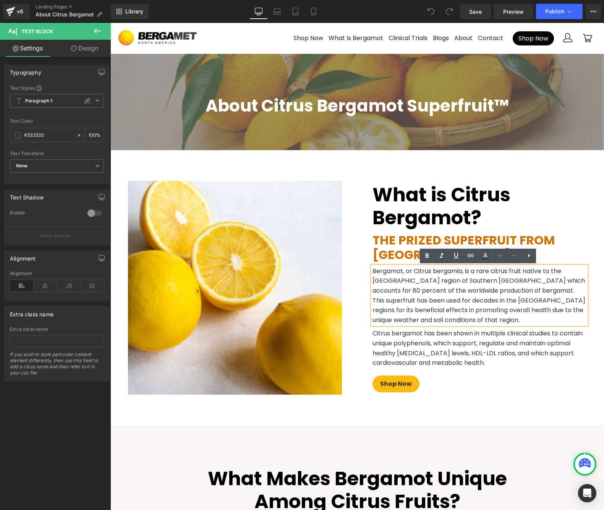
scroll to position [0, 0]
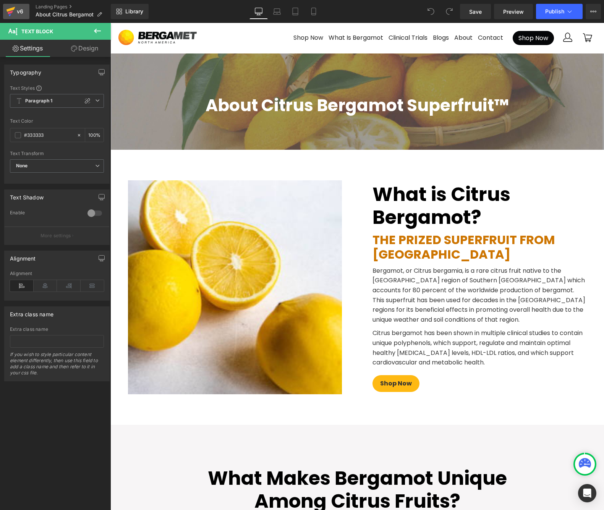
click at [12, 12] on icon at bounding box center [10, 12] width 5 height 3
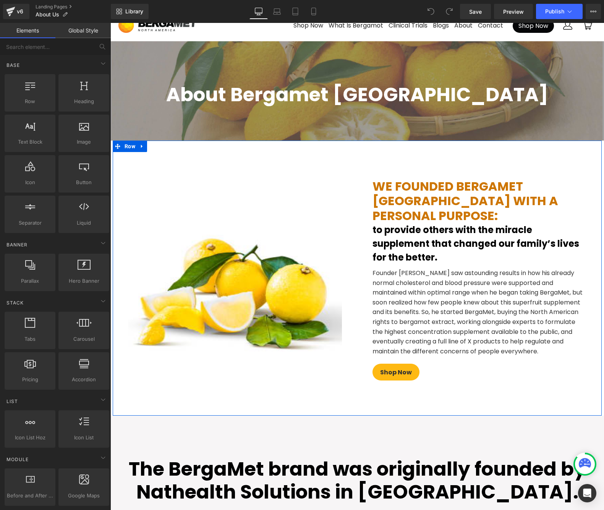
scroll to position [13, 0]
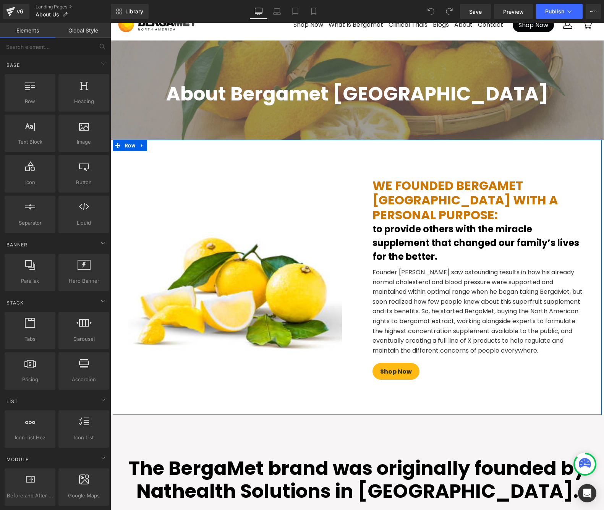
click at [405, 278] on p "Founder Jay Decker saw astounding results in how his already normal cholesterol…" at bounding box center [479, 311] width 214 height 88
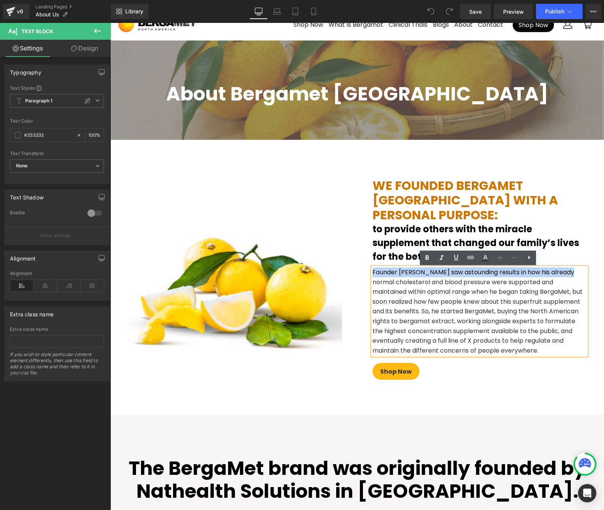
drag, startPoint x: 371, startPoint y: 273, endPoint x: 570, endPoint y: 277, distance: 199.1
click at [570, 277] on p "Founder Jay Decker saw astounding results in how his already normal cholesterol…" at bounding box center [479, 311] width 214 height 88
click at [565, 278] on p "Founder Jay Decker saw astounding results in how his already normal cholesterol…" at bounding box center [479, 311] width 214 height 88
drag, startPoint x: 537, startPoint y: 274, endPoint x: 588, endPoint y: 274, distance: 50.4
click at [588, 274] on div "We founded BergaMet North America with a personal purpose: Heading to provide o…" at bounding box center [479, 277] width 244 height 214
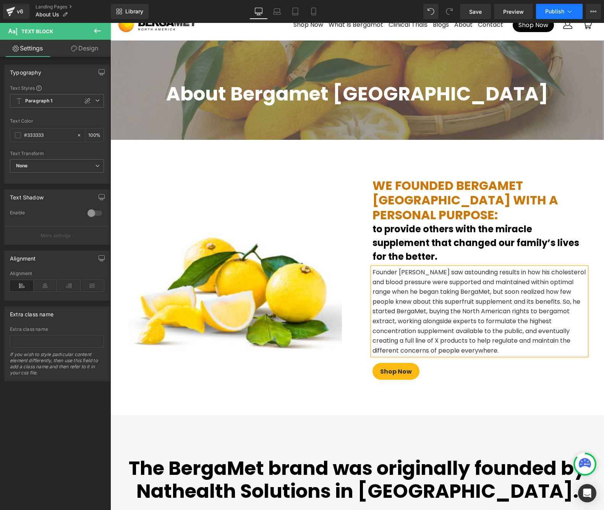
click at [566, 11] on icon at bounding box center [570, 12] width 8 height 8
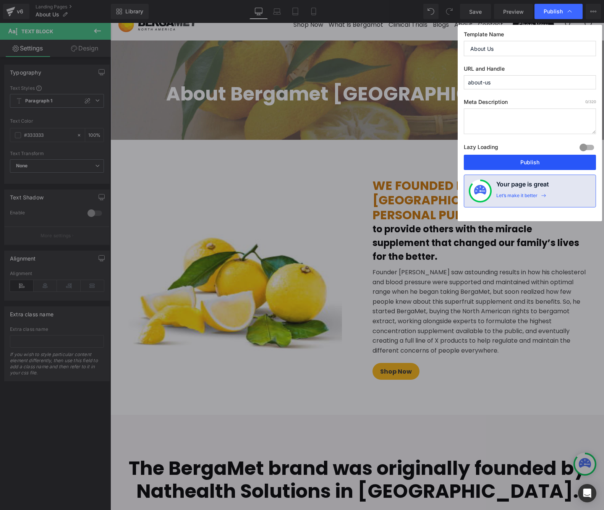
click at [505, 160] on button "Publish" at bounding box center [530, 162] width 132 height 15
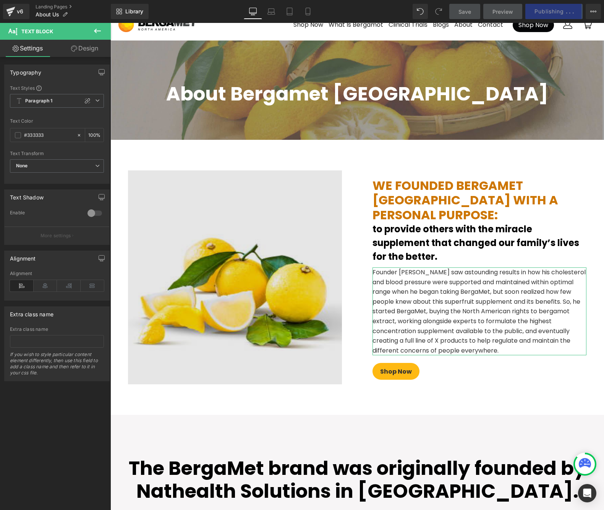
click at [218, 176] on img at bounding box center [235, 277] width 214 height 214
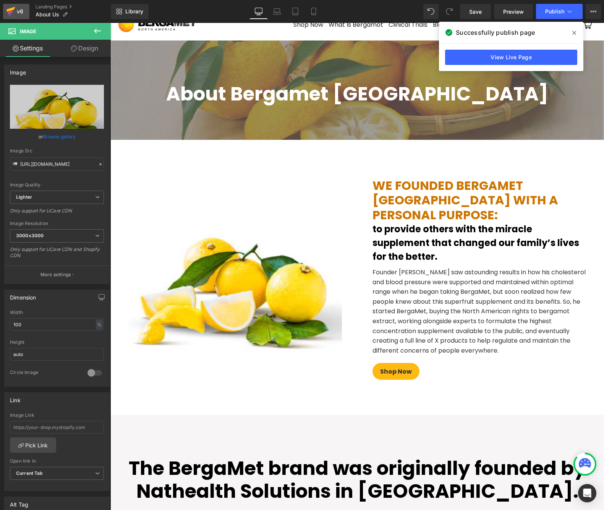
drag, startPoint x: 20, startPoint y: 8, endPoint x: 23, endPoint y: 132, distance: 123.8
click at [20, 8] on div "v6" at bounding box center [20, 11] width 10 height 10
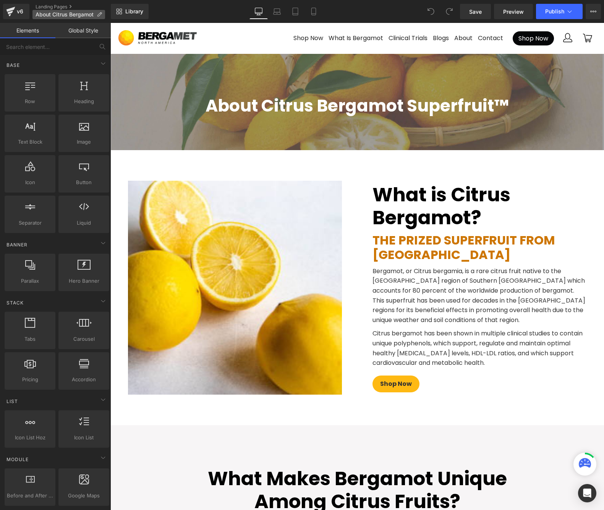
click at [101, 14] on icon at bounding box center [99, 14] width 5 height 5
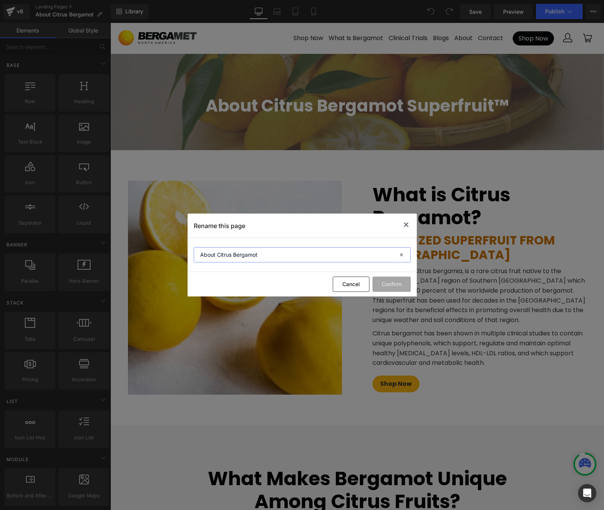
click at [225, 254] on input "About Citrus Bergamot" at bounding box center [302, 254] width 217 height 15
drag, startPoint x: 215, startPoint y: 254, endPoint x: 169, endPoint y: 251, distance: 46.4
click at [169, 251] on div "Rename this page About Citrus Bergamot Cancel Confirm" at bounding box center [302, 255] width 604 height 510
type input "Why Citrus Bergamot"
click at [388, 285] on button "Confirm" at bounding box center [391, 284] width 38 height 15
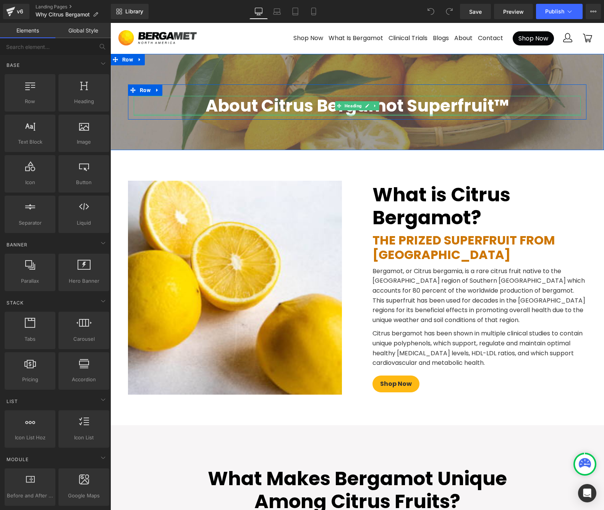
drag, startPoint x: 264, startPoint y: 115, endPoint x: 253, endPoint y: 108, distance: 13.0
click at [264, 115] on div at bounding box center [357, 115] width 447 height 2
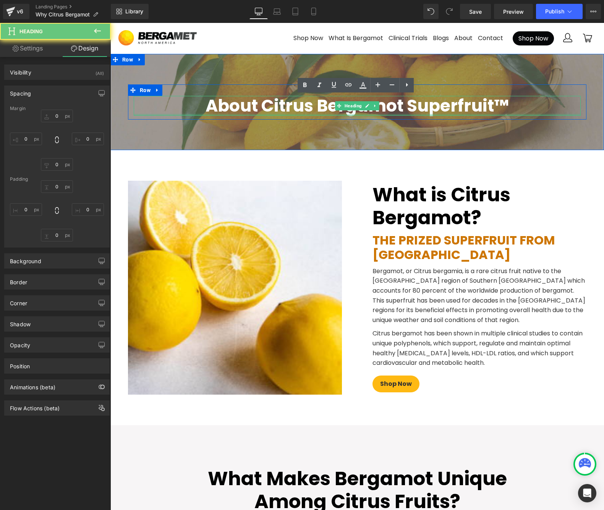
type input "0"
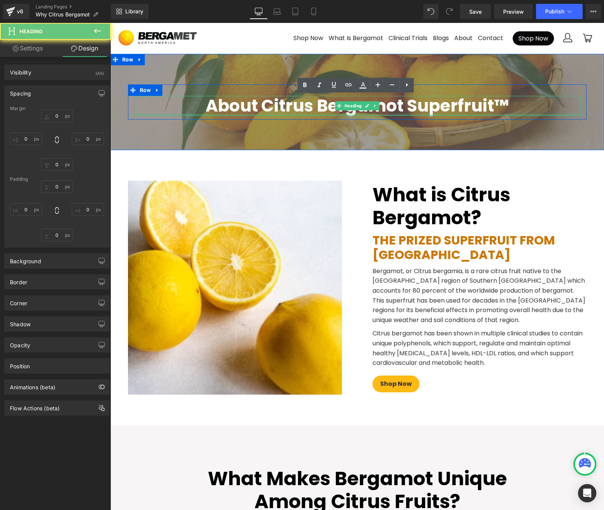
type input "0"
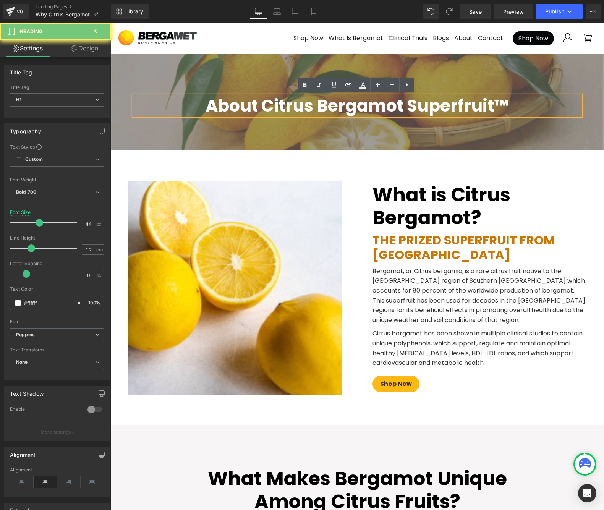
click at [255, 106] on h1 "About Citrus Bergamot Superfruit™" at bounding box center [357, 106] width 447 height 20
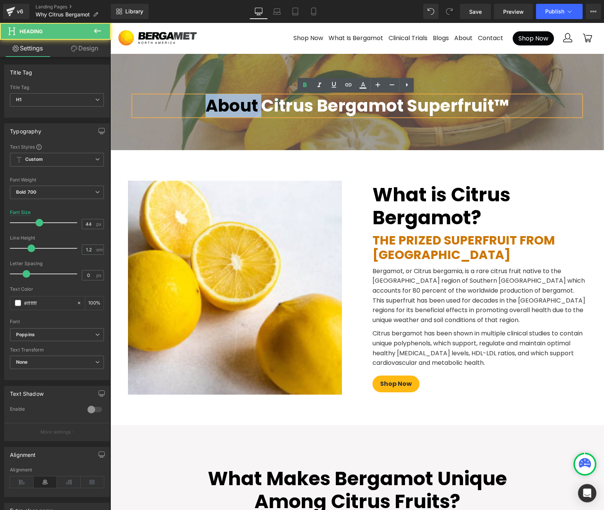
drag, startPoint x: 254, startPoint y: 106, endPoint x: 198, endPoint y: 107, distance: 56.5
click at [198, 107] on h1 "About Citrus Bergamot Superfruit™" at bounding box center [357, 106] width 447 height 20
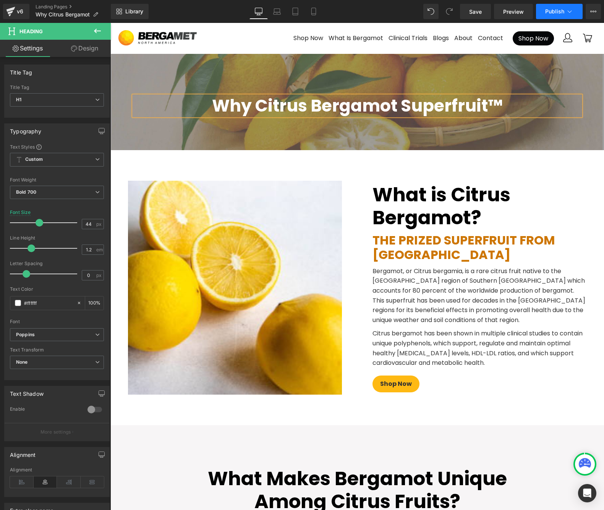
click at [558, 12] on span "Publish" at bounding box center [554, 11] width 19 height 6
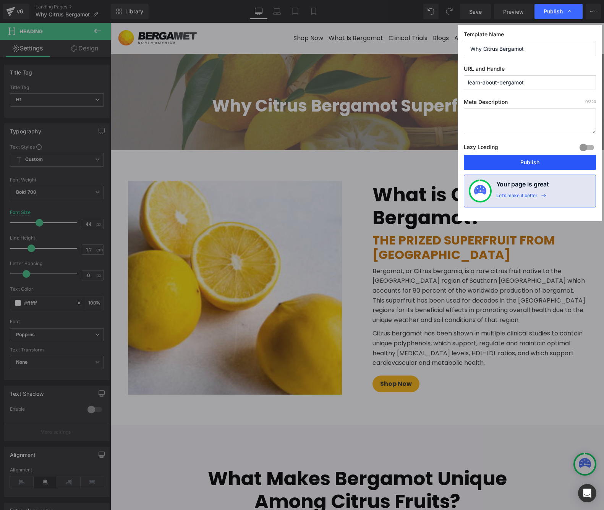
click at [516, 161] on button "Publish" at bounding box center [530, 162] width 132 height 15
